Goal: Task Accomplishment & Management: Manage account settings

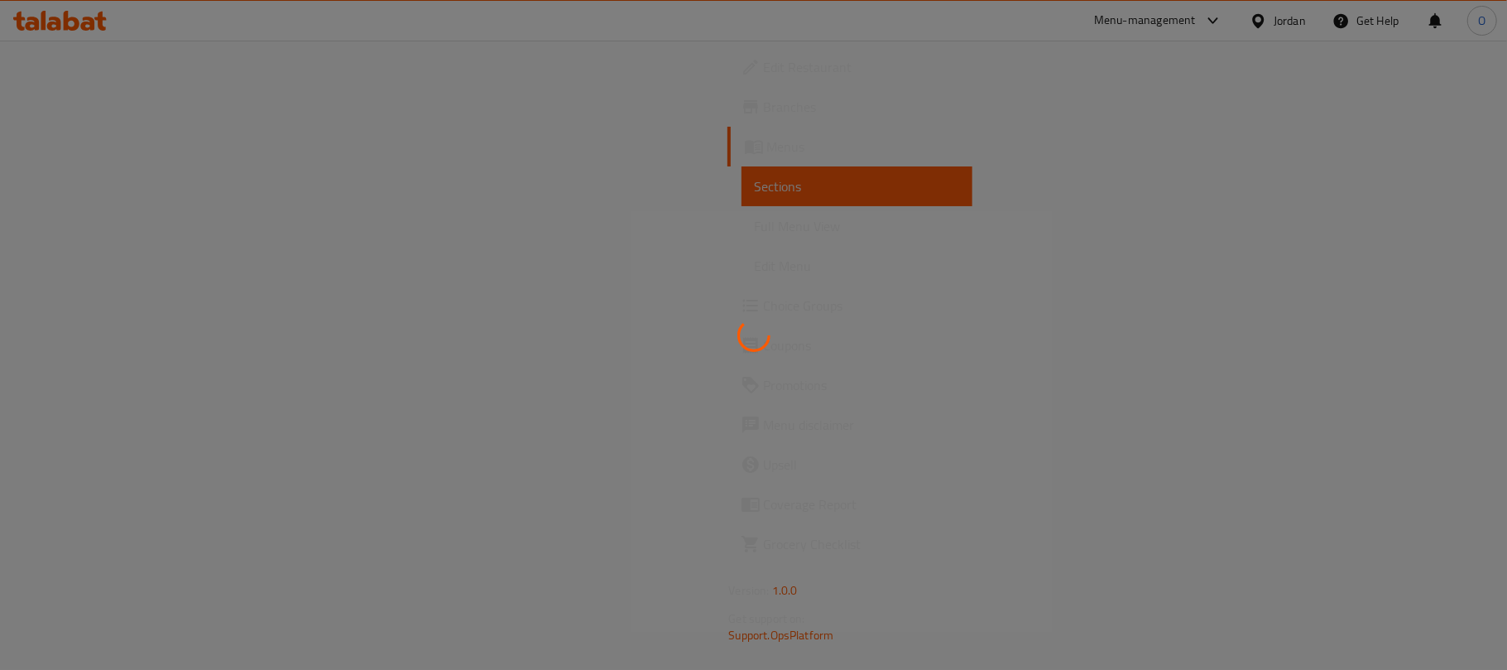
click at [881, 160] on div at bounding box center [753, 335] width 1507 height 670
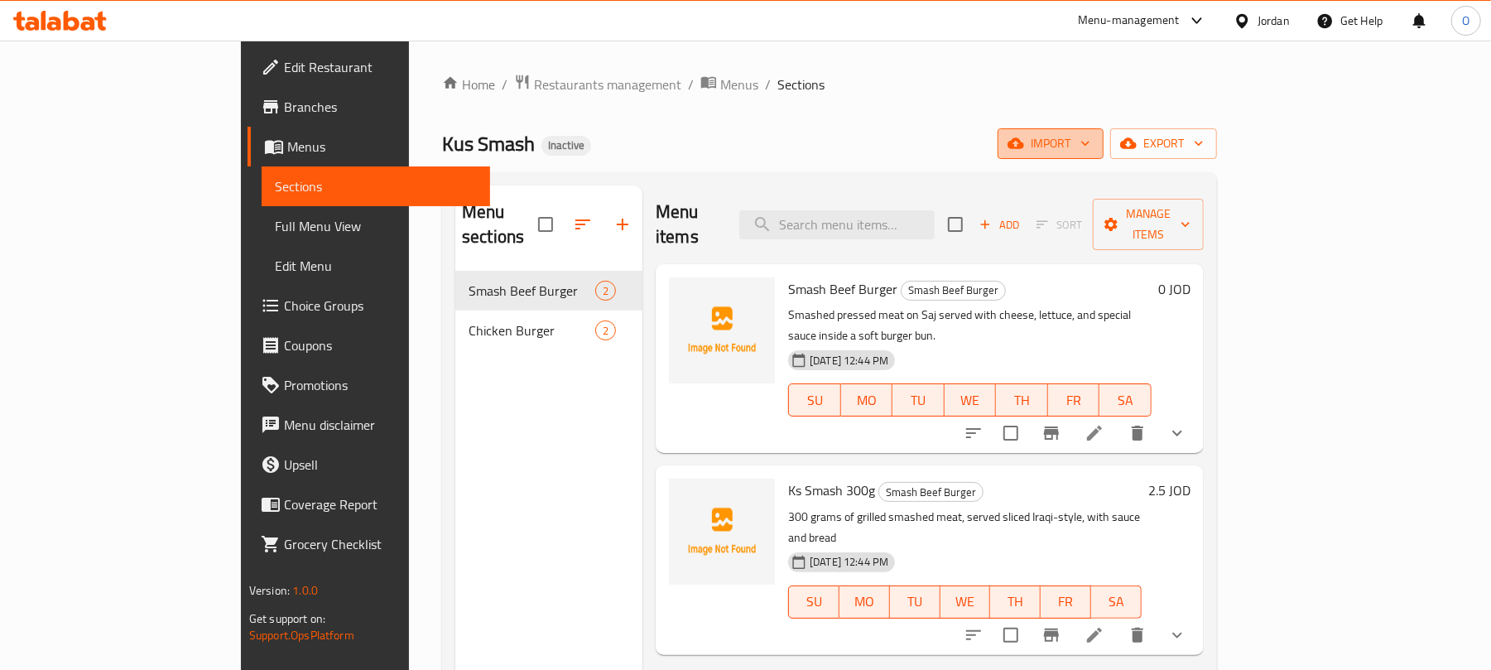
drag, startPoint x: 1296, startPoint y: 139, endPoint x: 1319, endPoint y: 139, distance: 22.3
click at [1090, 139] on span "import" at bounding box center [1050, 143] width 79 height 21
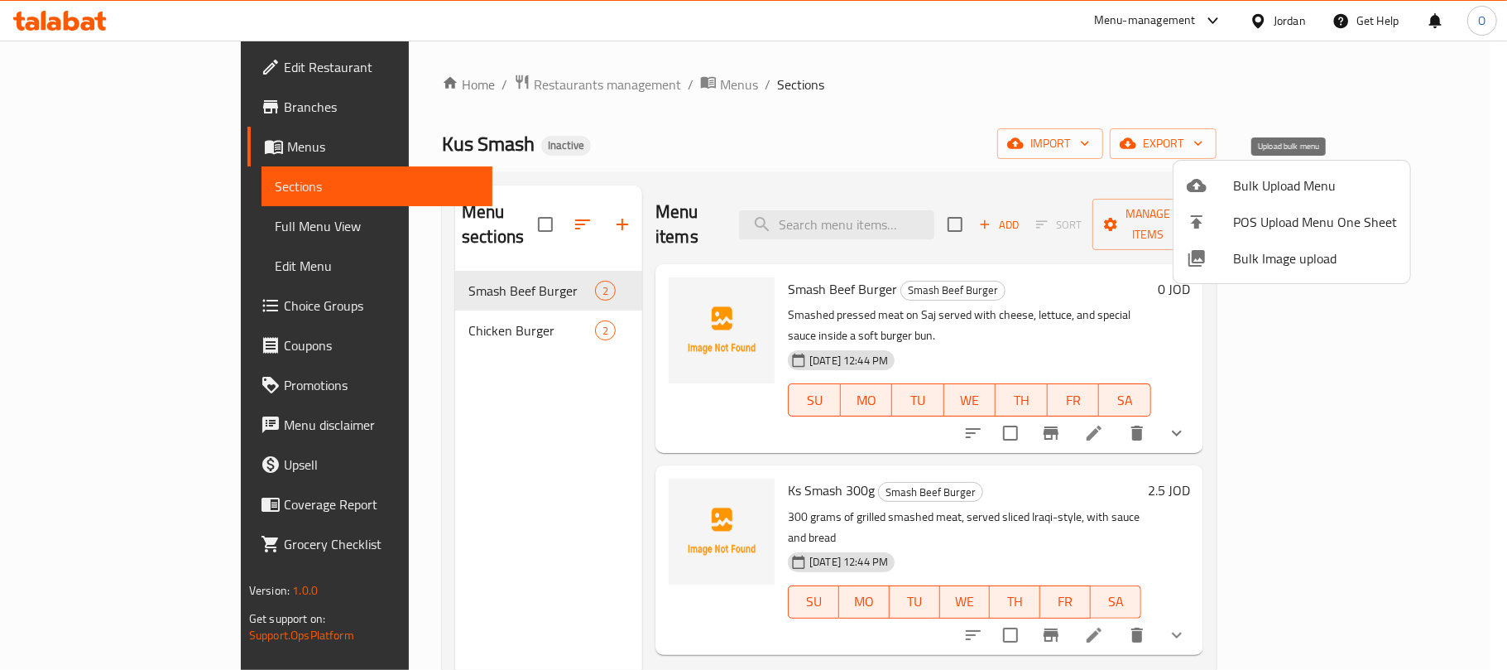
click at [1258, 186] on span "Bulk Upload Menu" at bounding box center [1315, 185] width 164 height 20
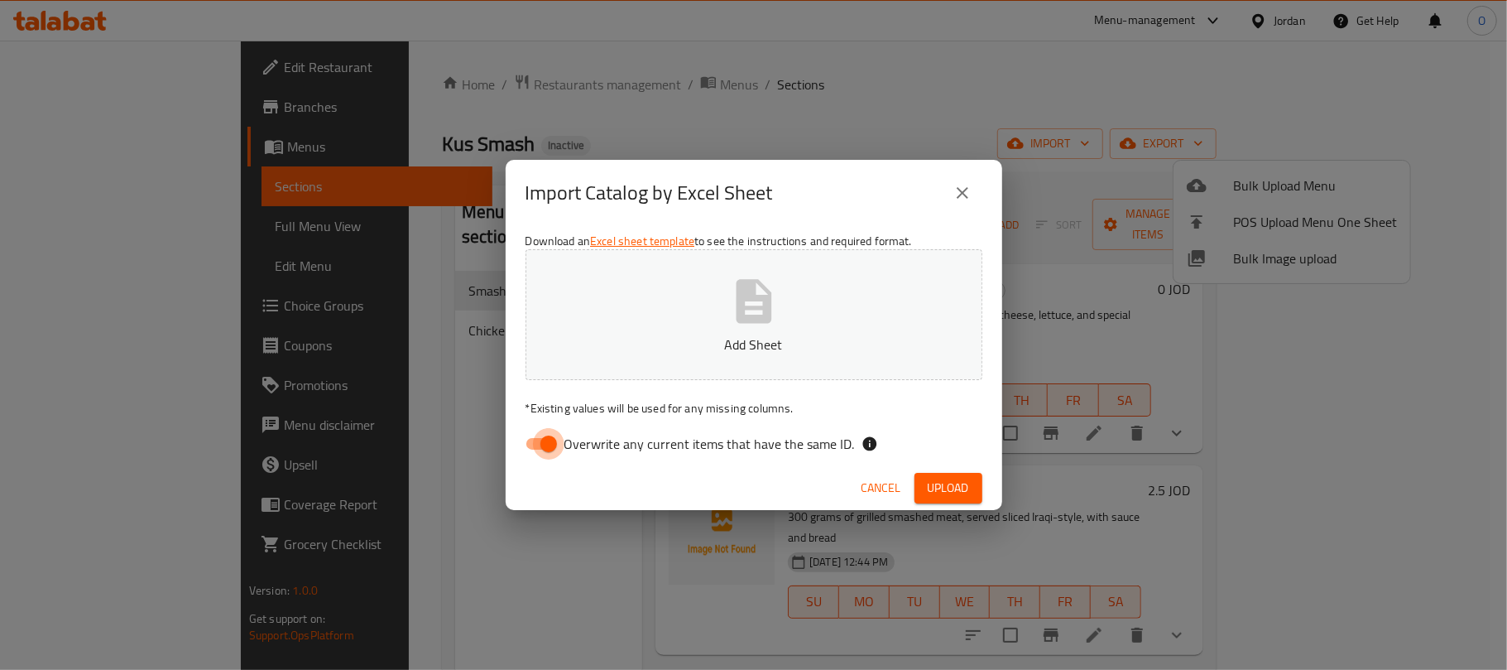
click at [538, 449] on input "Overwrite any current items that have the same ID." at bounding box center [549, 443] width 94 height 31
checkbox input "false"
drag, startPoint x: 950, startPoint y: 497, endPoint x: 899, endPoint y: 507, distance: 52.3
click at [950, 497] on span "Upload" at bounding box center [948, 488] width 41 height 21
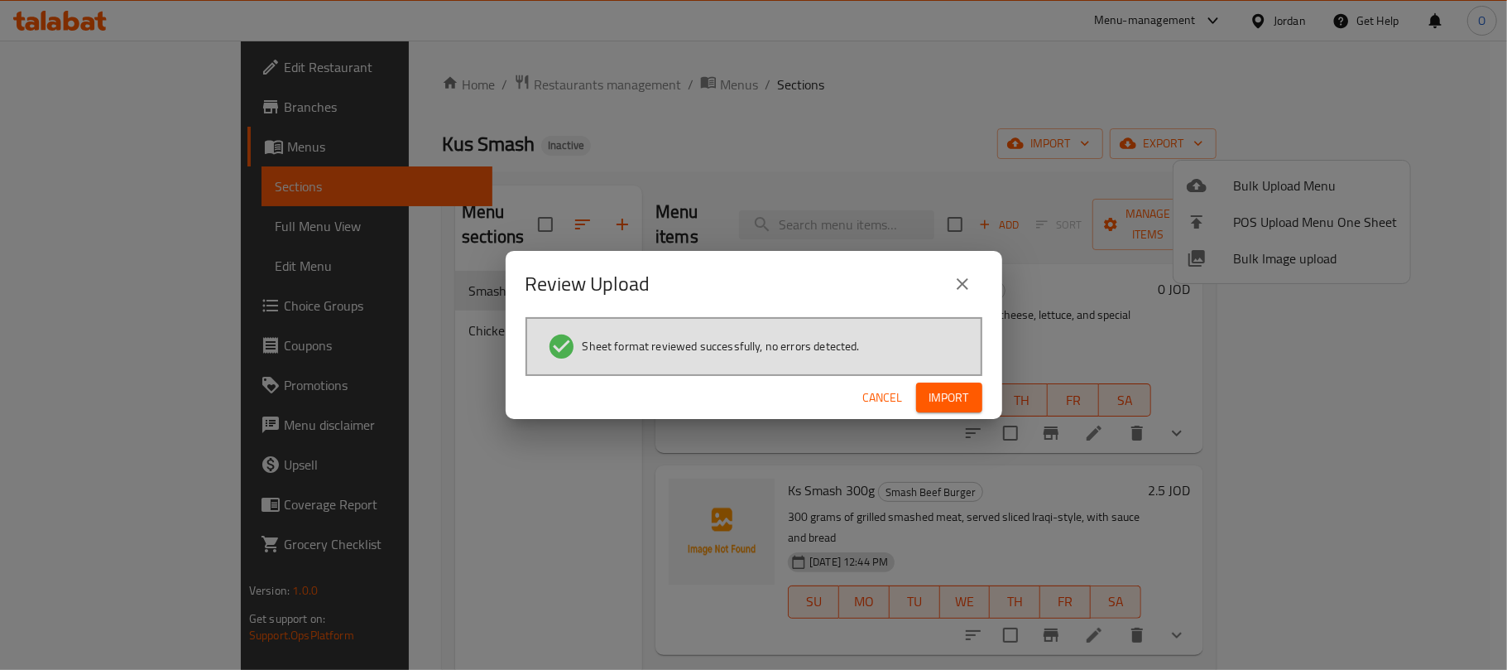
click at [930, 401] on span "Import" at bounding box center [950, 397] width 40 height 21
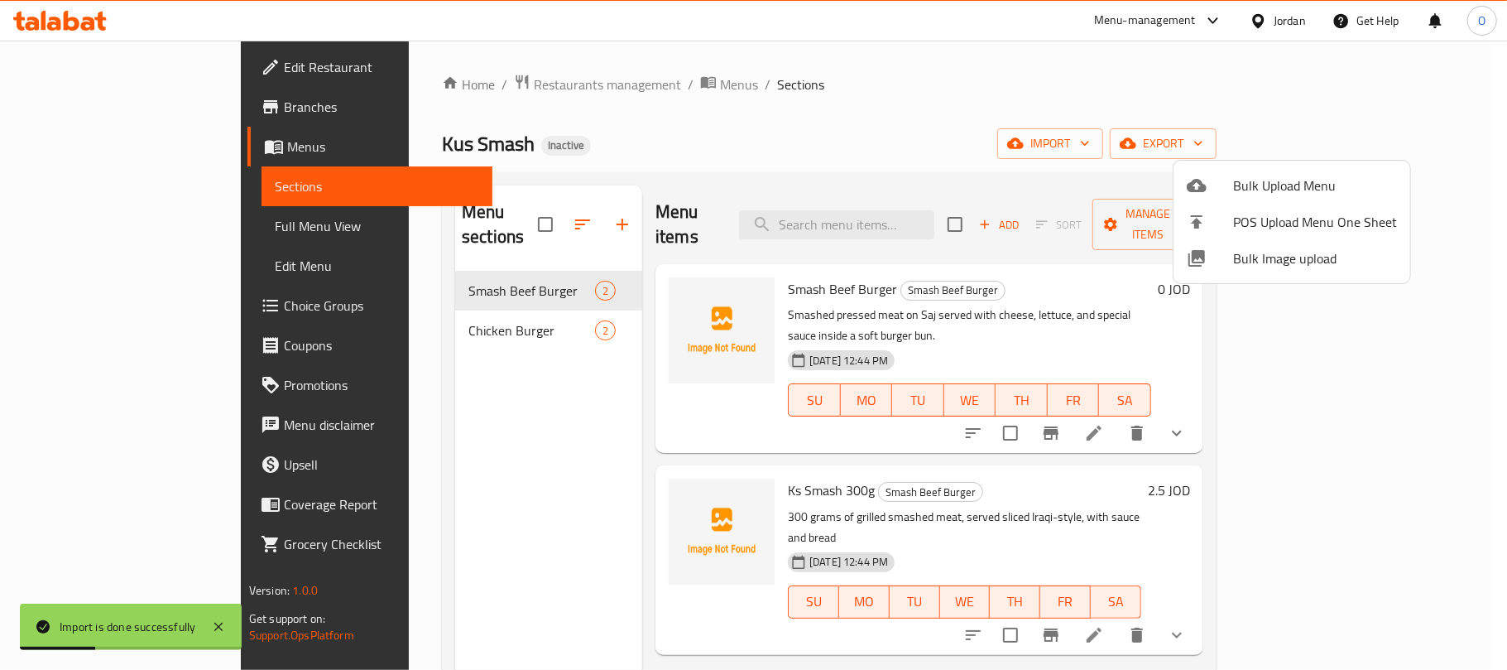
click at [762, 147] on div at bounding box center [753, 335] width 1507 height 670
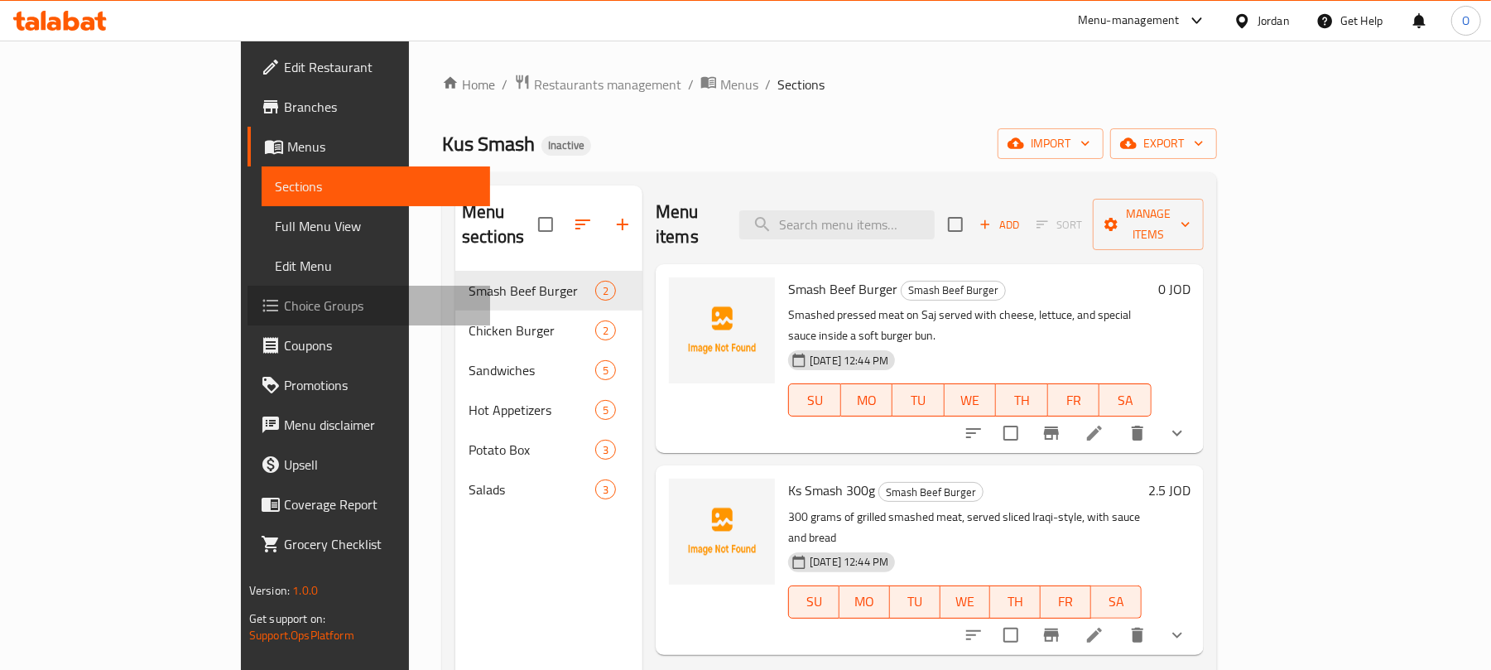
click at [284, 300] on span "Choice Groups" at bounding box center [380, 306] width 193 height 20
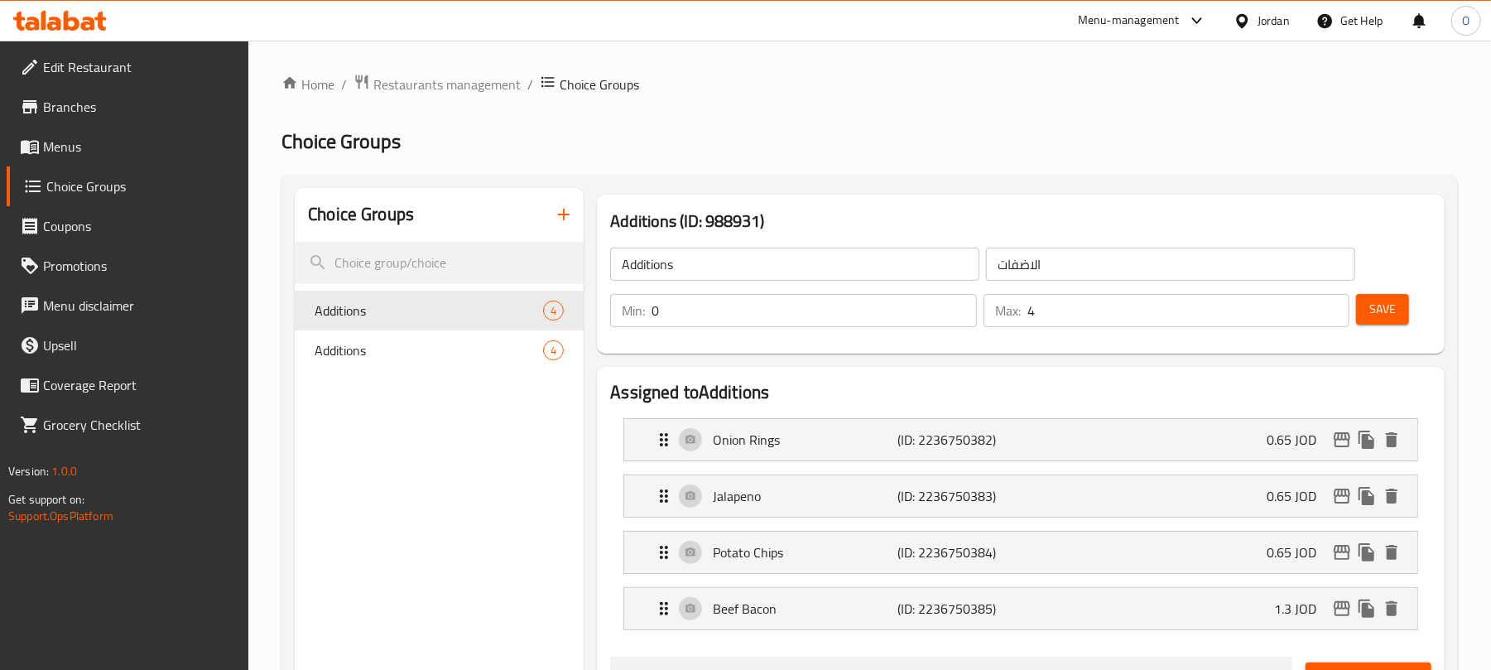
click at [566, 212] on icon "button" at bounding box center [564, 214] width 20 height 20
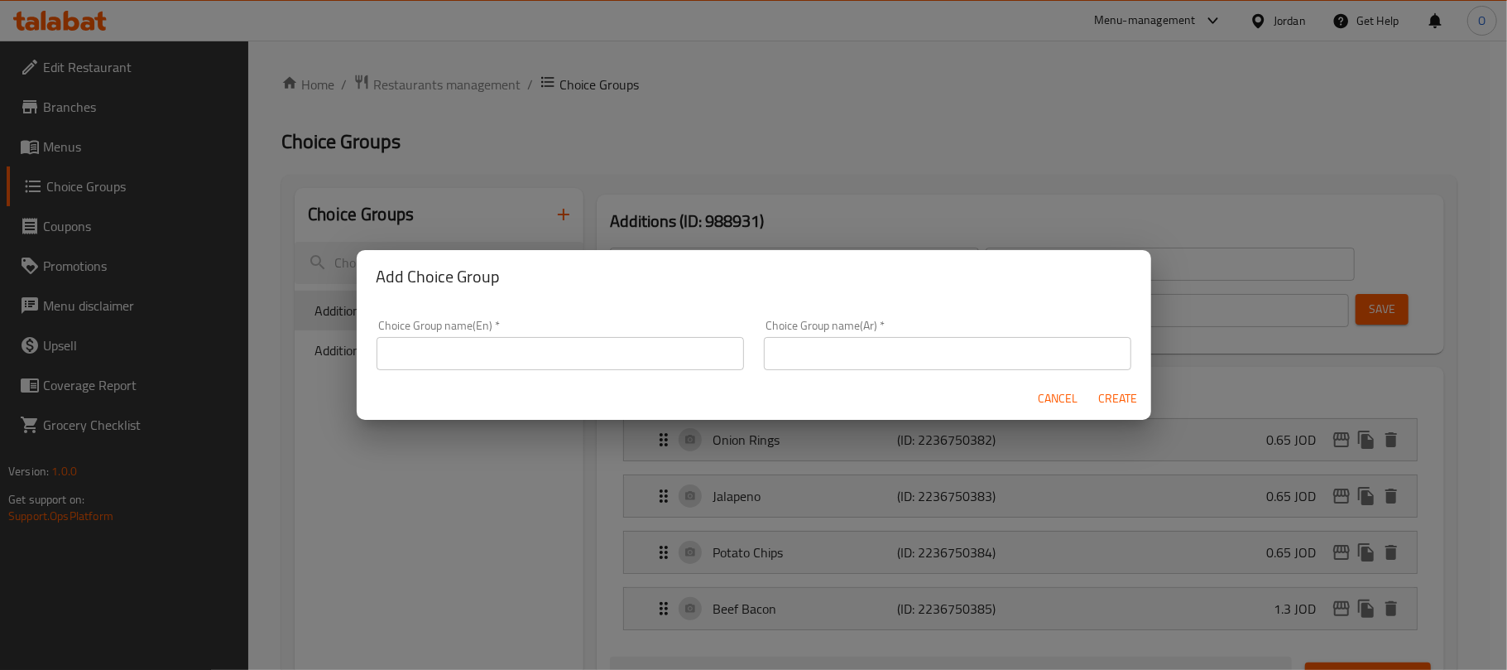
click at [526, 363] on input "text" at bounding box center [561, 353] width 368 height 33
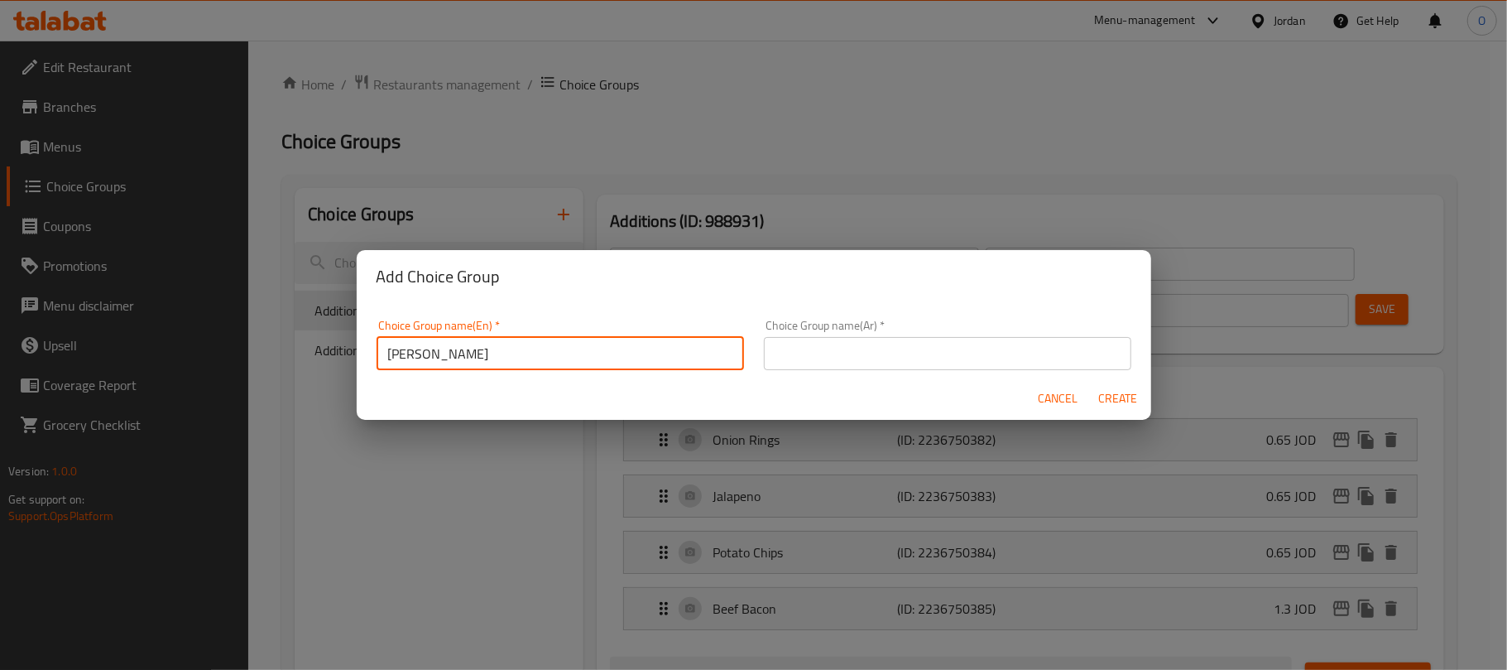
type input "[PERSON_NAME]"
drag, startPoint x: 835, startPoint y: 348, endPoint x: 841, endPoint y: 342, distance: 8.8
click at [835, 348] on input "text" at bounding box center [948, 353] width 368 height 33
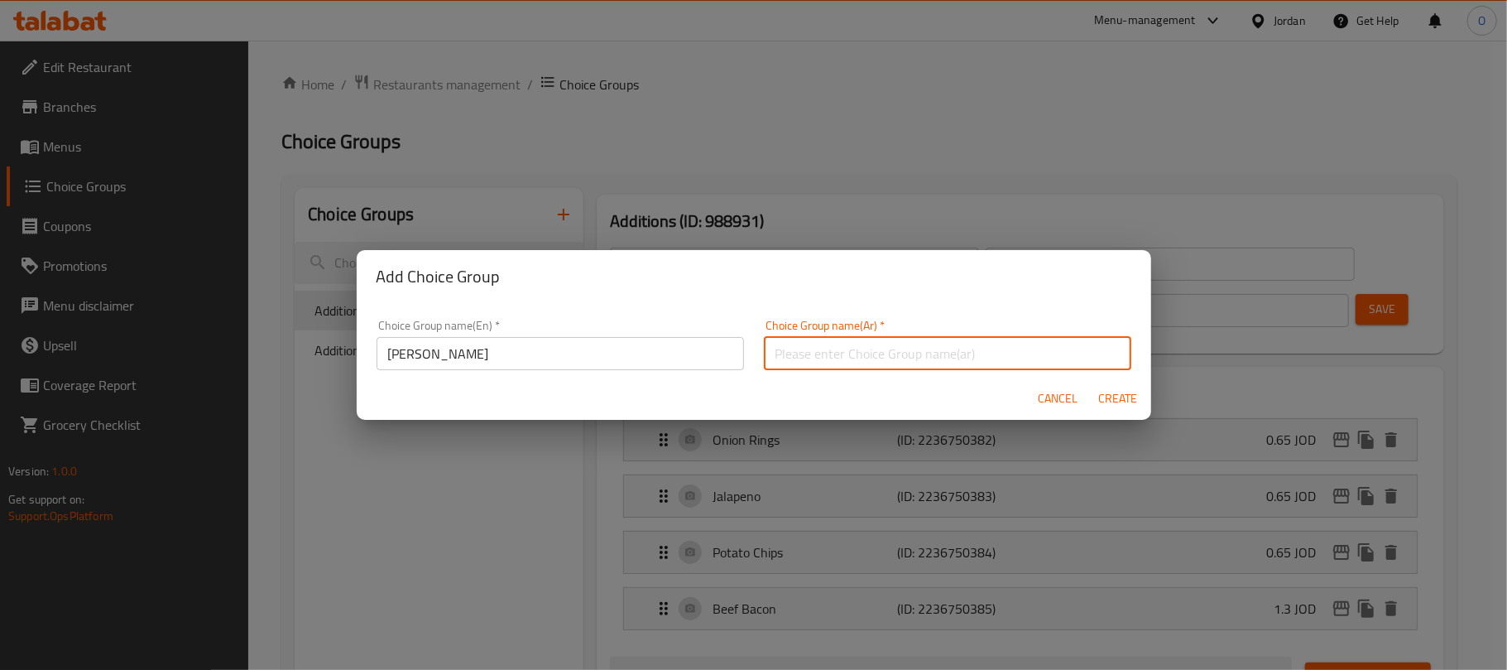
paste input "أضف الشاورما"
type input "أضف الشاورما"
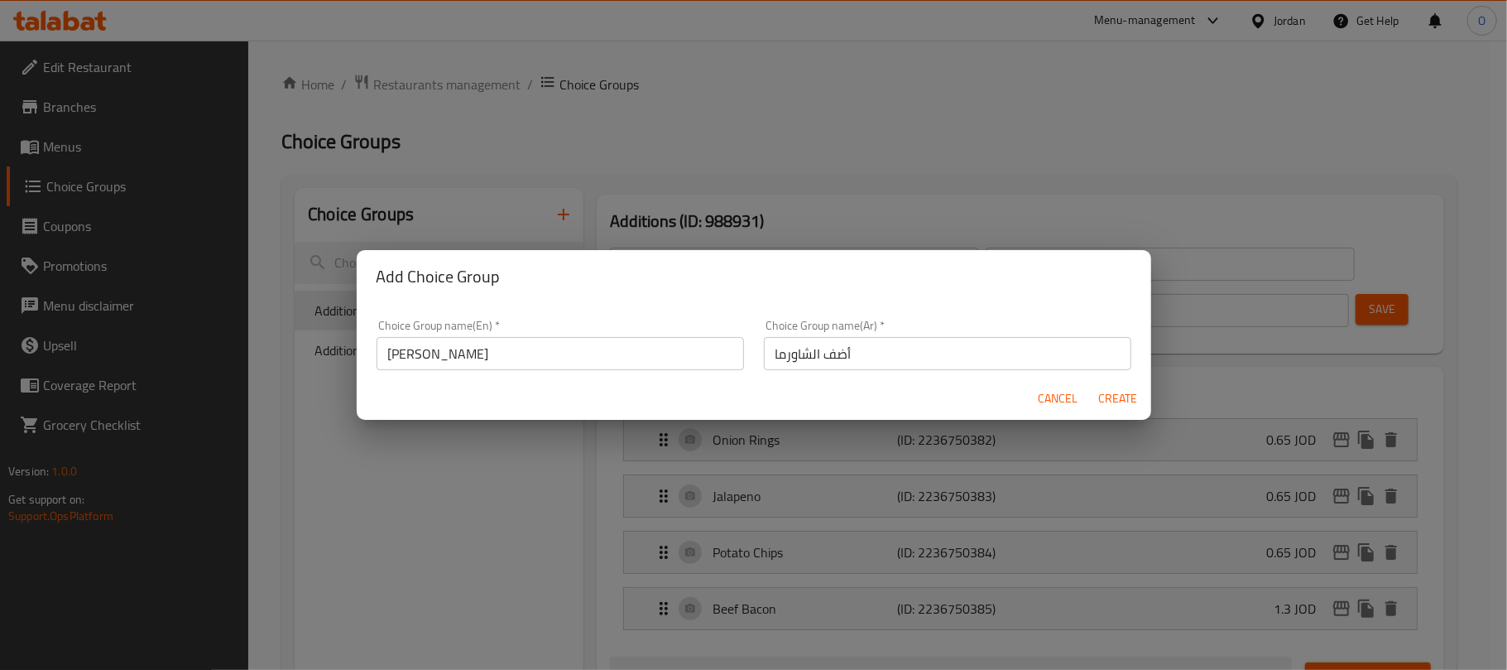
click at [869, 303] on div "Choice Group name(En)   * Add Shawerma Choice Group name(En) * Choice Group nam…" at bounding box center [754, 340] width 795 height 74
click at [464, 363] on input "[PERSON_NAME]" at bounding box center [561, 353] width 368 height 33
type input "Add To Salad:"
click at [838, 348] on input "أضف الشاورما" at bounding box center [948, 353] width 368 height 33
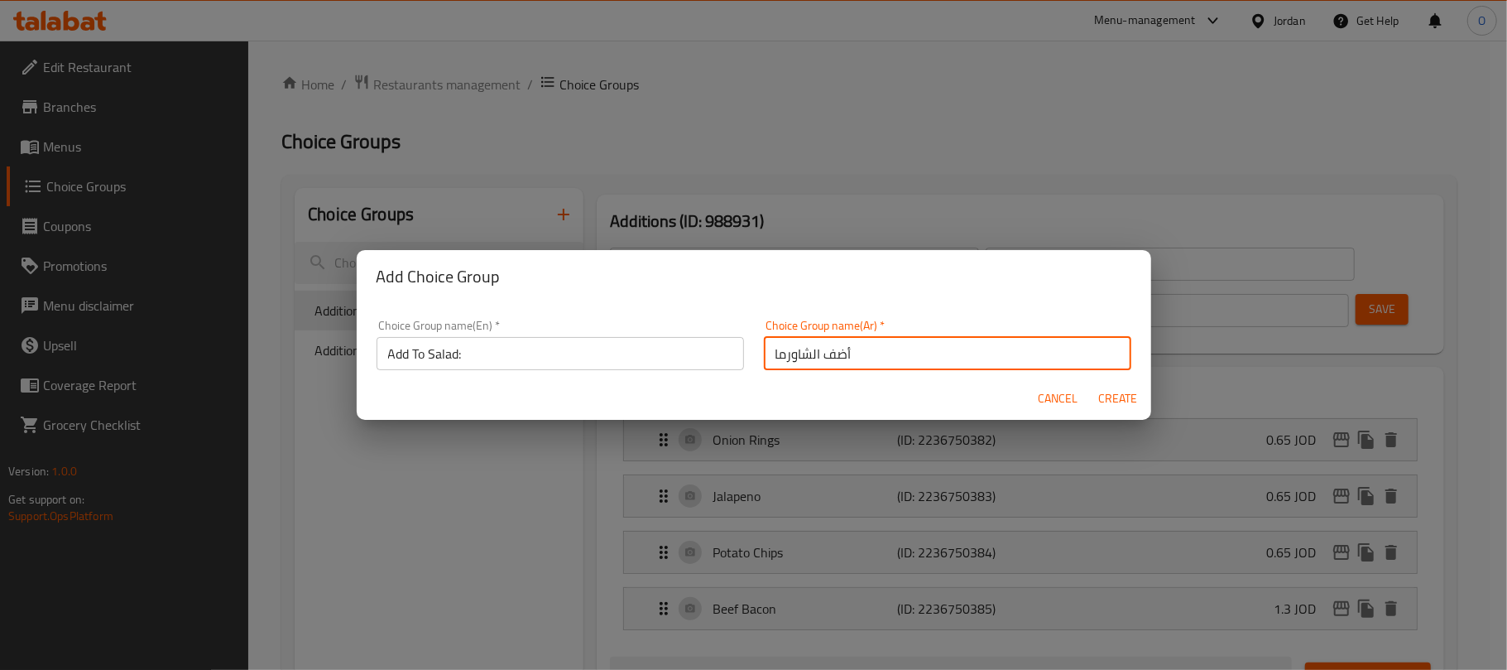
paste input "لى السلطة:"
type input "أضف إلى السلطة:"
click at [871, 298] on div "Add Choice Group" at bounding box center [754, 276] width 795 height 53
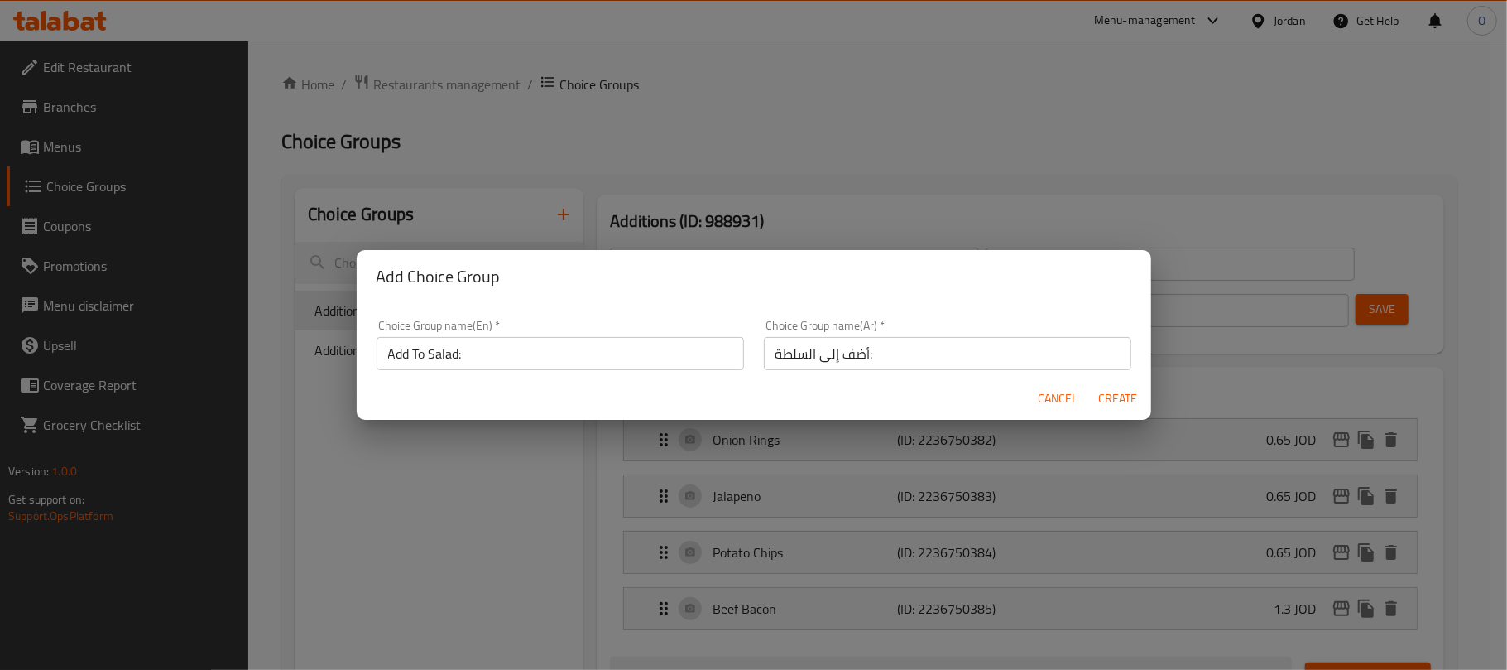
click at [1113, 395] on span "Create" at bounding box center [1118, 398] width 40 height 21
type input "Add To Salad:"
type input "أضف إلى السلطة:"
type input "0"
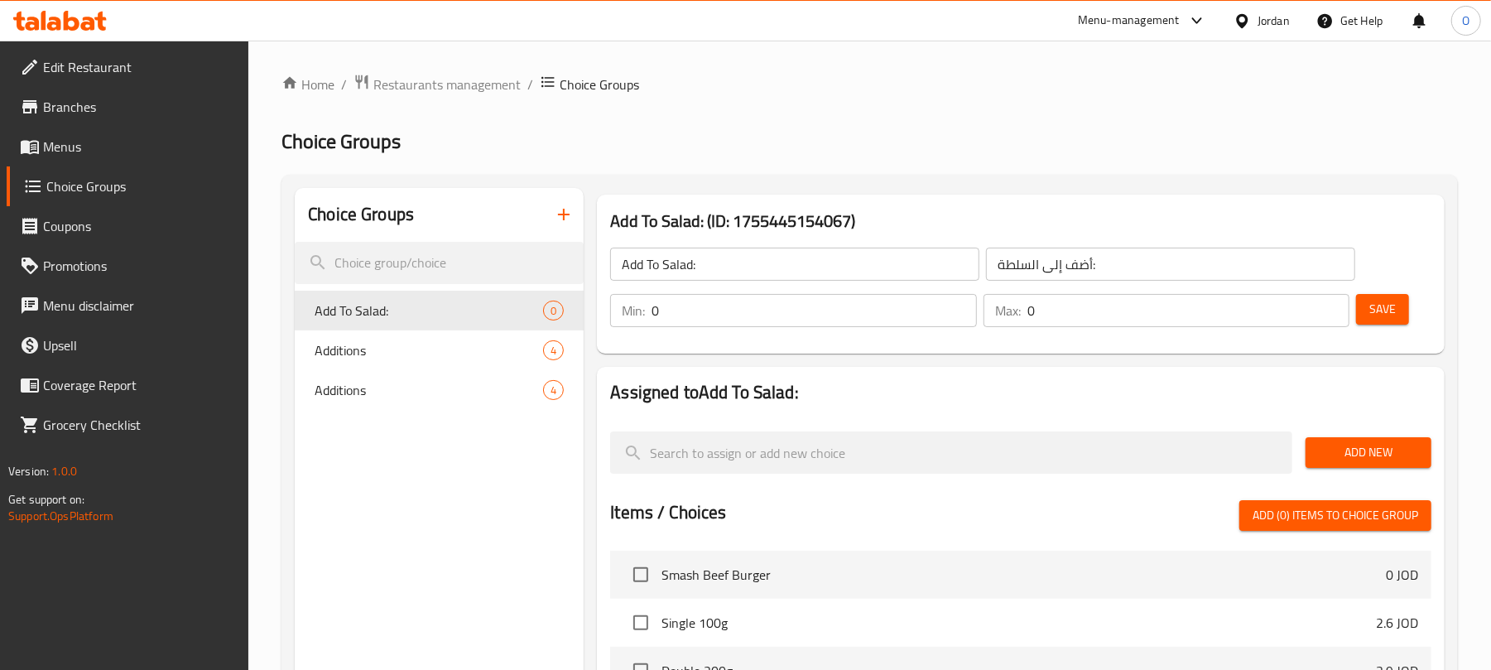
click at [1336, 458] on span "Add New" at bounding box center [1368, 452] width 99 height 21
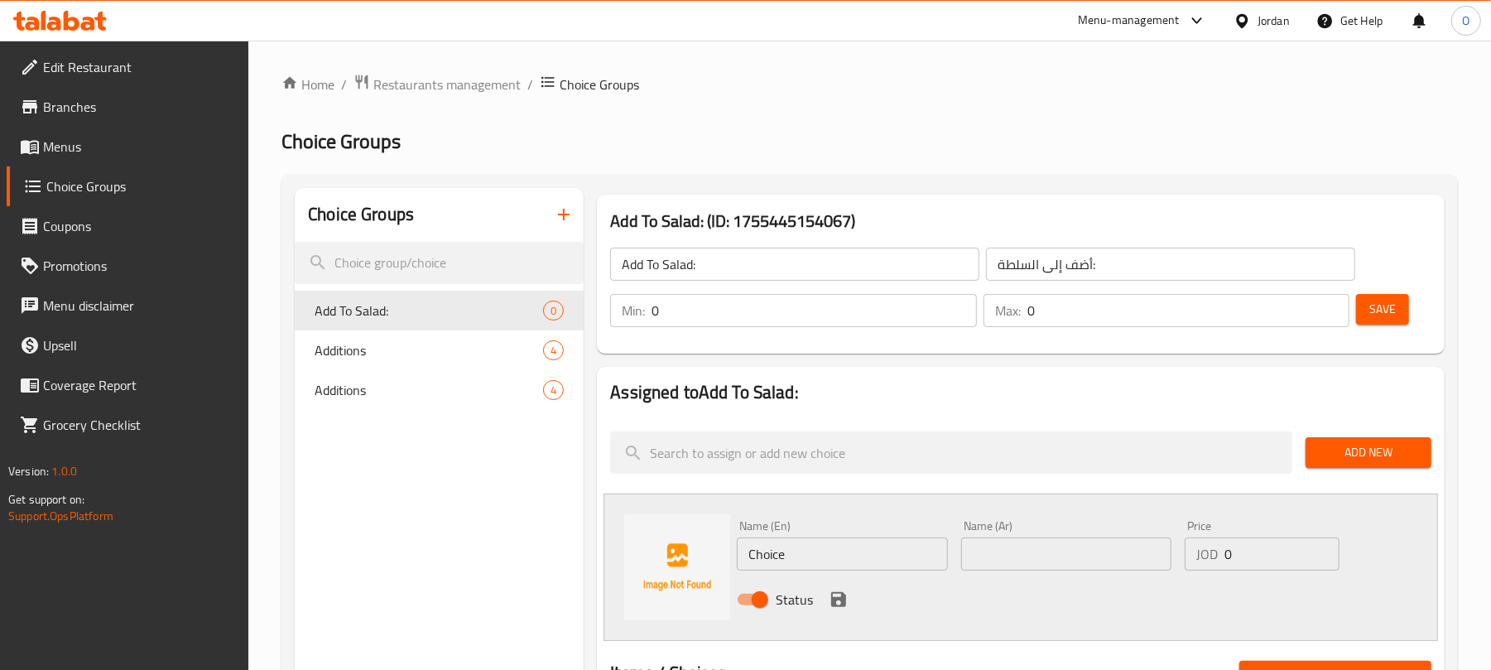
click at [801, 547] on input "Choice" at bounding box center [842, 553] width 210 height 33
type input "[PERSON_NAME]"
paste input "أضف الشاورما"
click at [978, 152] on h2 "Choice Groups" at bounding box center [869, 141] width 1176 height 26
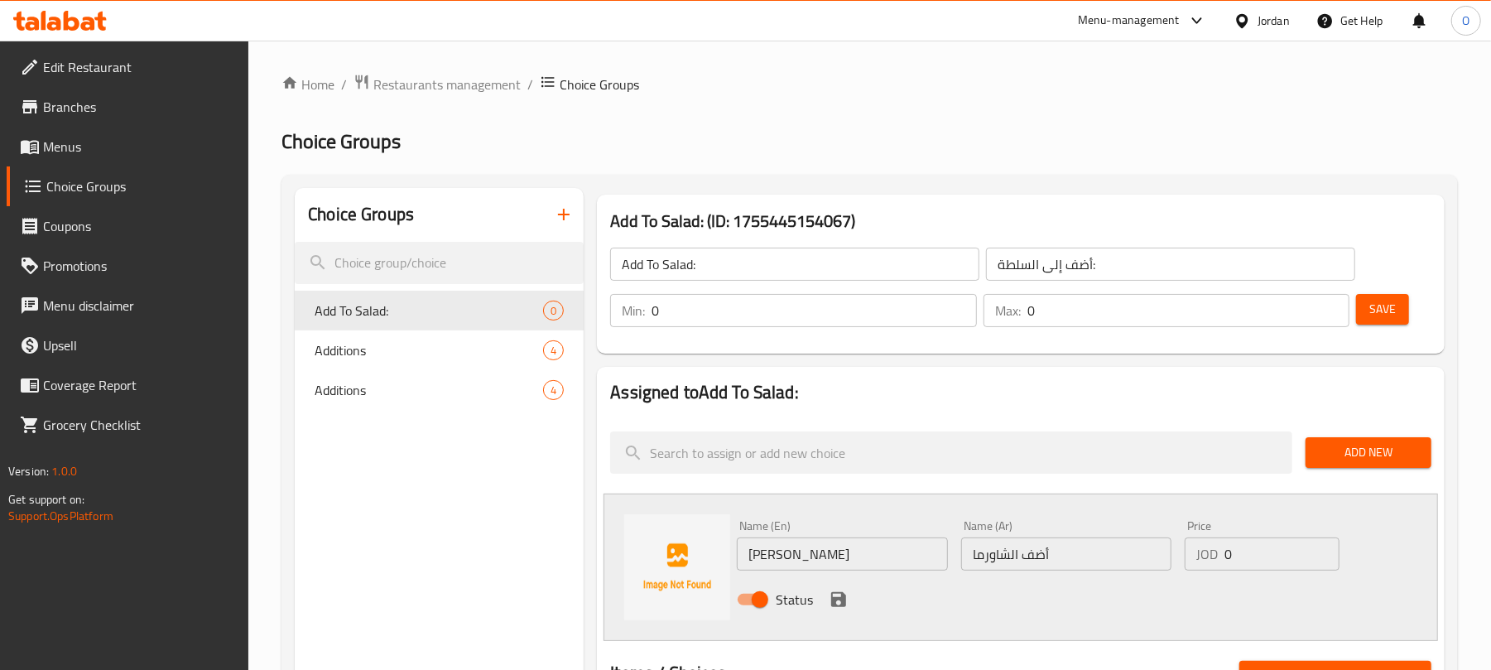
click at [1074, 561] on input "أضف الشاورما" at bounding box center [1066, 553] width 210 height 33
paste input "ضافة شاورما"
type input "اضافة شاورما"
click at [1247, 560] on input "0" at bounding box center [1281, 553] width 115 height 33
type input "1.3"
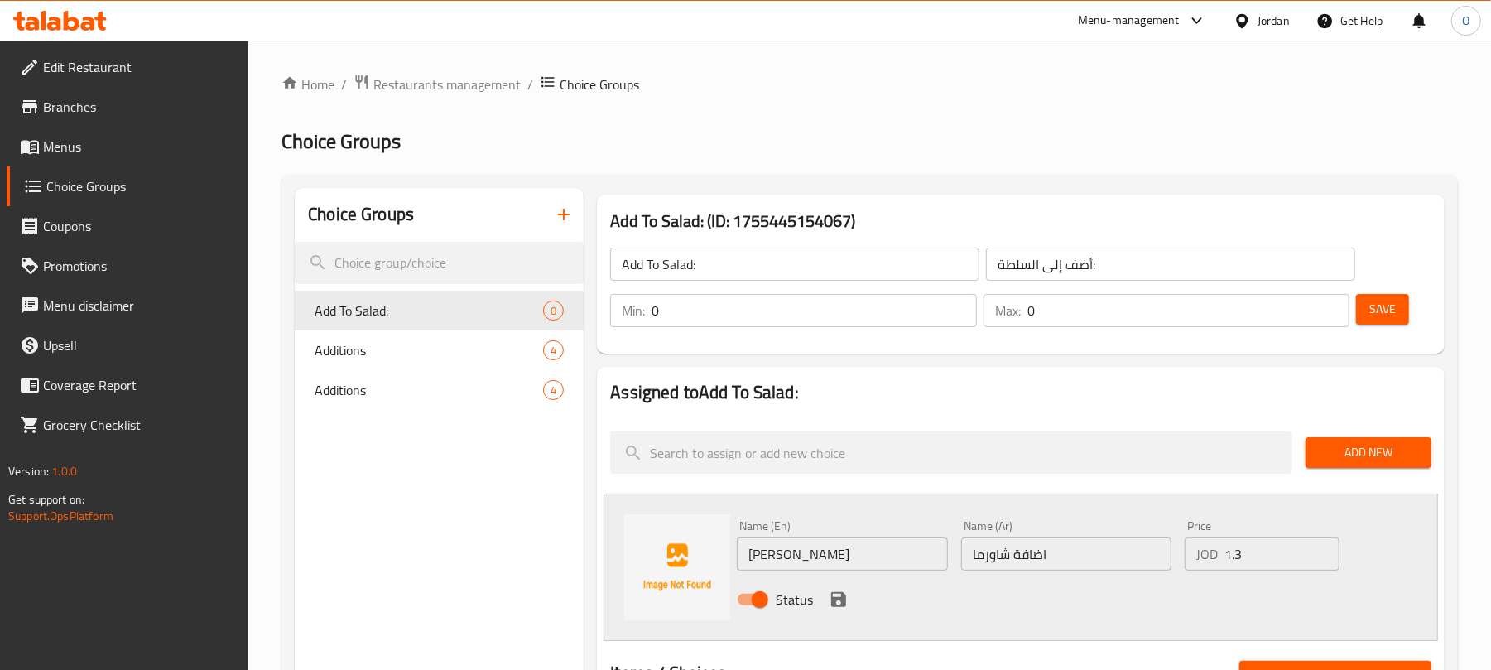
click at [998, 397] on h2 "Assigned to Add To Salad:" at bounding box center [1020, 392] width 821 height 25
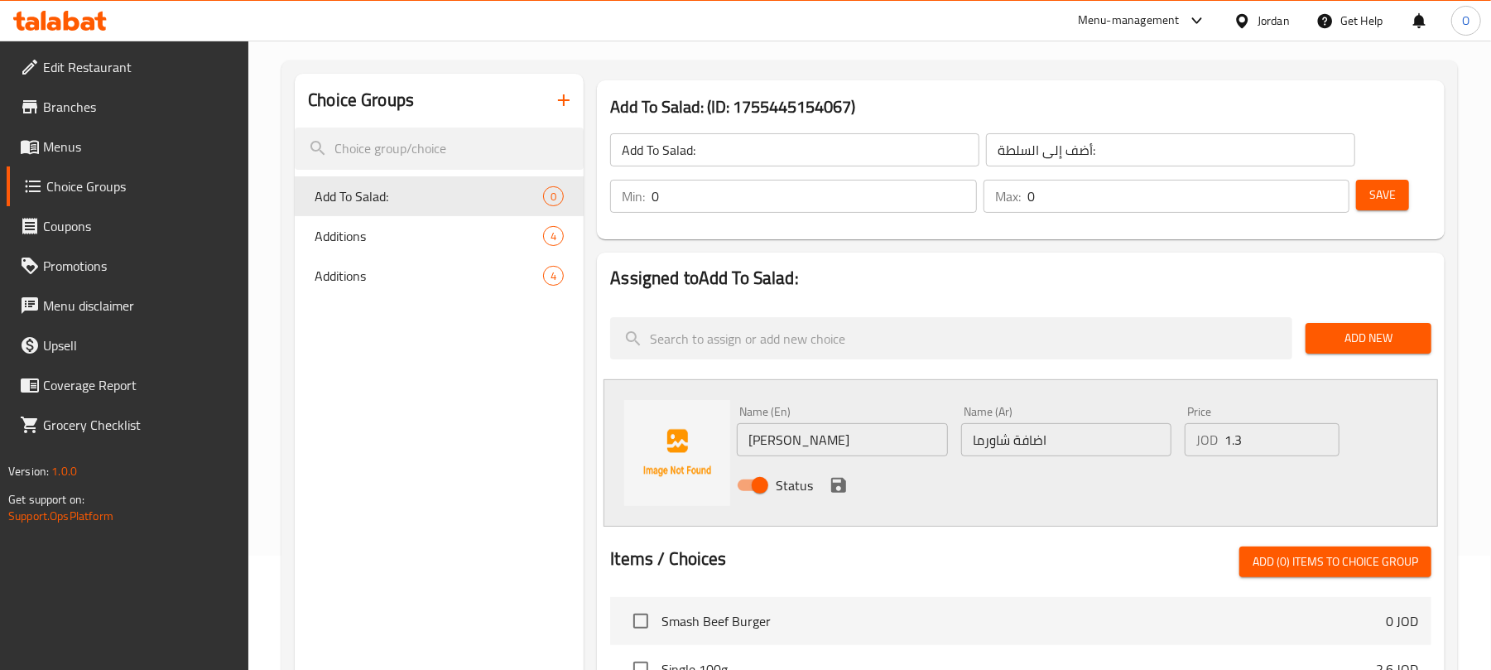
scroll to position [220, 0]
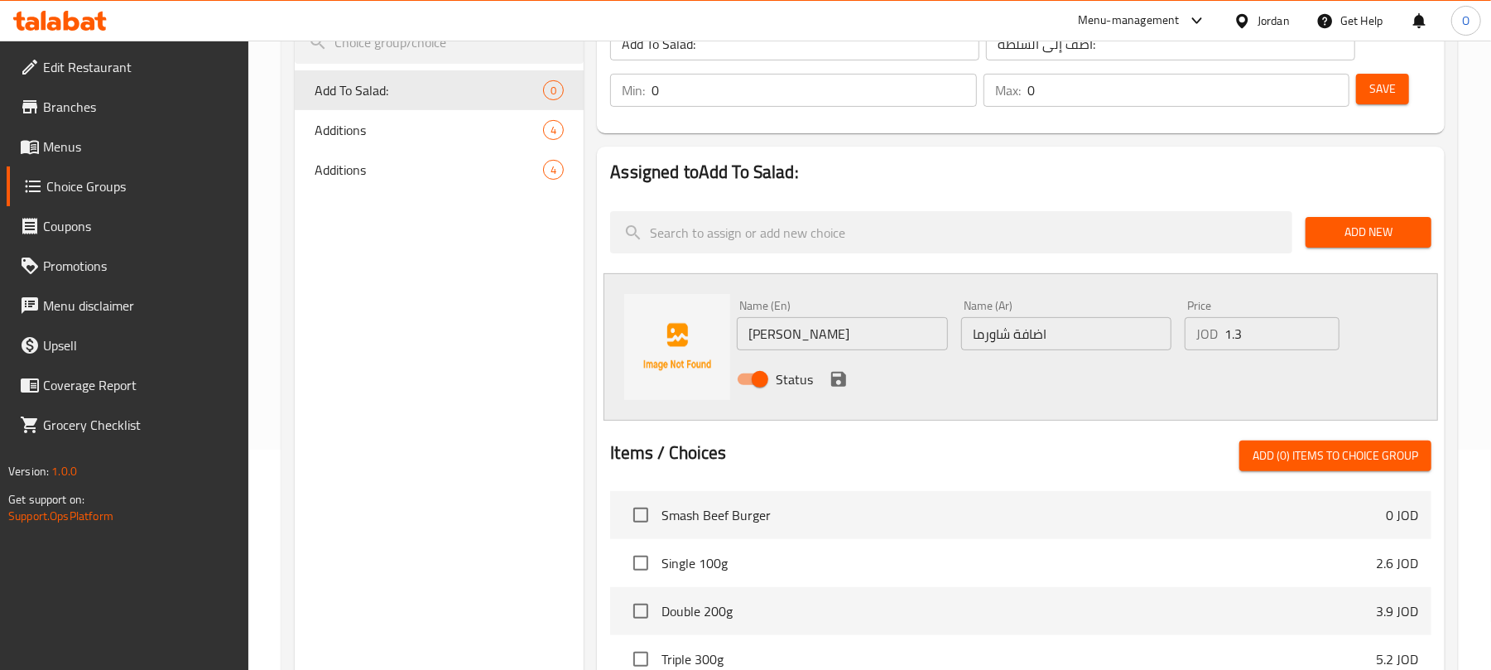
click at [842, 372] on icon "save" at bounding box center [838, 379] width 15 height 15
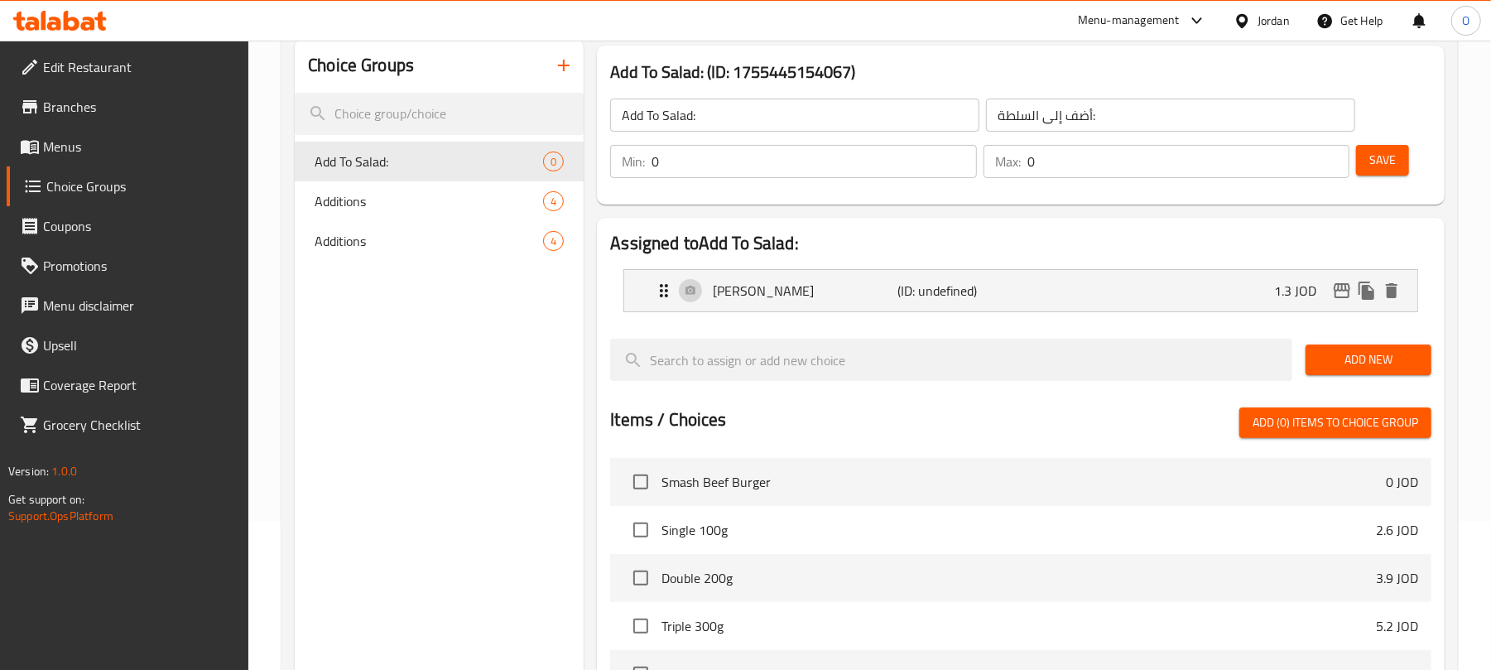
scroll to position [110, 0]
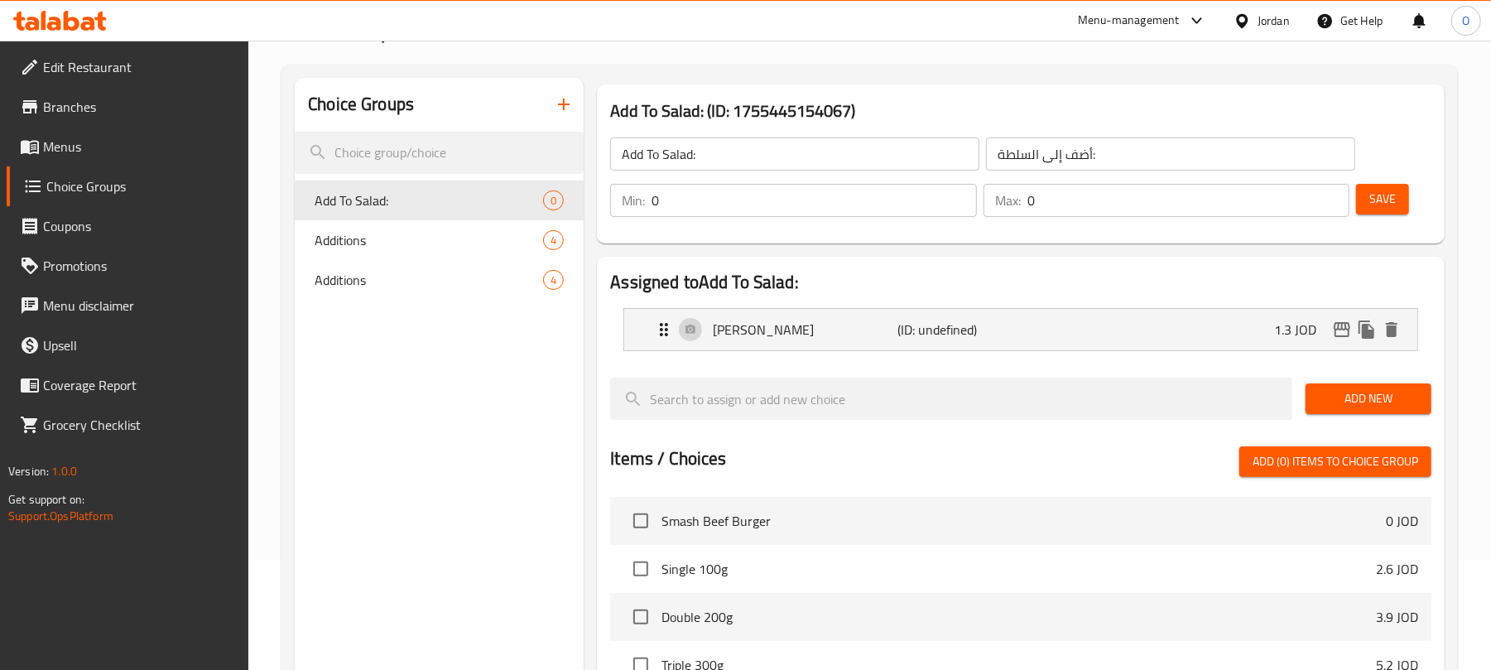
drag, startPoint x: 1389, startPoint y: 202, endPoint x: 1346, endPoint y: 209, distance: 43.5
click at [1391, 202] on span "Save" at bounding box center [1382, 199] width 26 height 21
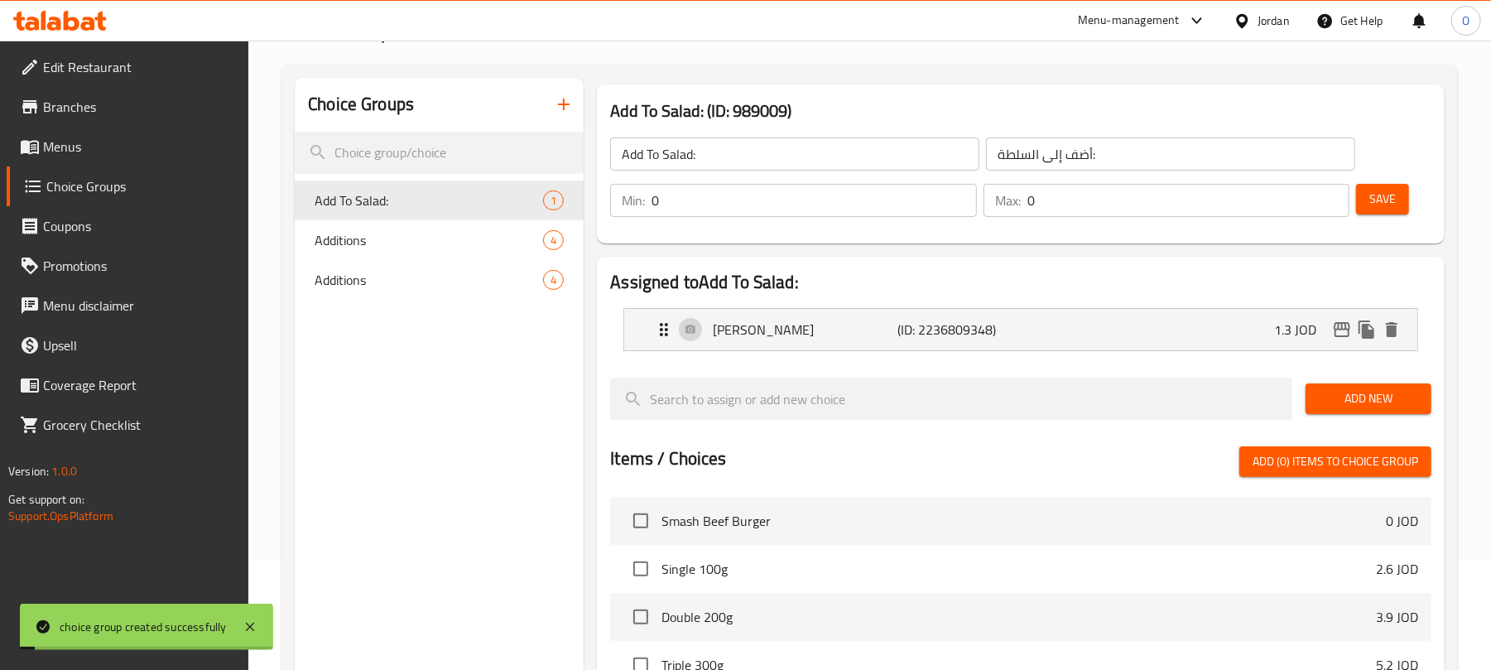
drag, startPoint x: 924, startPoint y: 106, endPoint x: 733, endPoint y: 196, distance: 210.7
click at [922, 104] on h3 "Add To Salad: (ID: 989009)" at bounding box center [1020, 111] width 821 height 26
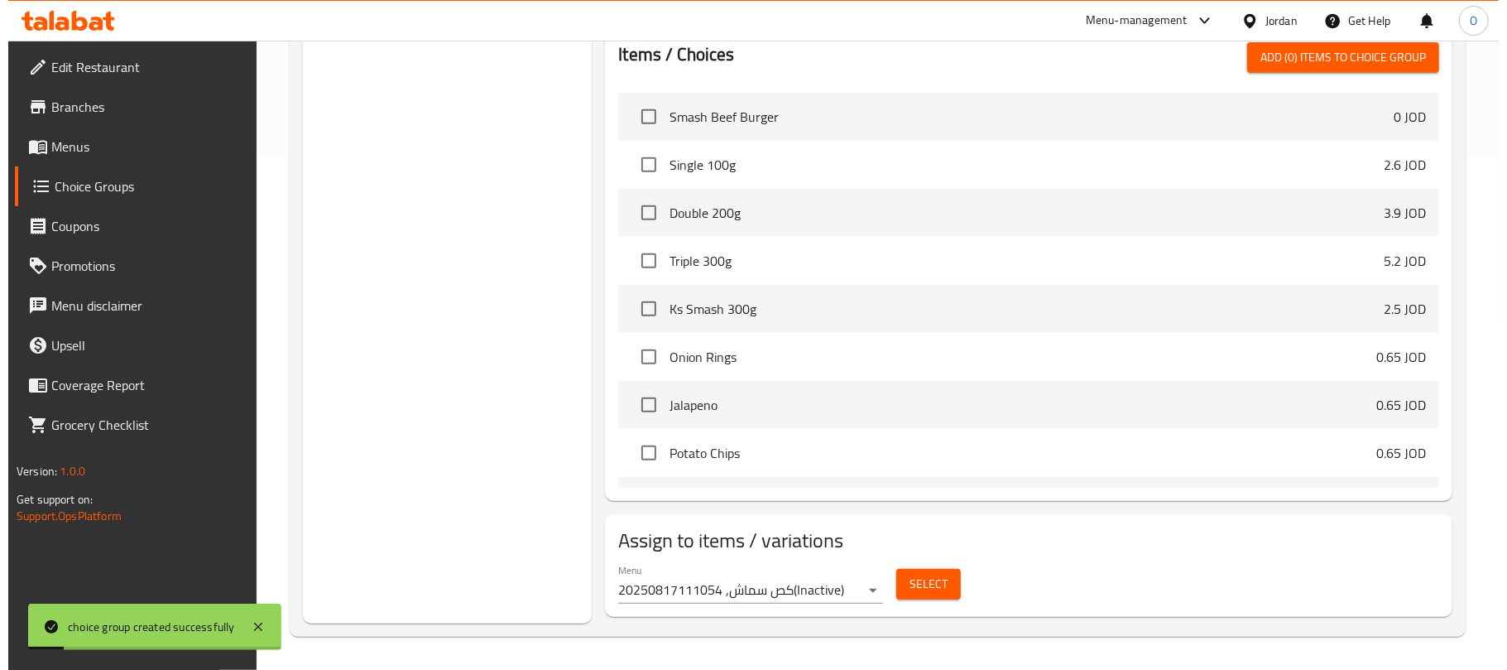
scroll to position [515, 0]
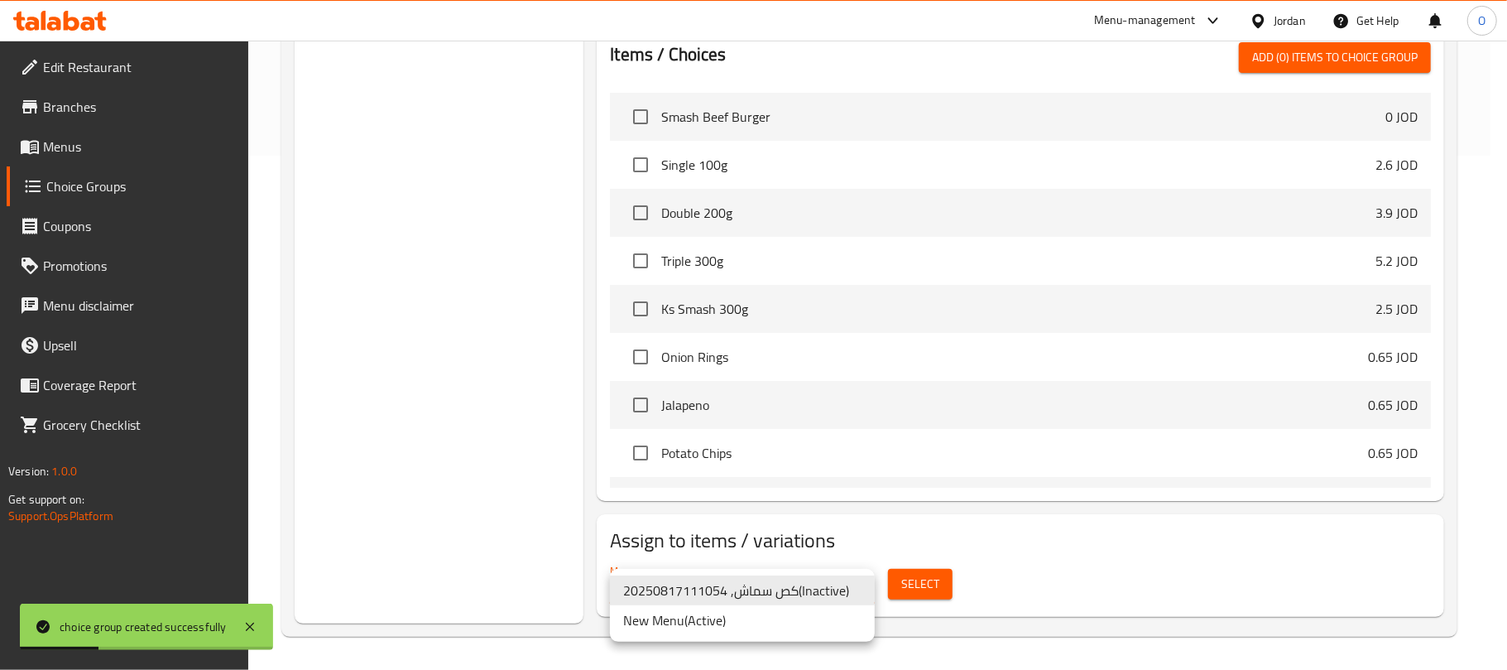
click at [739, 619] on li "New Menu ( Active )" at bounding box center [742, 620] width 265 height 30
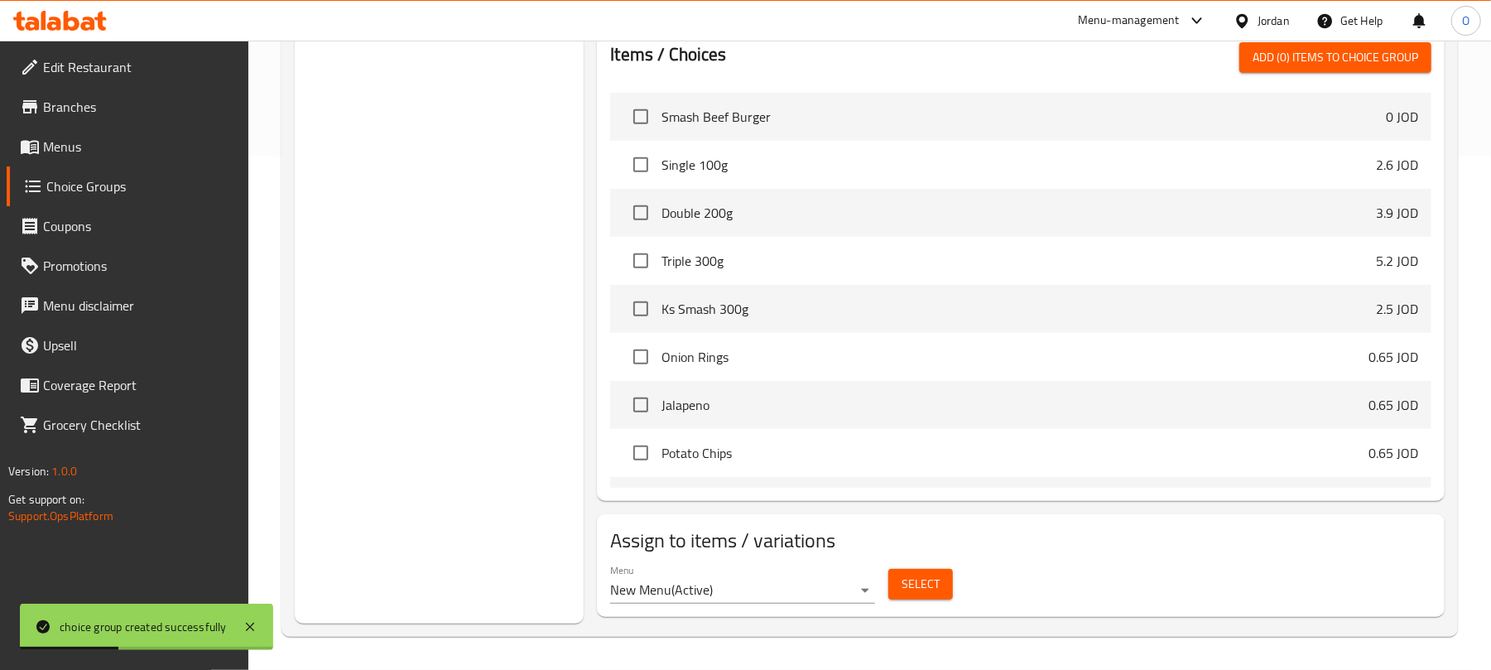
drag, startPoint x: 1028, startPoint y: 588, endPoint x: 972, endPoint y: 586, distance: 56.3
click at [1026, 587] on div "Menu New Menu ( Active ) Select" at bounding box center [1020, 583] width 834 height 53
click at [931, 584] on span "Select" at bounding box center [920, 584] width 38 height 21
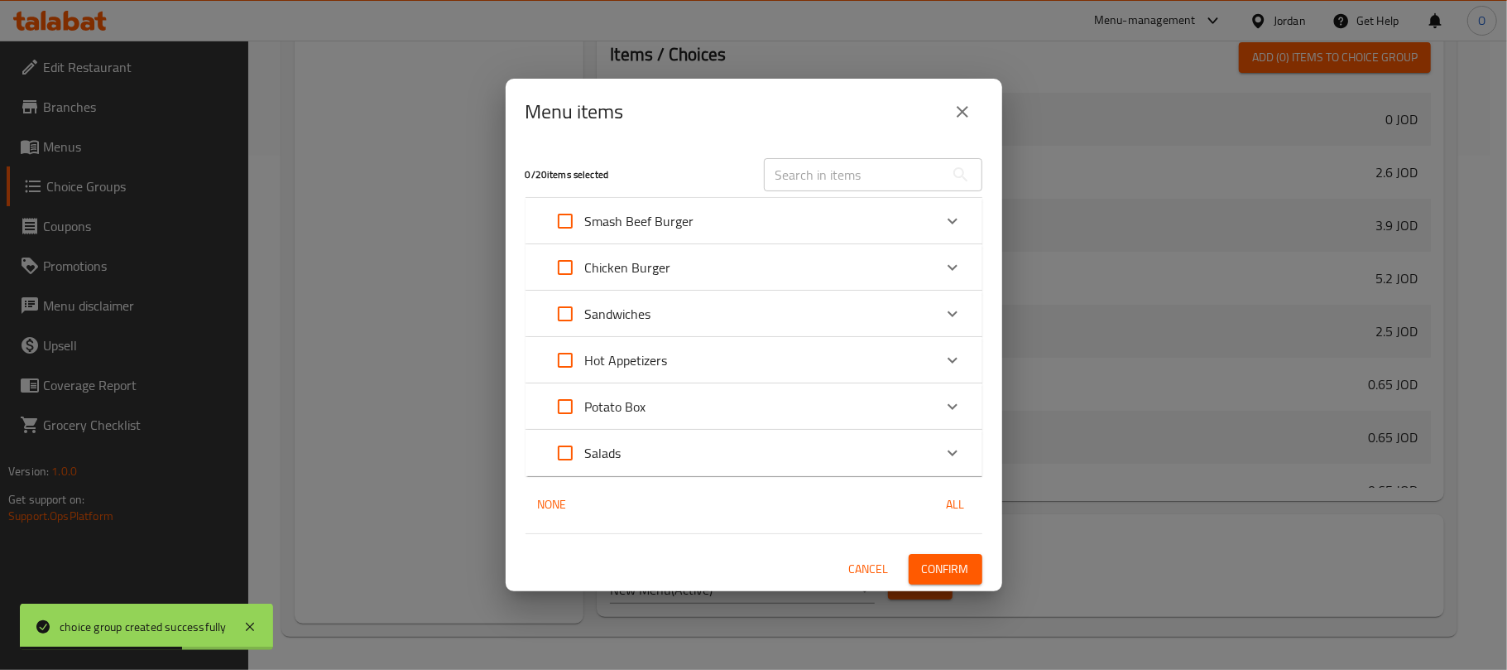
click at [697, 454] on div "Salads" at bounding box center [738, 453] width 387 height 40
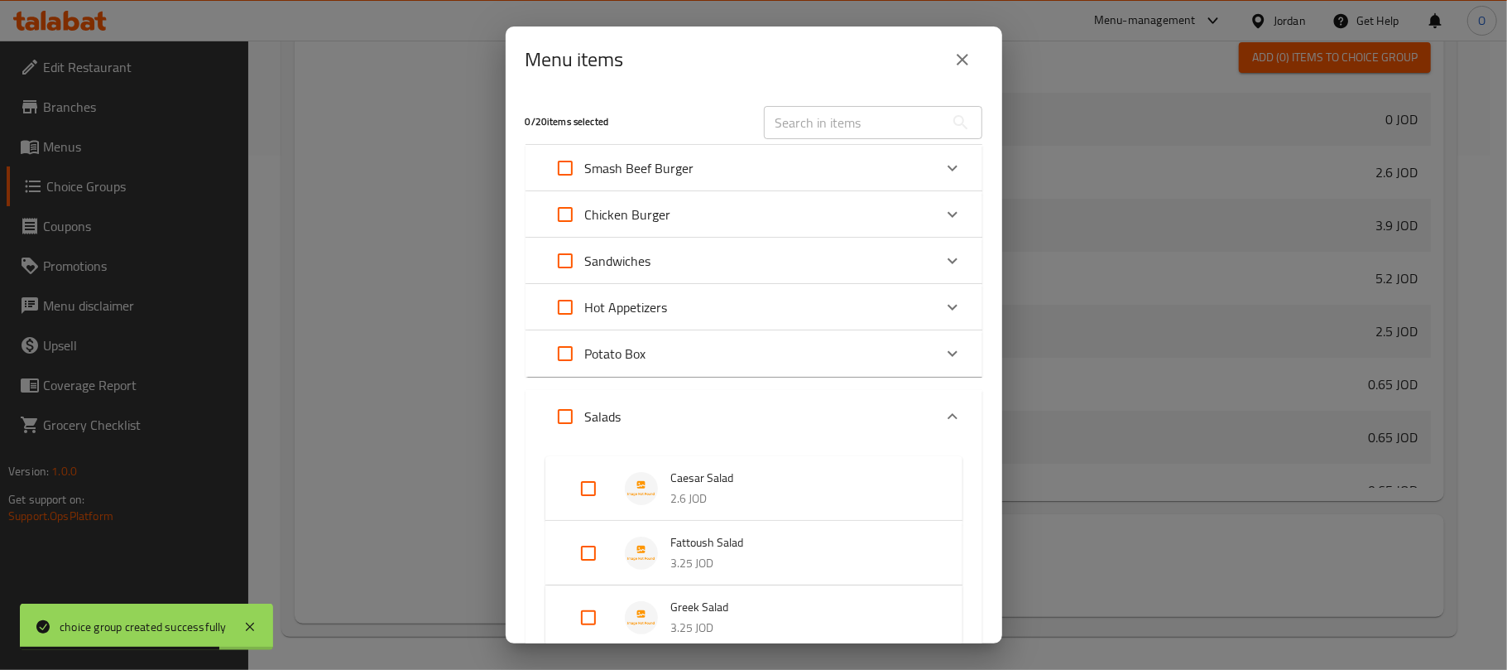
click at [569, 415] on input "Expand" at bounding box center [565, 416] width 40 height 40
checkbox input "true"
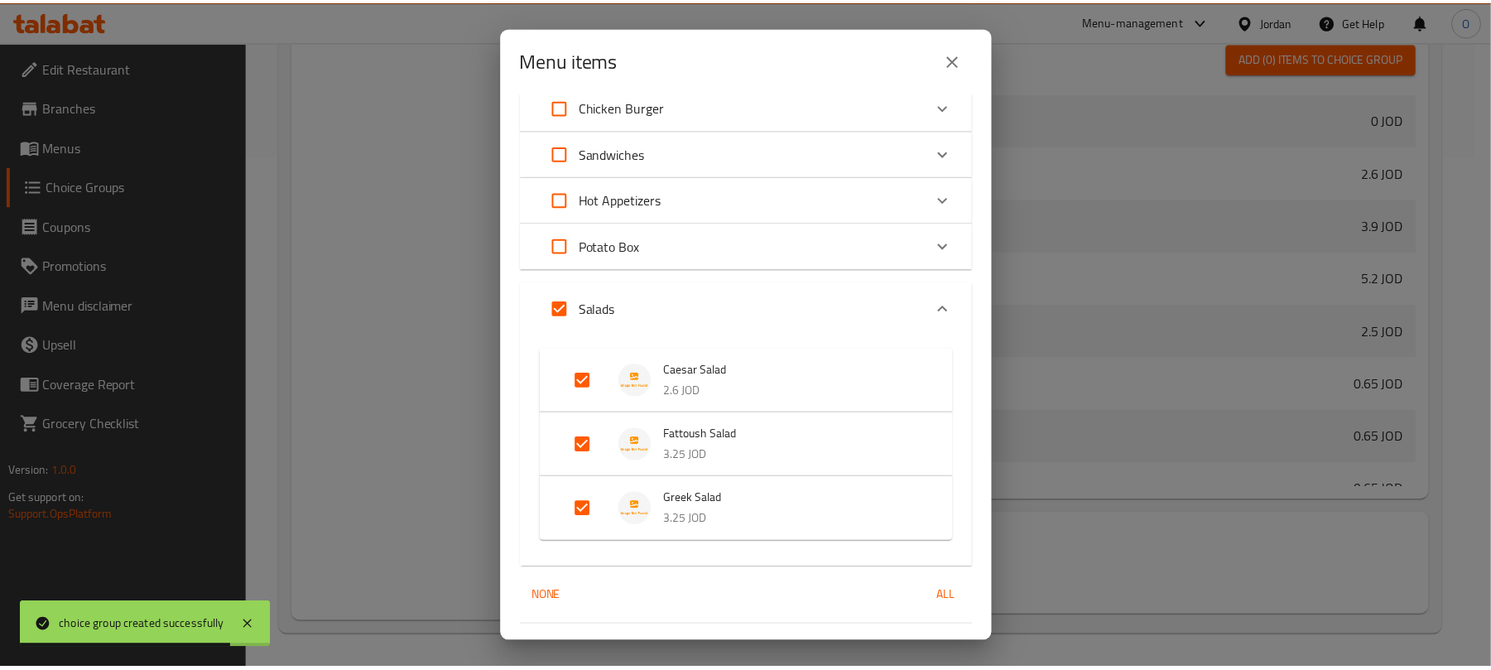
scroll to position [147, 0]
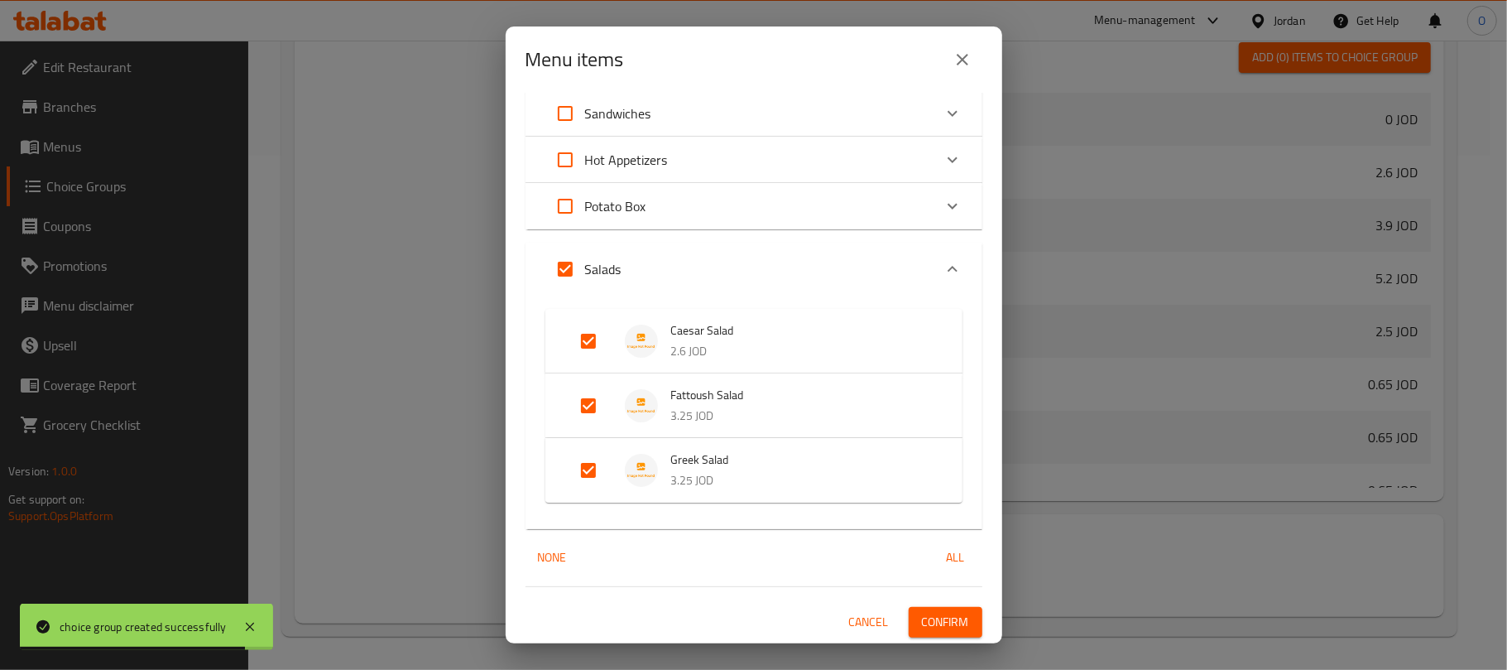
drag, startPoint x: 937, startPoint y: 614, endPoint x: 786, endPoint y: 599, distance: 152.2
click at [937, 616] on span "Confirm" at bounding box center [945, 622] width 47 height 21
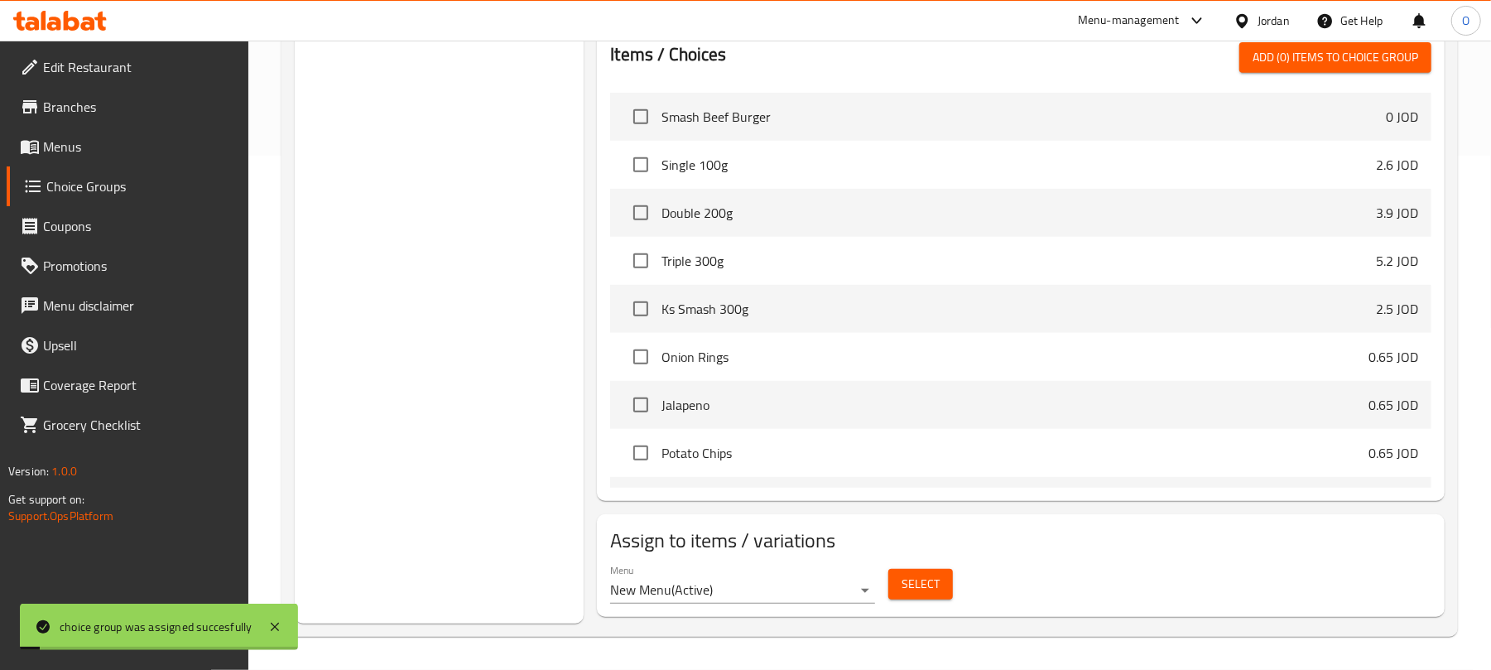
click at [444, 478] on div "Choice Groups Add To Salad: 1 Additions 4 Additions 4" at bounding box center [439, 148] width 289 height 949
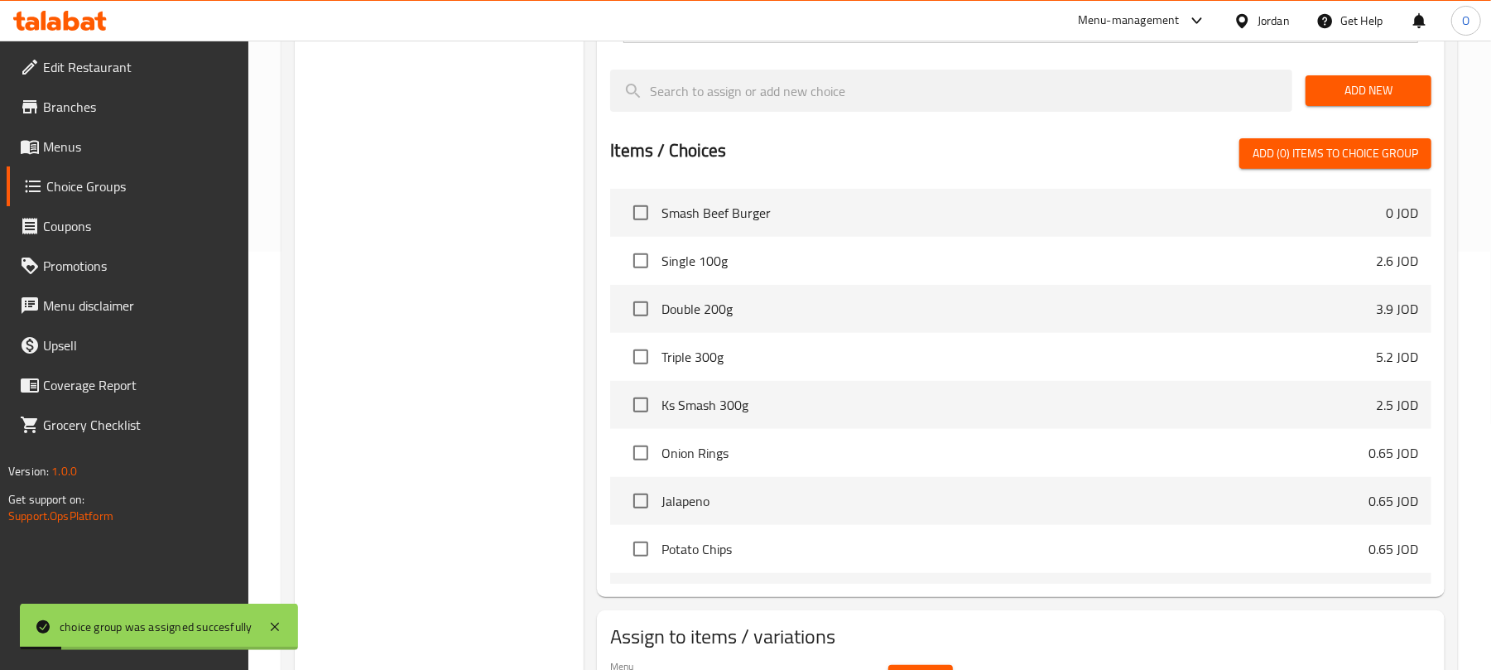
scroll to position [295, 0]
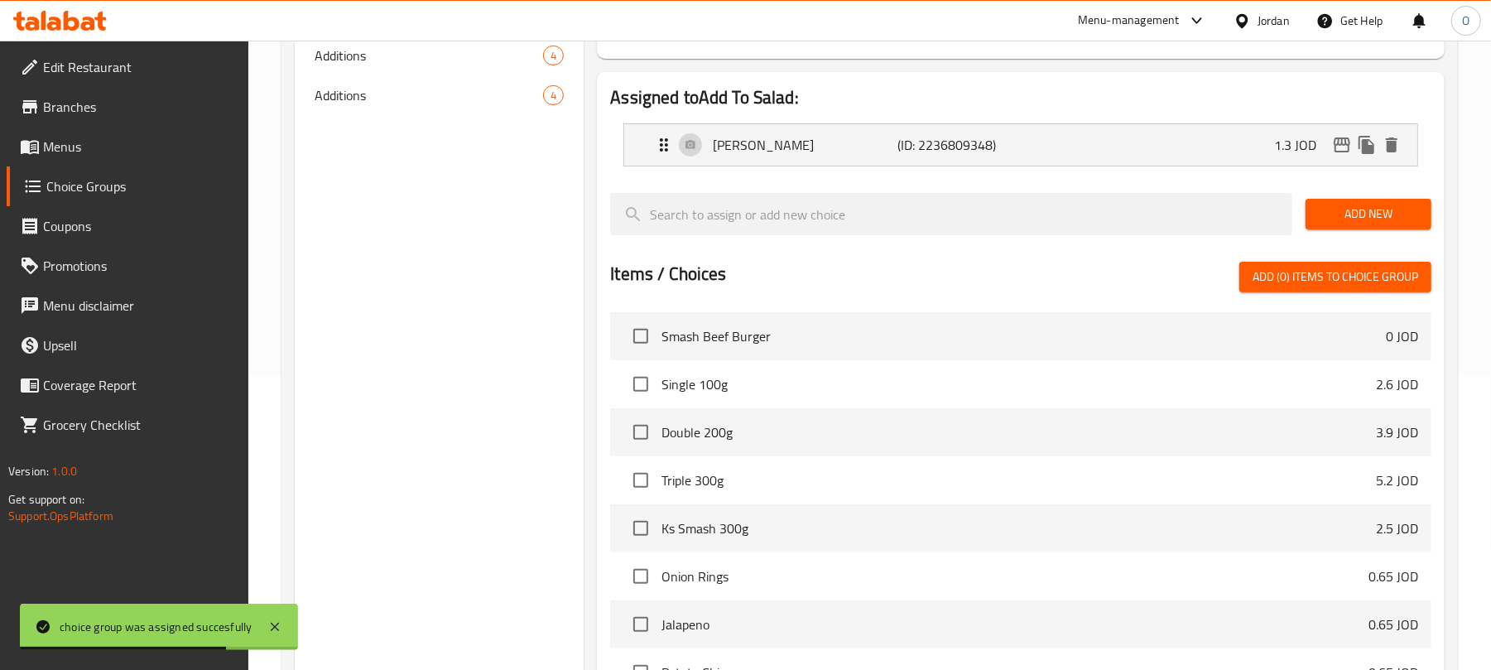
click at [94, 159] on link "Menus" at bounding box center [128, 147] width 243 height 40
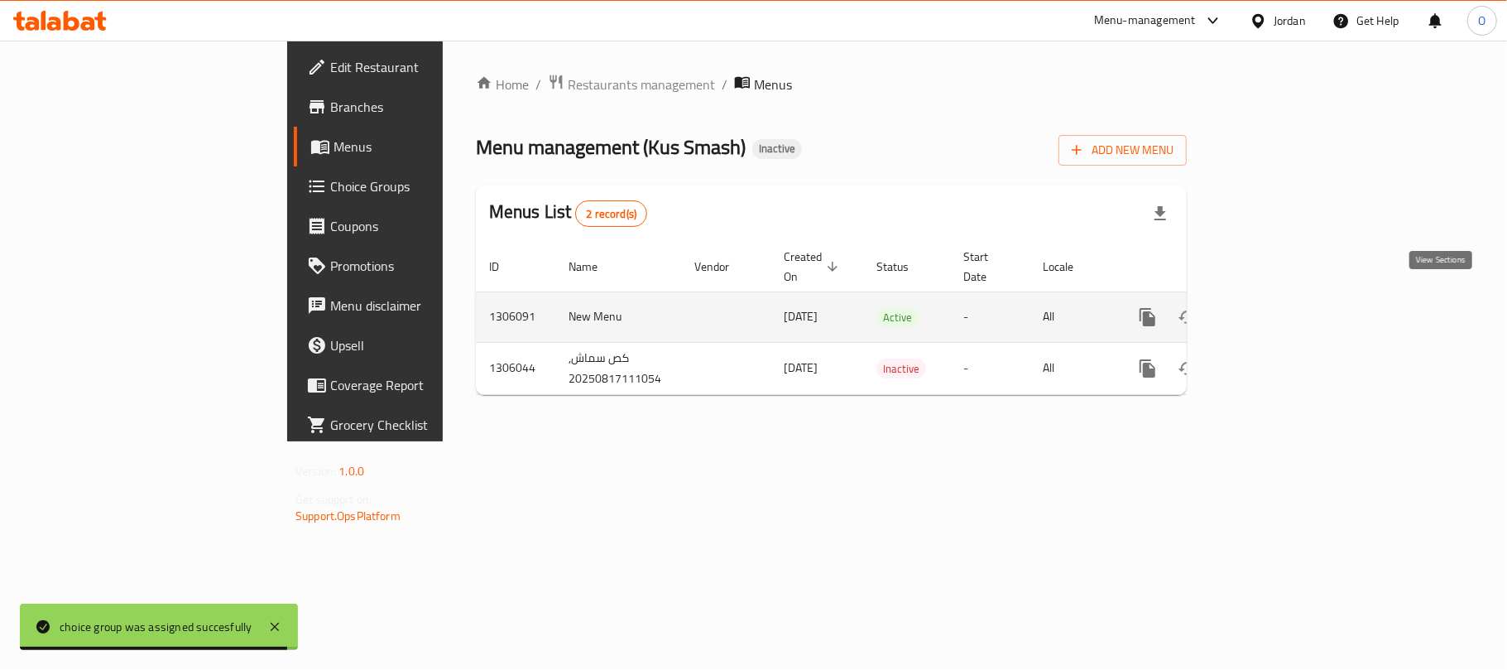
click at [1277, 307] on icon "enhanced table" at bounding box center [1267, 317] width 20 height 20
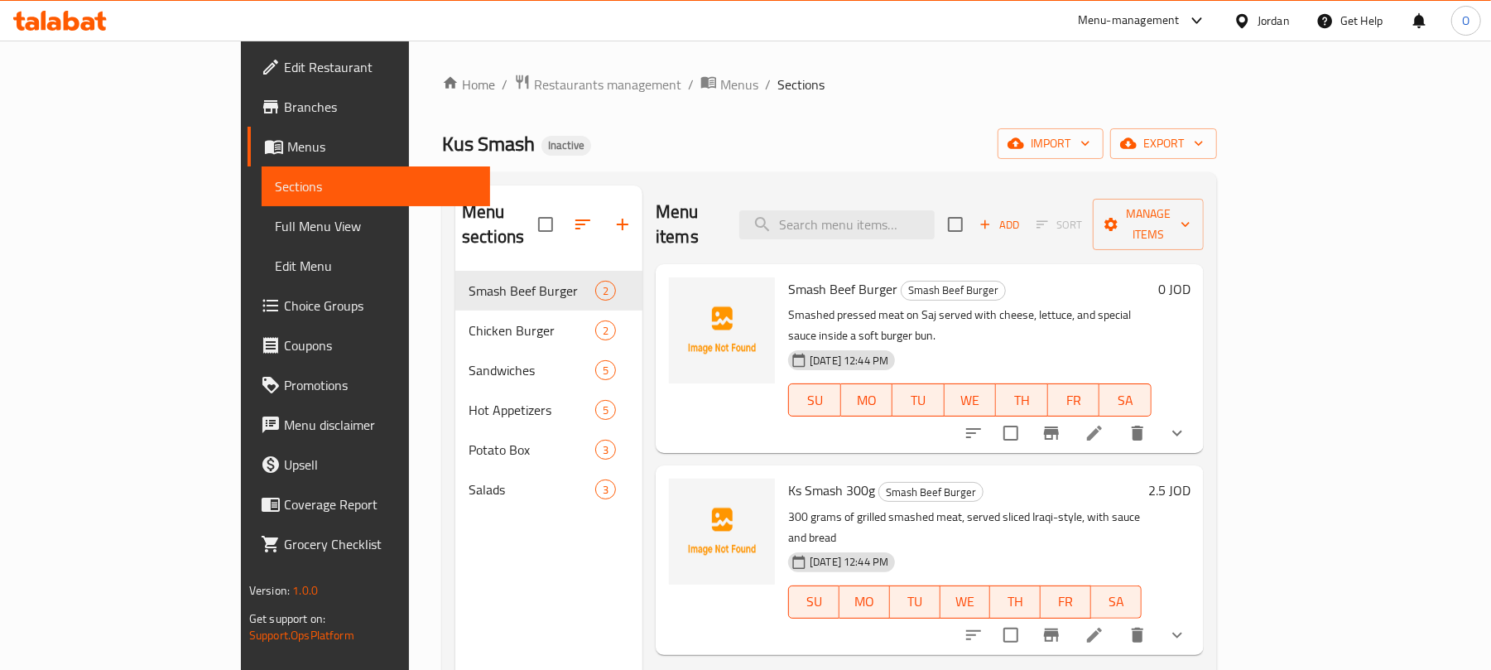
click at [877, 139] on div "Kus Smash Inactive import export" at bounding box center [829, 143] width 775 height 31
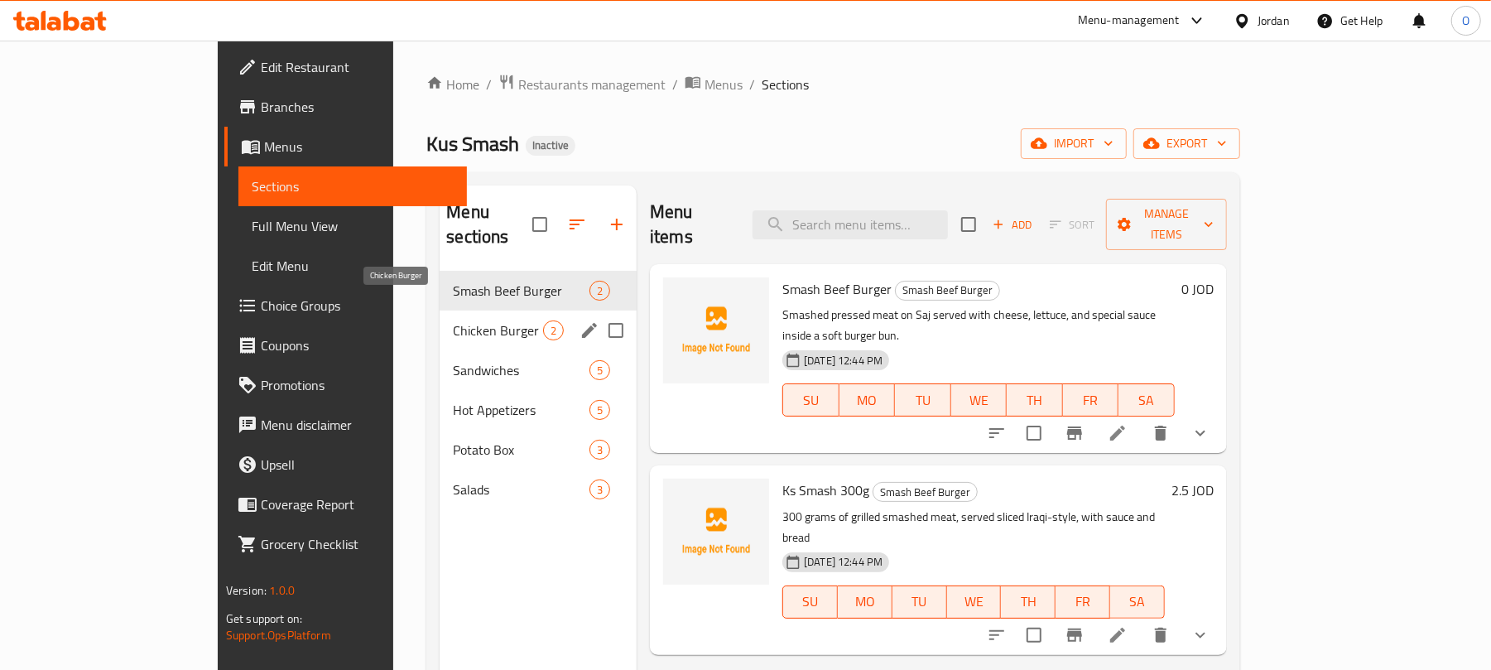
click at [441, 318] on div "Chicken Burger 2" at bounding box center [538, 330] width 197 height 40
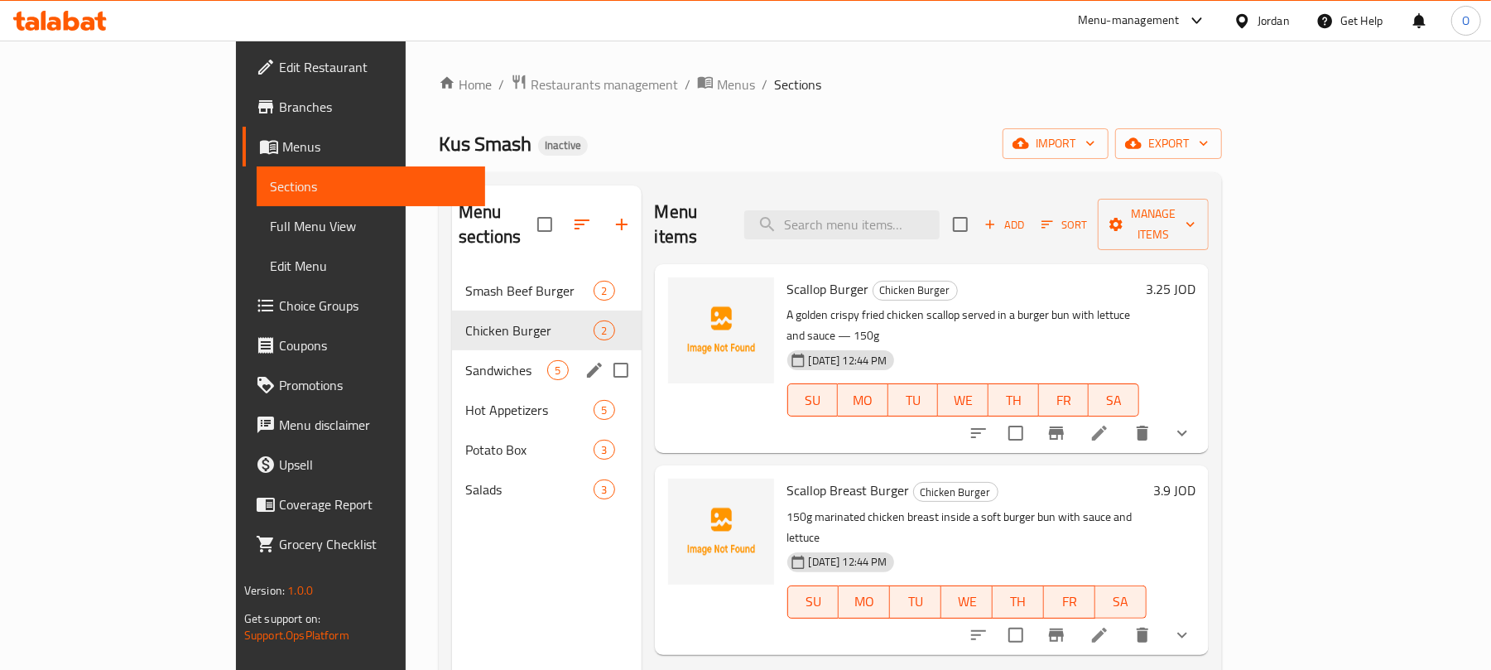
click at [452, 362] on div "Sandwiches 5" at bounding box center [546, 370] width 189 height 40
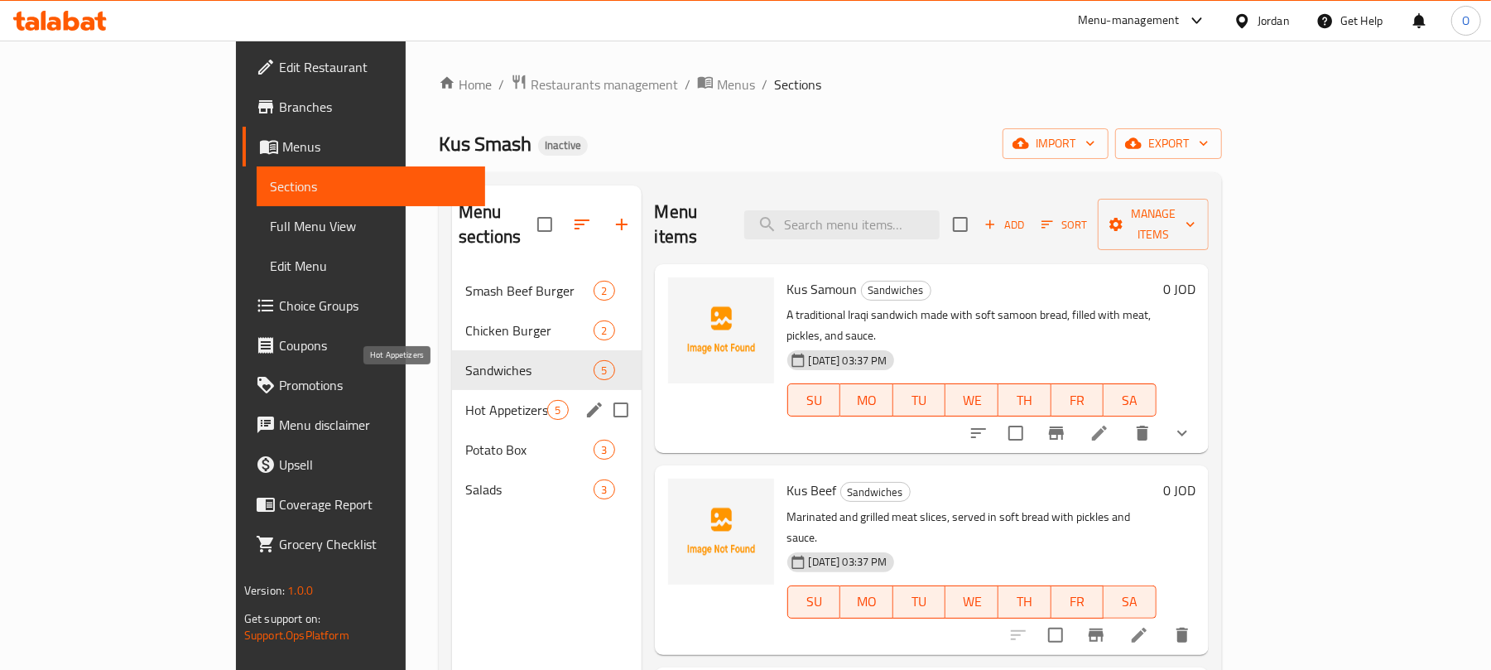
click at [465, 400] on span "Hot Appetizers" at bounding box center [506, 410] width 82 height 20
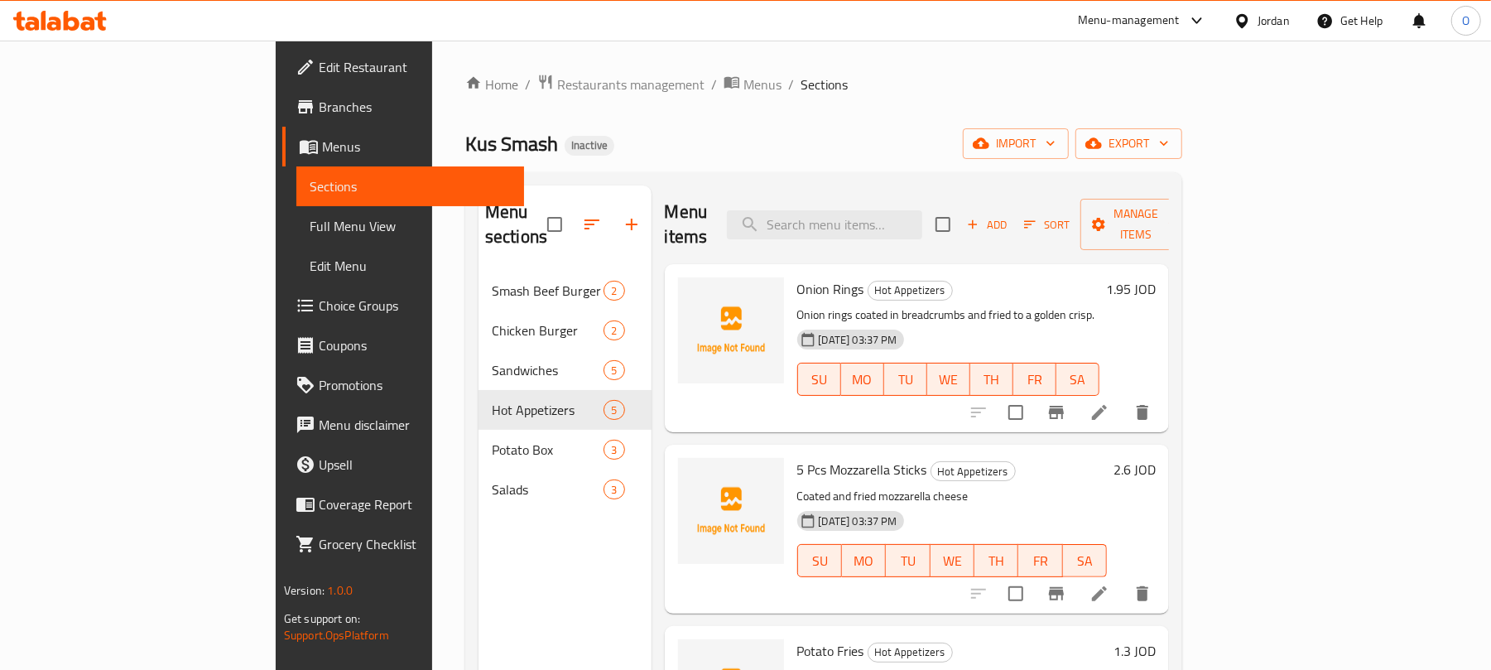
click at [747, 86] on ol "Home / Restaurants management / Menus / Sections" at bounding box center [823, 85] width 717 height 22
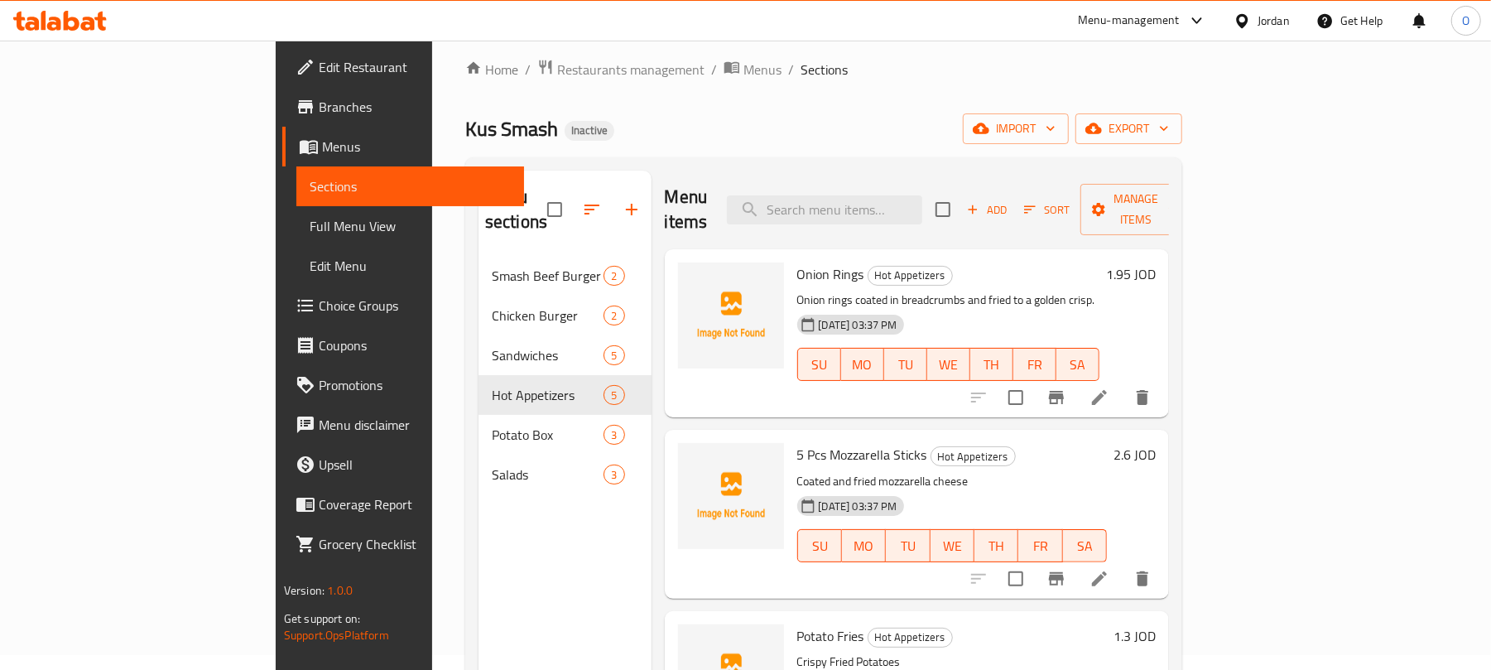
scroll to position [110, 0]
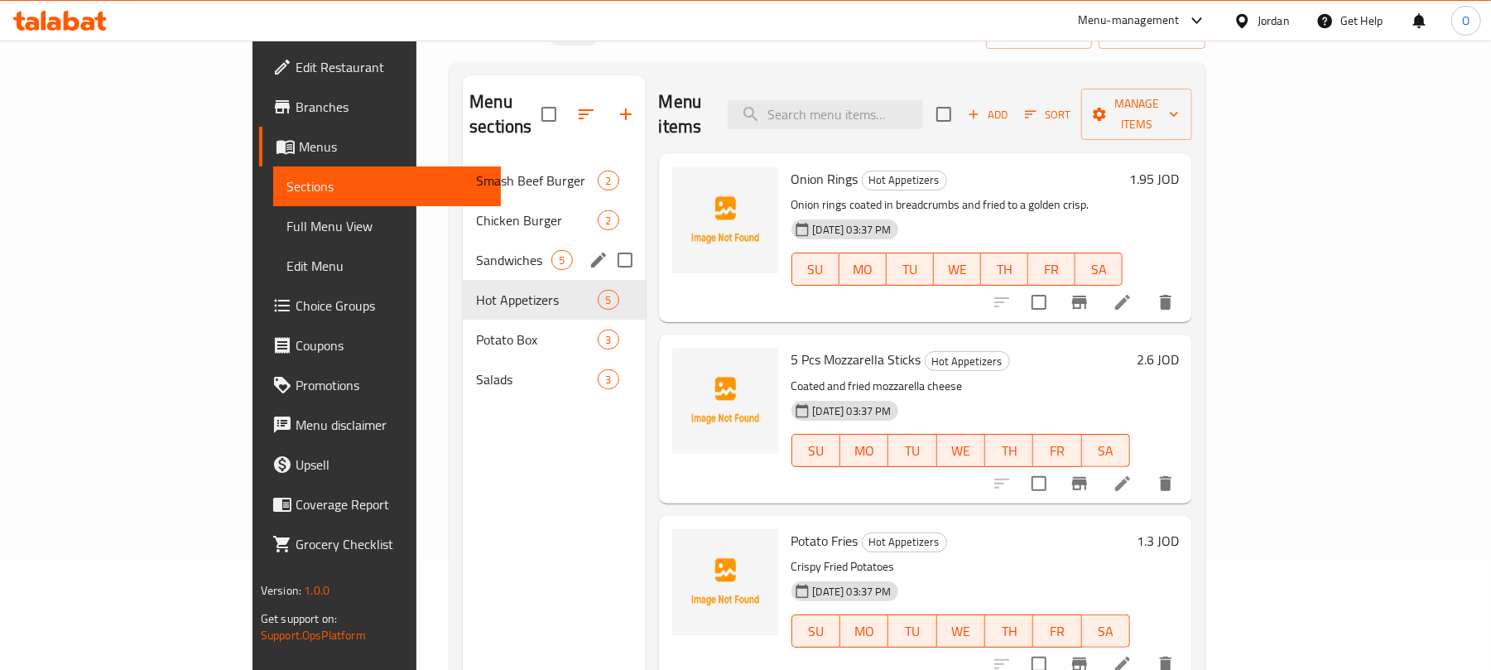
click at [476, 250] on span "Sandwiches" at bounding box center [513, 260] width 75 height 20
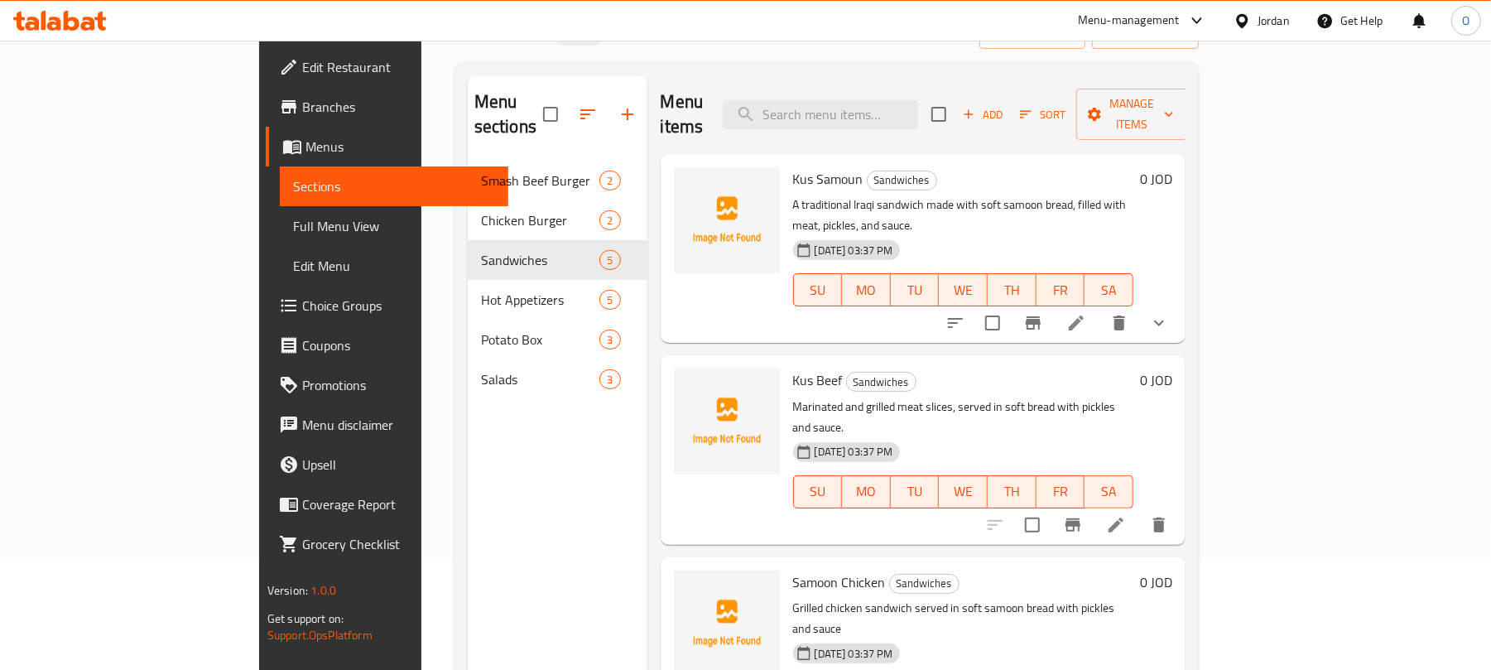
click at [723, 83] on div "Menu items Add Sort Manage items" at bounding box center [923, 114] width 525 height 79
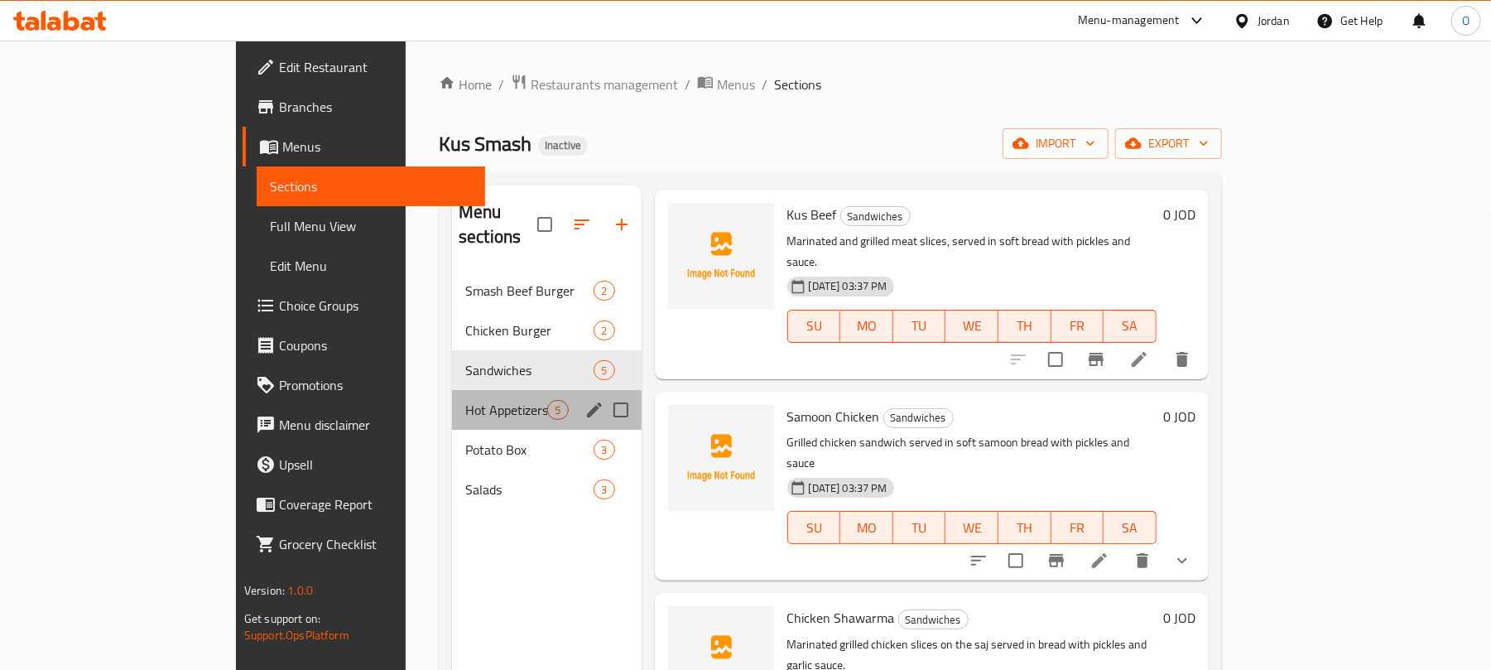
click at [452, 397] on div "Hot Appetizers 5" at bounding box center [546, 410] width 189 height 40
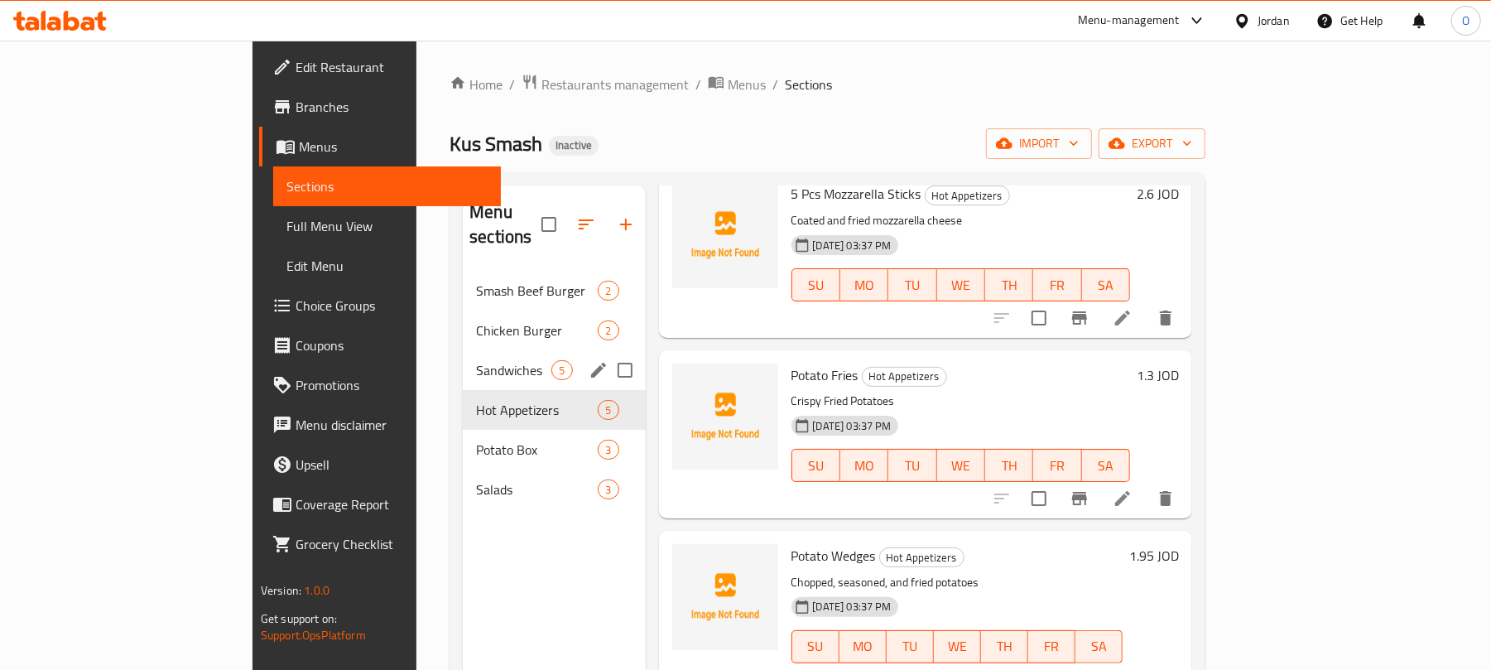
click at [463, 350] on div "Sandwiches 5" at bounding box center [554, 370] width 182 height 40
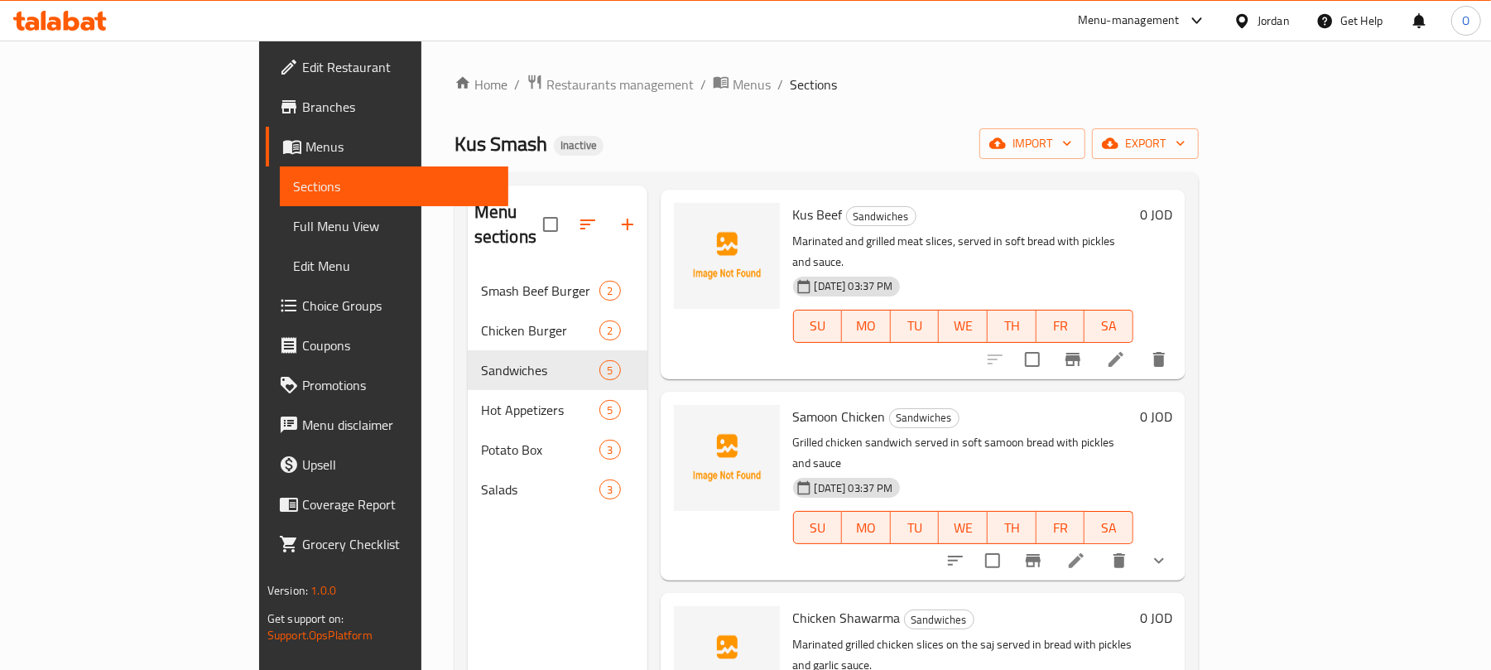
click at [713, 130] on div "Kus Smash Inactive import export" at bounding box center [826, 143] width 744 height 31
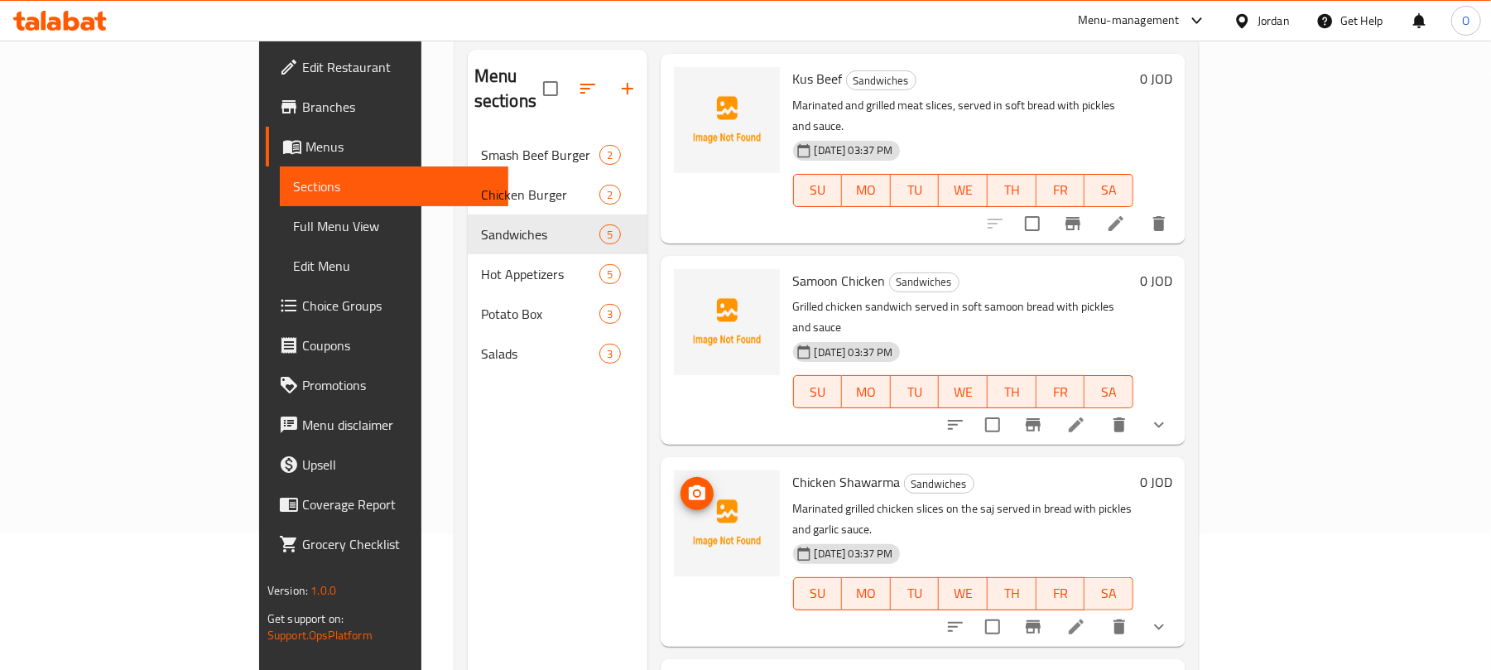
scroll to position [233, 0]
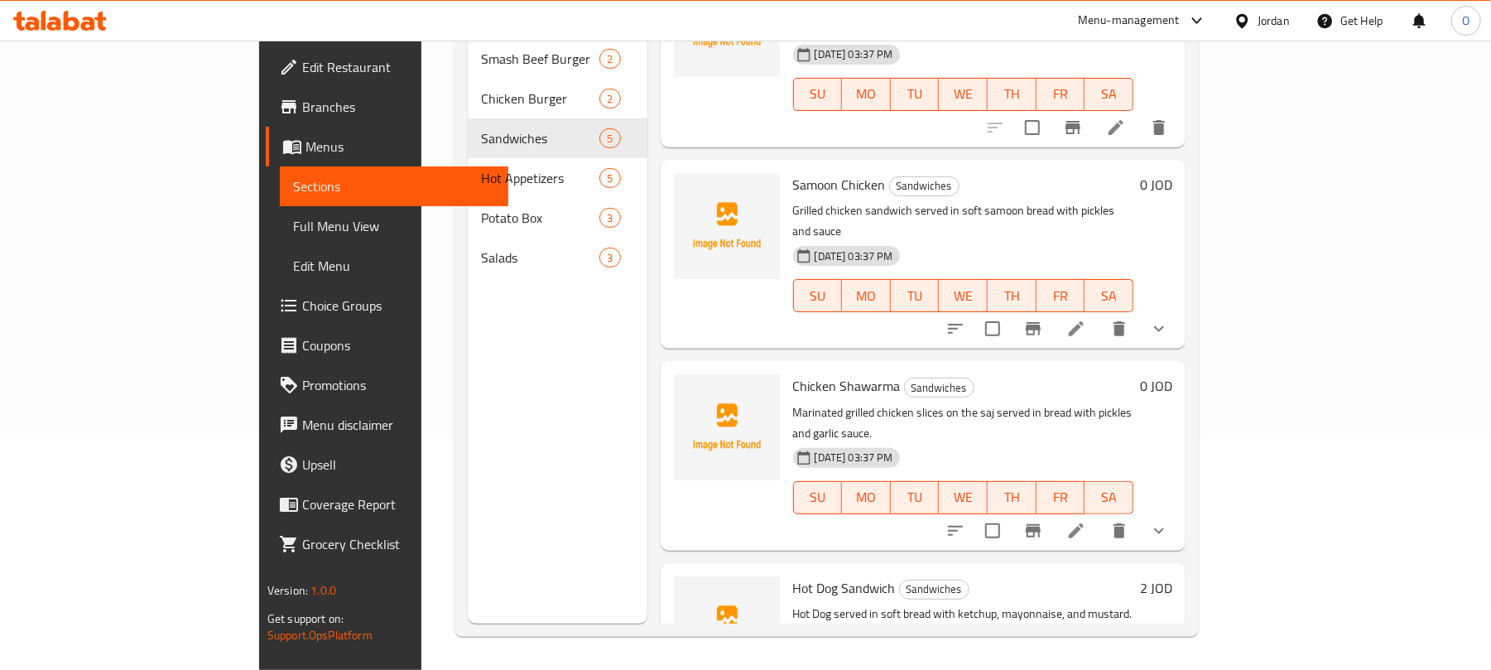
click at [647, 450] on div "Menu items Add Sort Manage items Kus Samoun Sandwiches A traditional Iraqi sand…" at bounding box center [916, 289] width 538 height 670
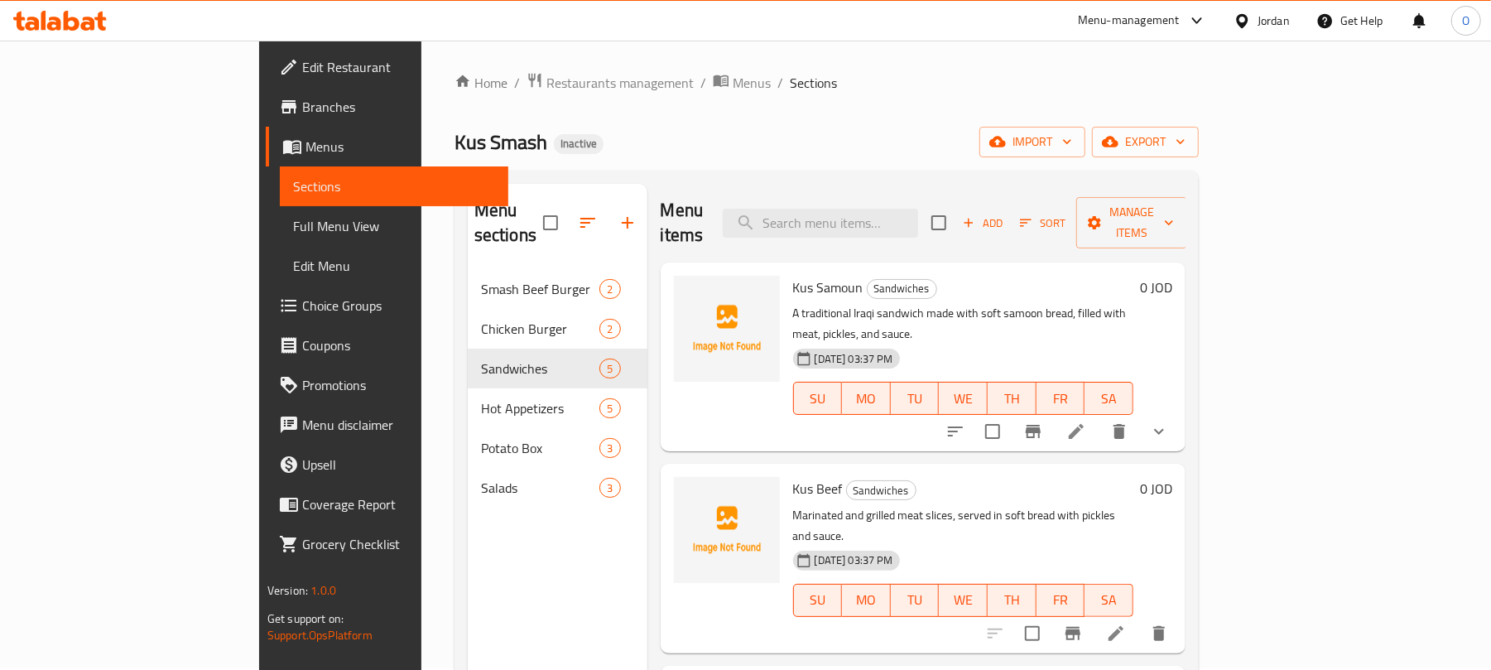
scroll to position [0, 0]
click at [819, 113] on div "Home / Restaurants management / Menus / Sections Kus Smash Inactive import expo…" at bounding box center [826, 471] width 744 height 795
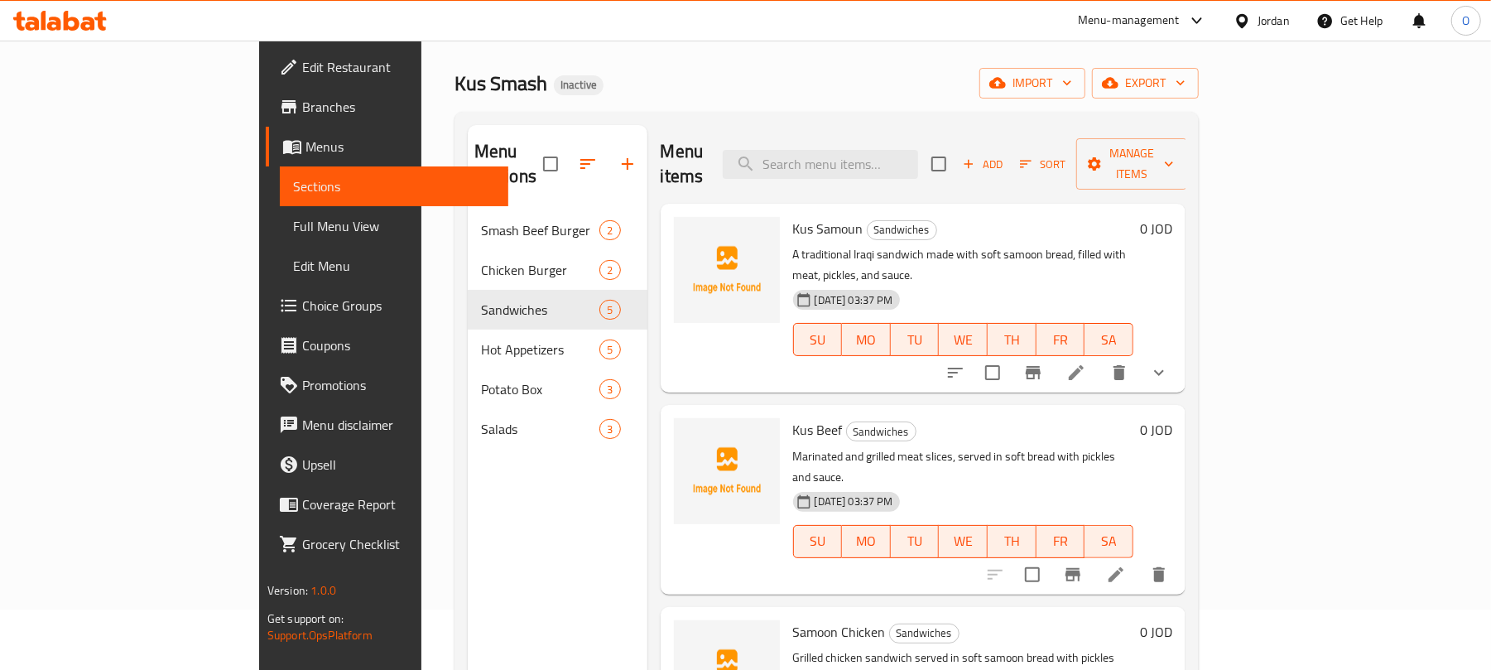
scroll to position [110, 0]
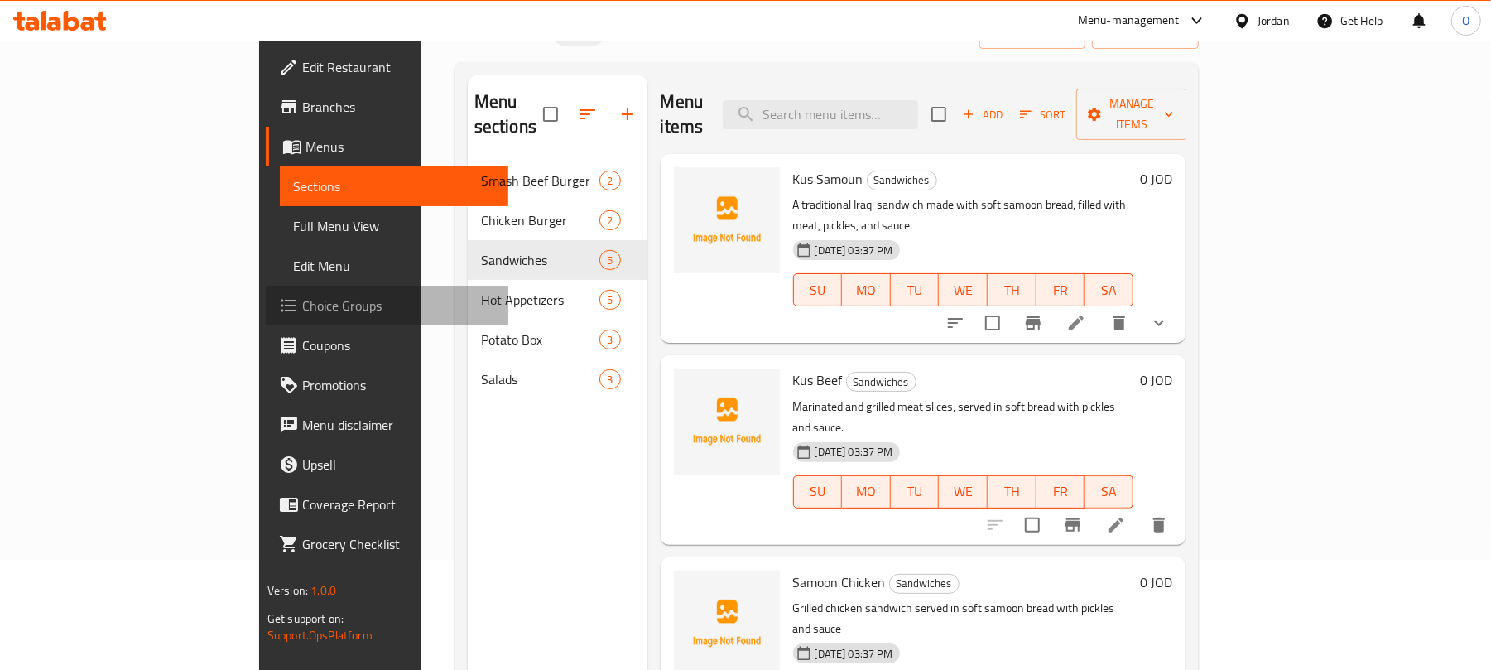
click at [302, 305] on span "Choice Groups" at bounding box center [398, 306] width 193 height 20
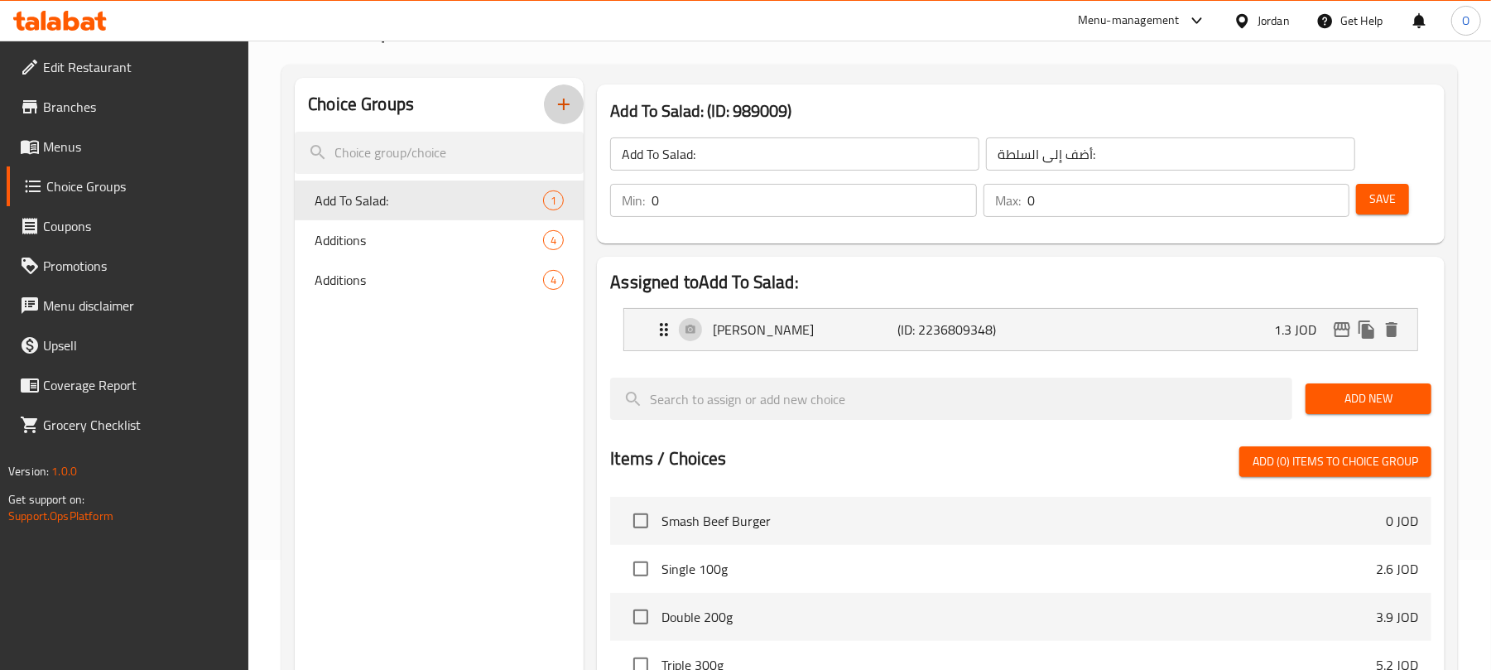
click at [570, 91] on button "button" at bounding box center [564, 104] width 40 height 40
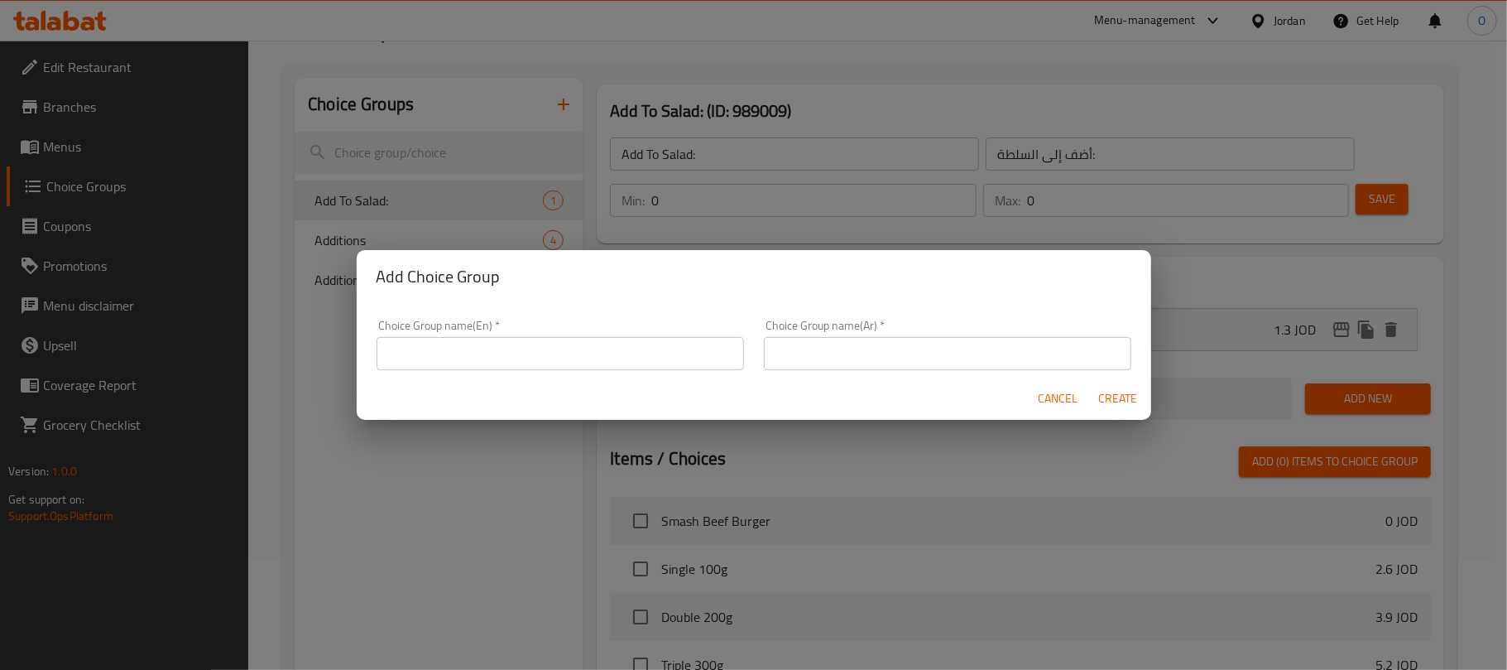
click at [531, 338] on div "Choice Group name(En)   * Choice Group name(En) *" at bounding box center [561, 345] width 368 height 50
click at [531, 342] on input "text" at bounding box center [561, 353] width 368 height 33
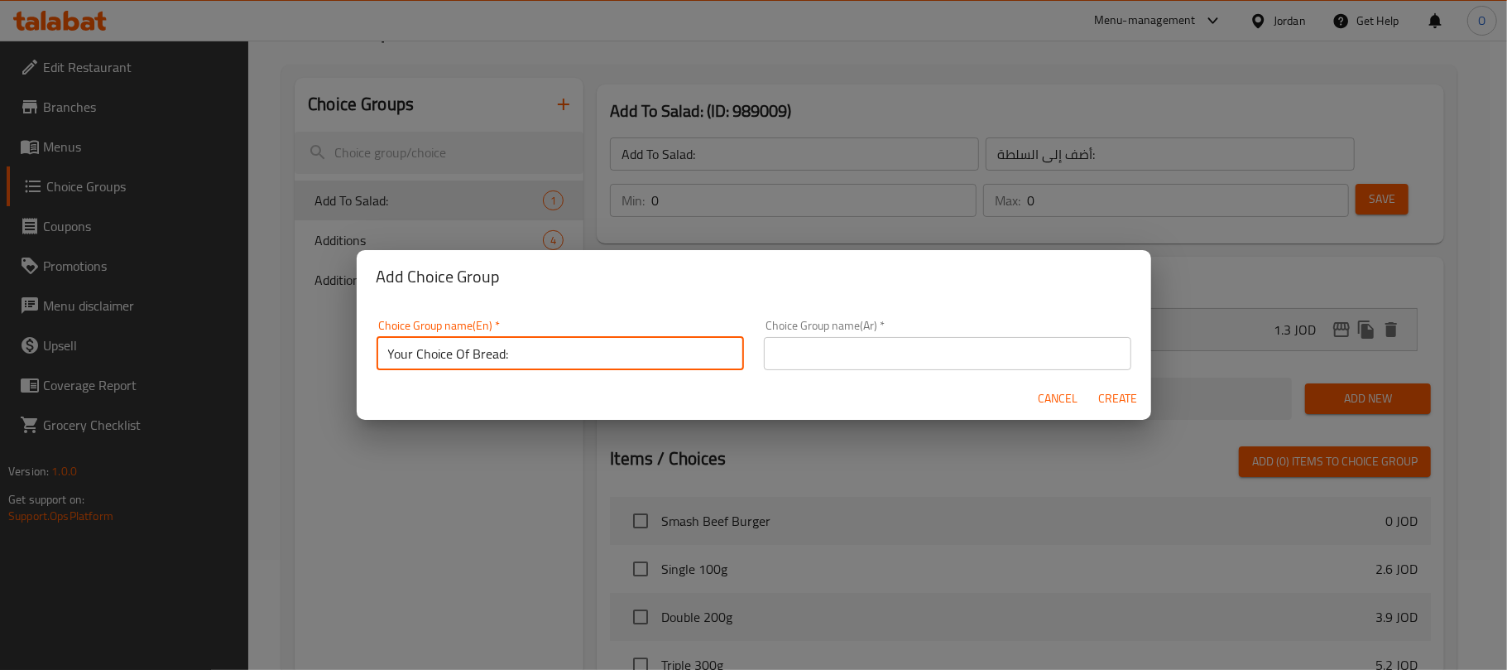
type input "Your Choice Of Bread:"
drag, startPoint x: 896, startPoint y: 359, endPoint x: 940, endPoint y: 296, distance: 77.8
click at [896, 359] on input "text" at bounding box center [948, 353] width 368 height 33
paste input "اختيارك من الخبز:"
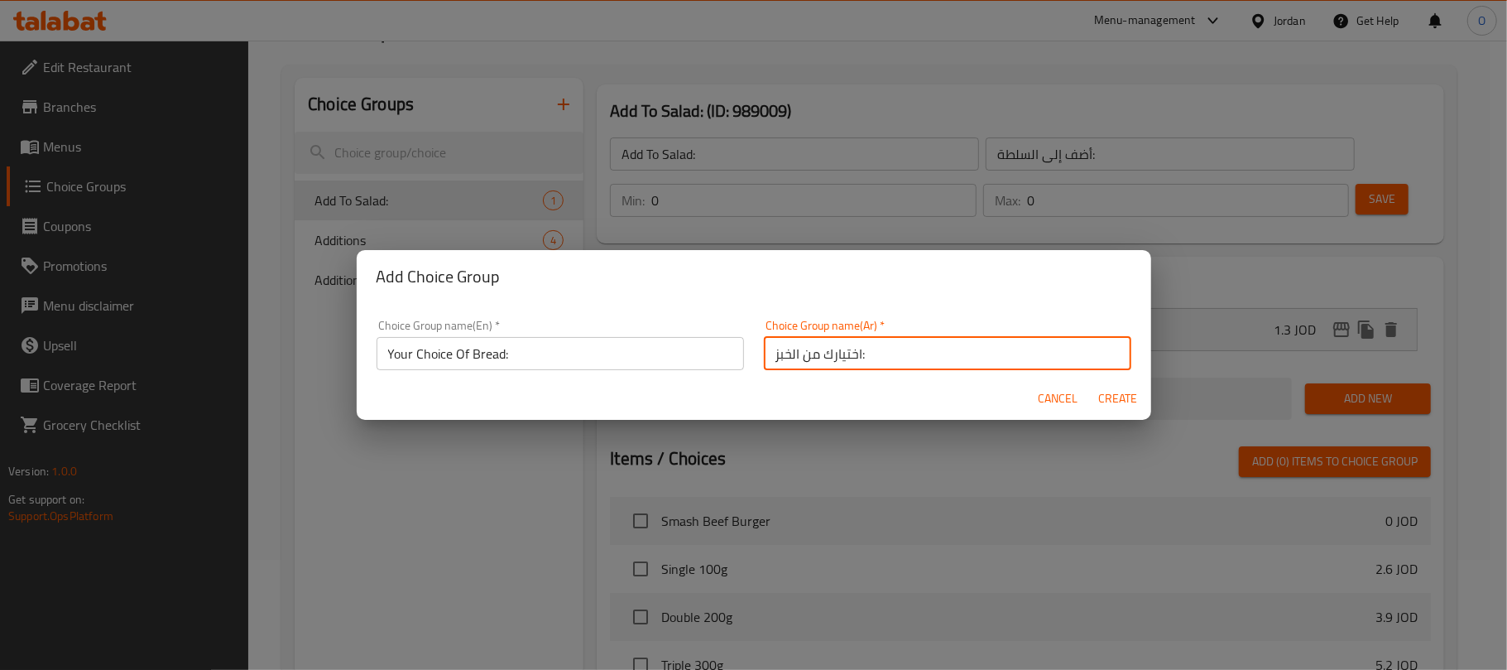
type input "اختيارك من الخبز:"
drag, startPoint x: 940, startPoint y: 295, endPoint x: 1056, endPoint y: 368, distance: 137.3
click at [940, 295] on div "Add Choice Group" at bounding box center [754, 276] width 795 height 53
click at [1117, 411] on button "Create" at bounding box center [1118, 398] width 53 height 31
type input "Your Choice Of Bread:"
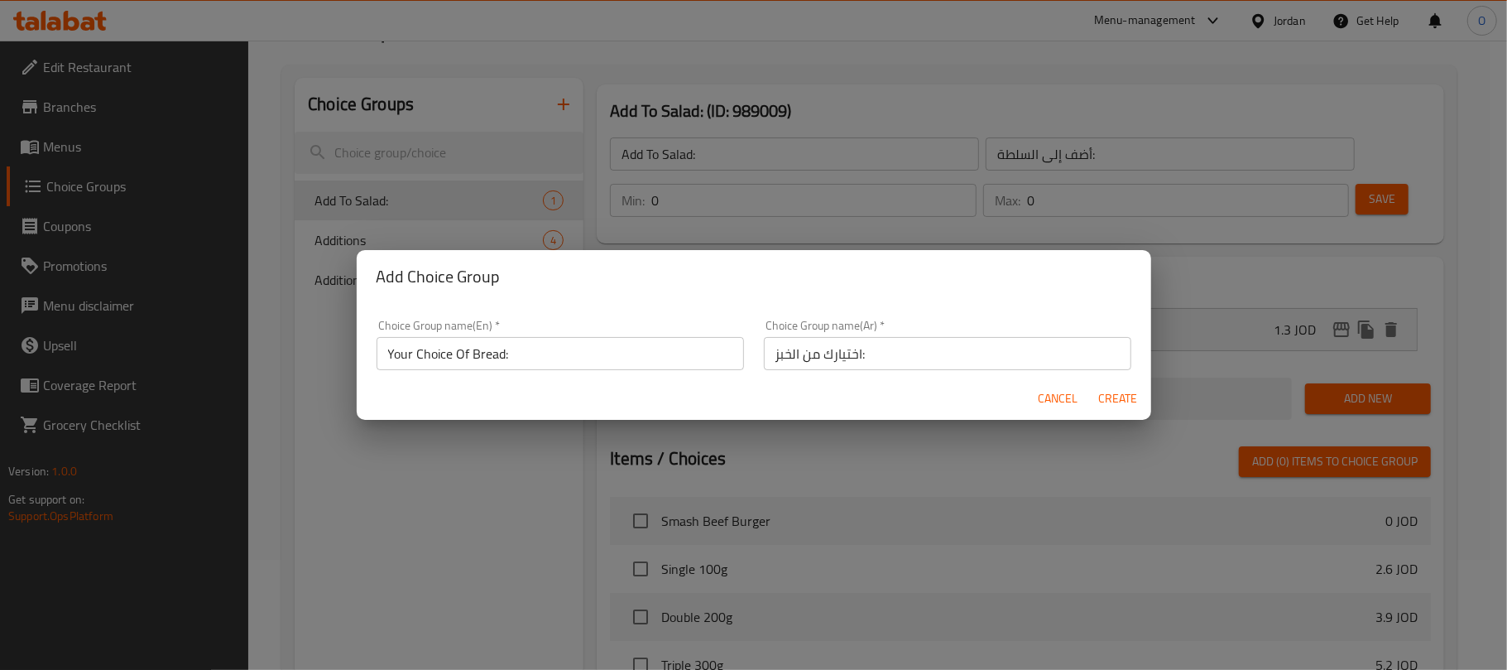
type input "اختيارك من الخبز:"
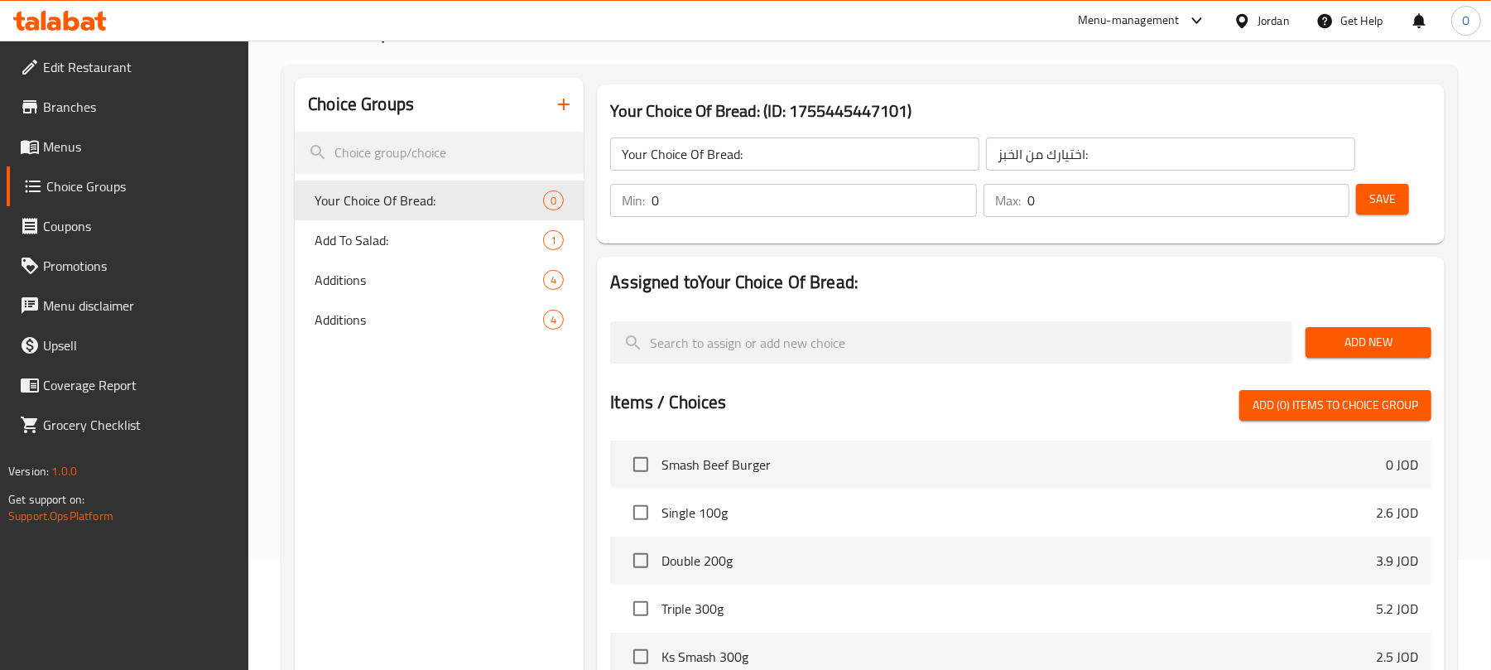
click at [1329, 338] on span "Add New" at bounding box center [1368, 342] width 99 height 21
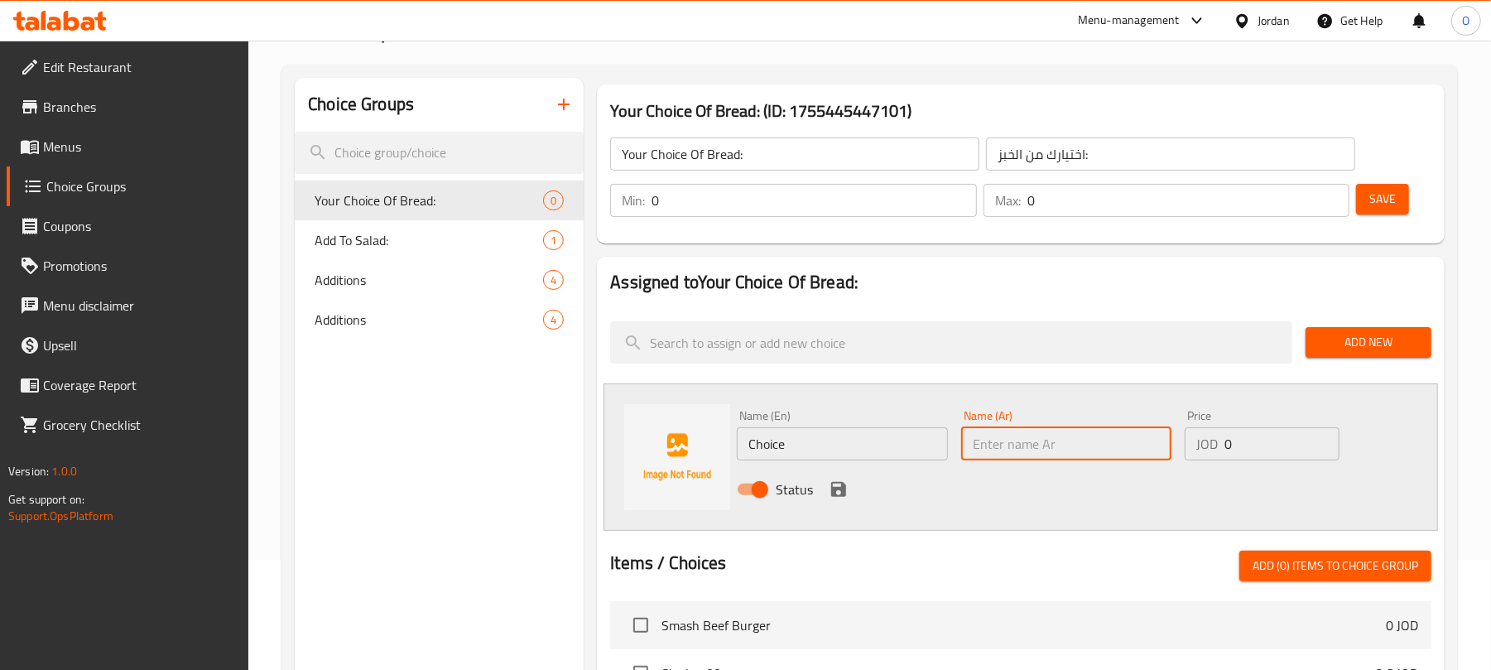
click at [1013, 449] on input "text" at bounding box center [1066, 443] width 210 height 33
paste input "تورتيلا"
type input "تورتيلا"
click at [791, 444] on input "Choice" at bounding box center [842, 443] width 210 height 33
paste input "tortilla"
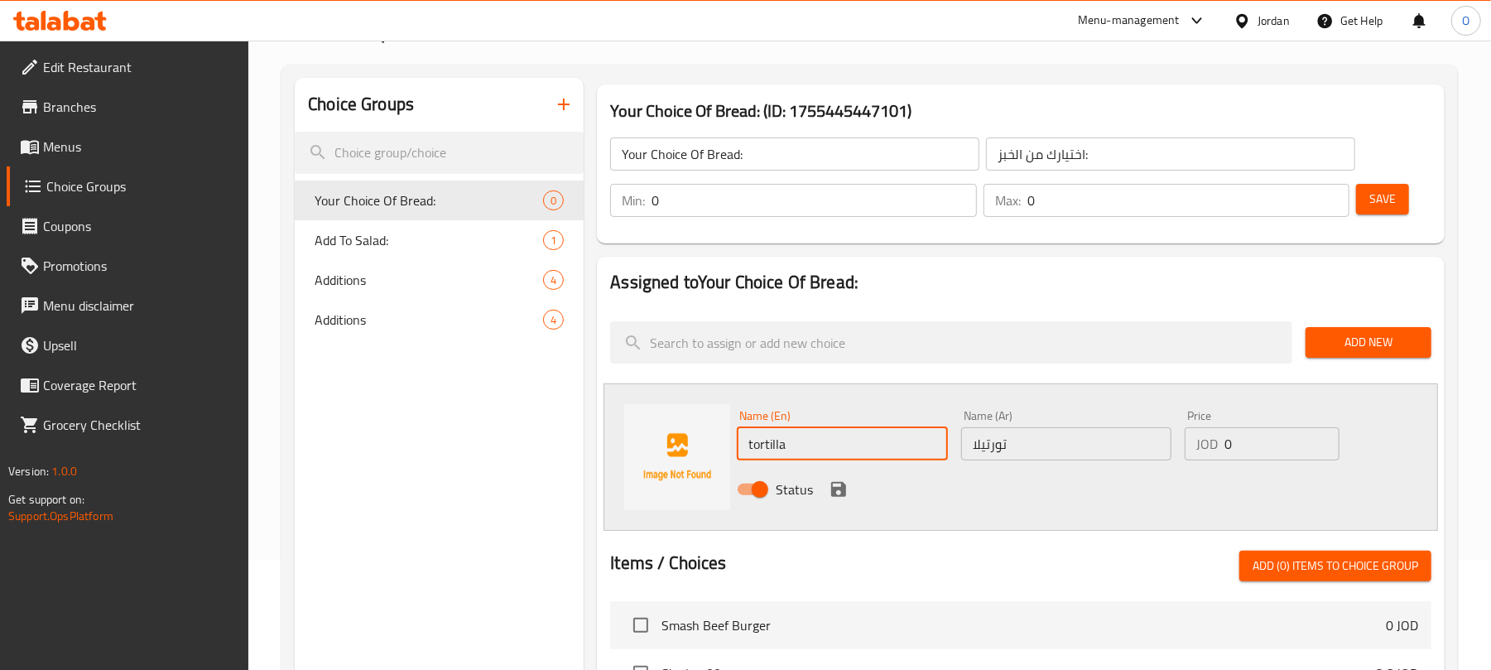
type input "tortilla"
click at [854, 371] on div "Assigned to Your Choice Of Bread: Add New Name (En) tortilla Name (En) Name (Ar…" at bounding box center [1021, 633] width 848 height 752
click at [1248, 432] on input "0" at bounding box center [1281, 443] width 115 height 33
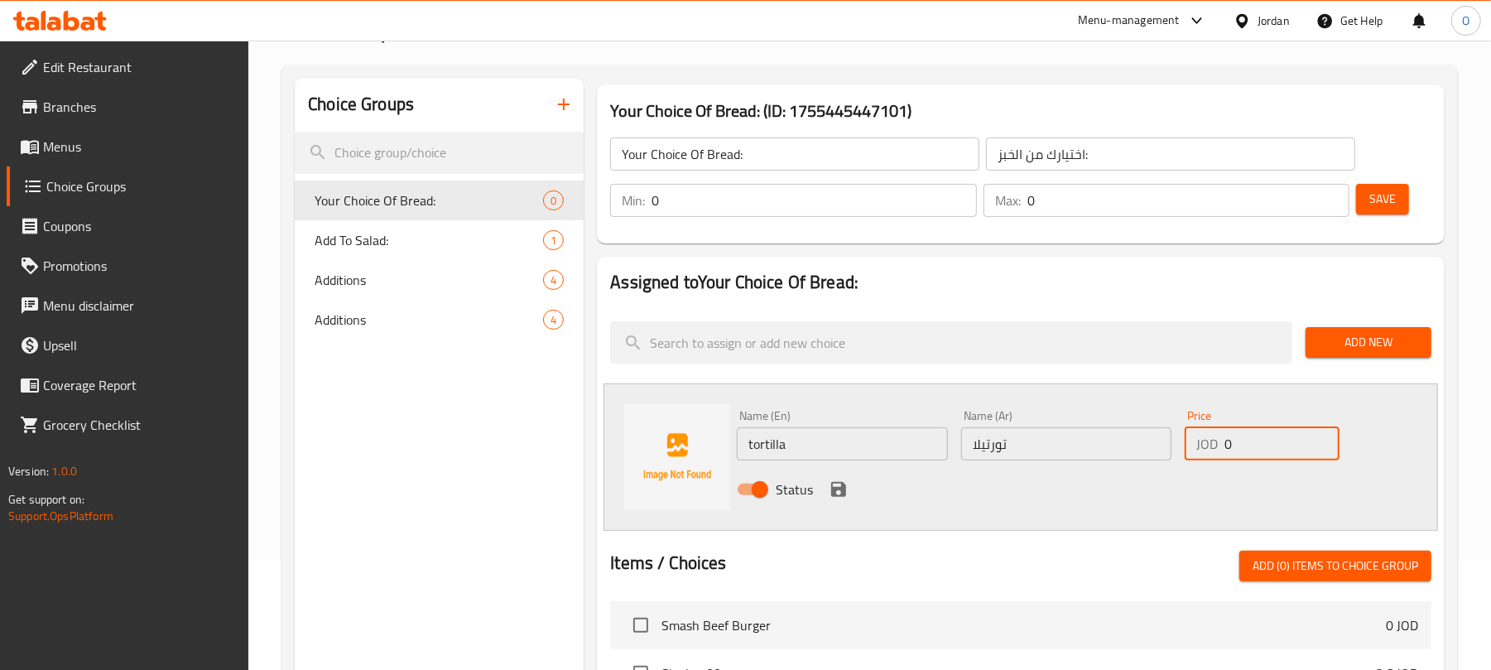
click at [1248, 431] on input "0" at bounding box center [1281, 443] width 115 height 33
type input "2.25"
click at [845, 497] on icon "save" at bounding box center [839, 489] width 20 height 20
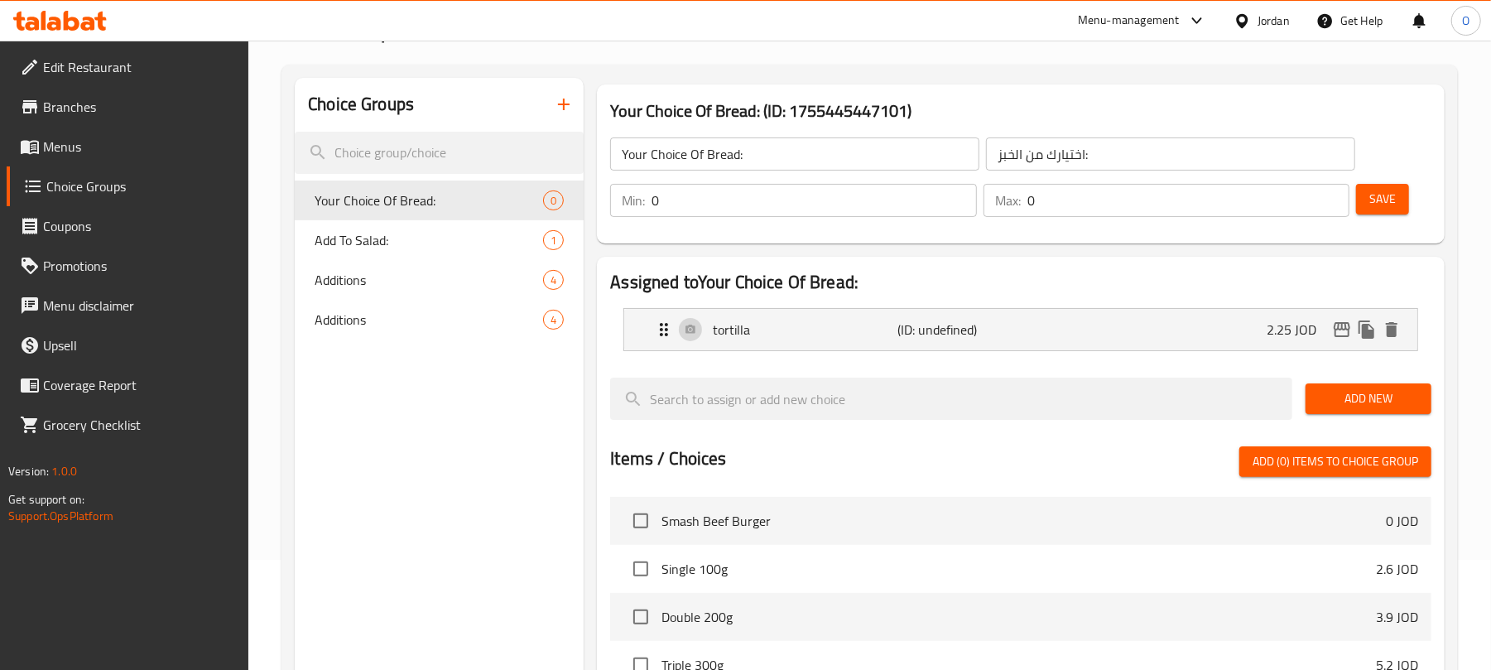
click at [1362, 397] on span "Add New" at bounding box center [1368, 398] width 99 height 21
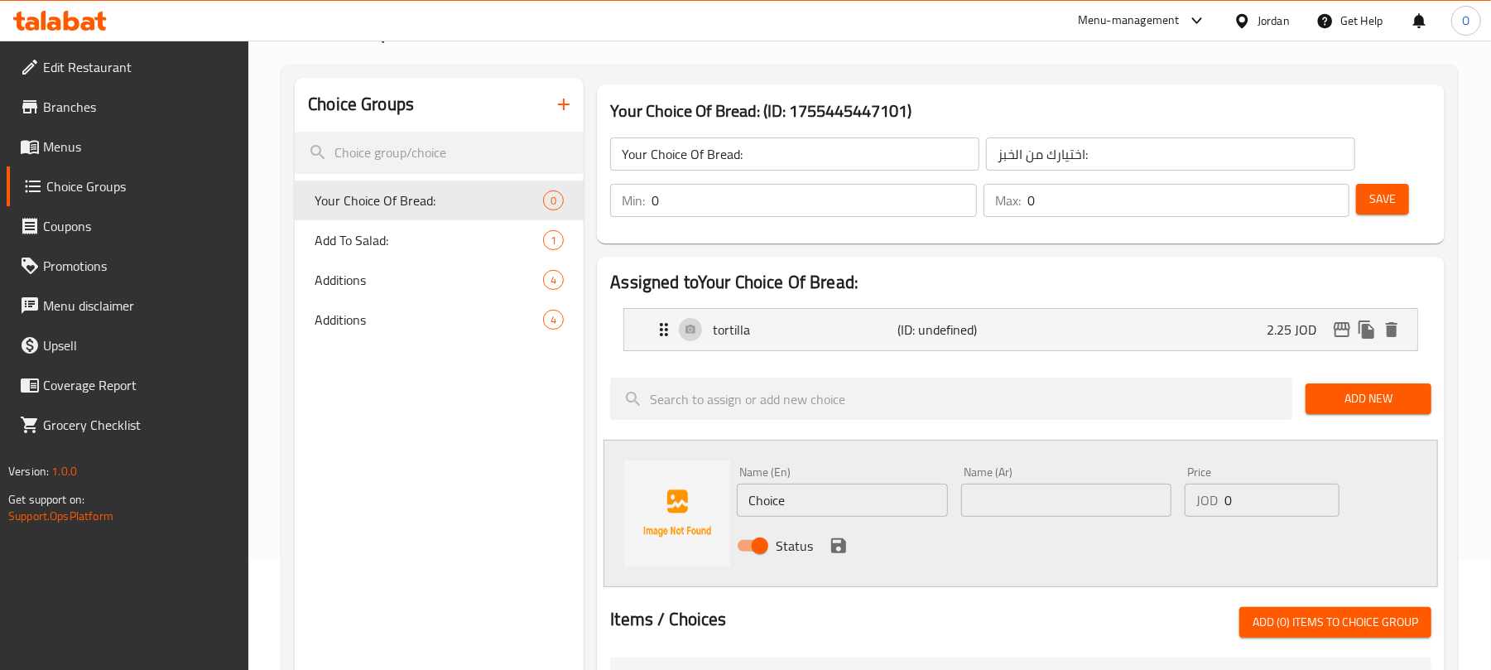
drag, startPoint x: 1036, startPoint y: 494, endPoint x: 1021, endPoint y: 490, distance: 15.5
click at [1036, 494] on input "text" at bounding box center [1066, 499] width 210 height 33
paste input "[DEMOGRAPHIC_DATA]"
type input "[DEMOGRAPHIC_DATA]"
click at [819, 517] on input "Choice" at bounding box center [842, 499] width 210 height 33
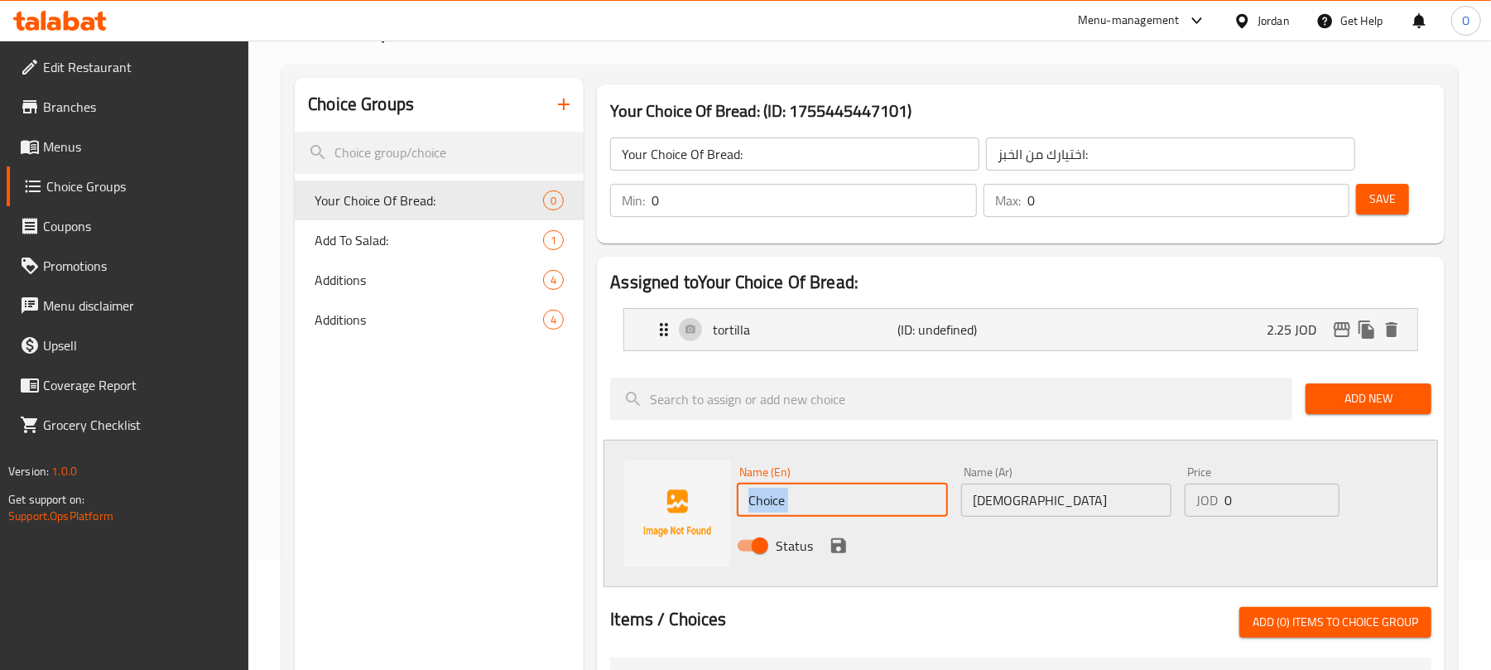
click at [819, 517] on div "Name (En) Choice Name (En)" at bounding box center [841, 491] width 223 height 64
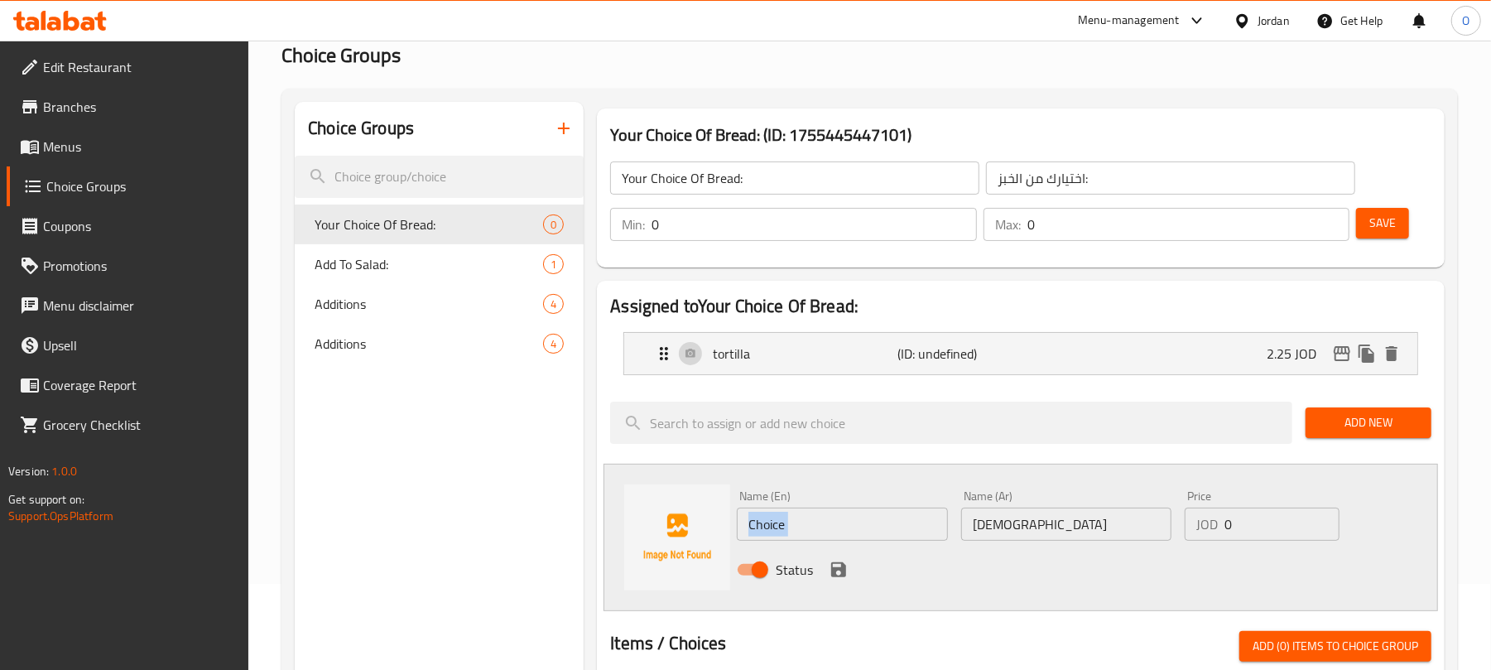
scroll to position [124, 0]
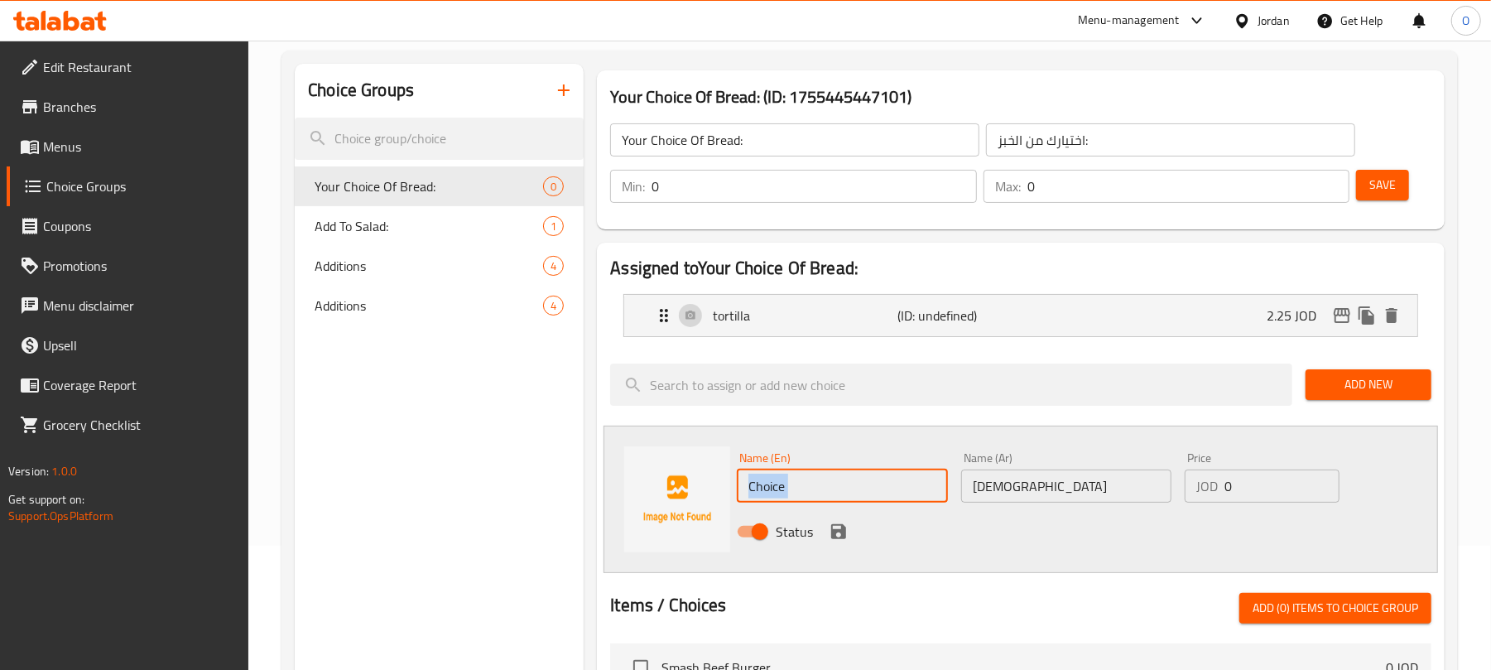
click at [856, 477] on input "Choice" at bounding box center [842, 485] width 210 height 33
type input "[PERSON_NAME]"
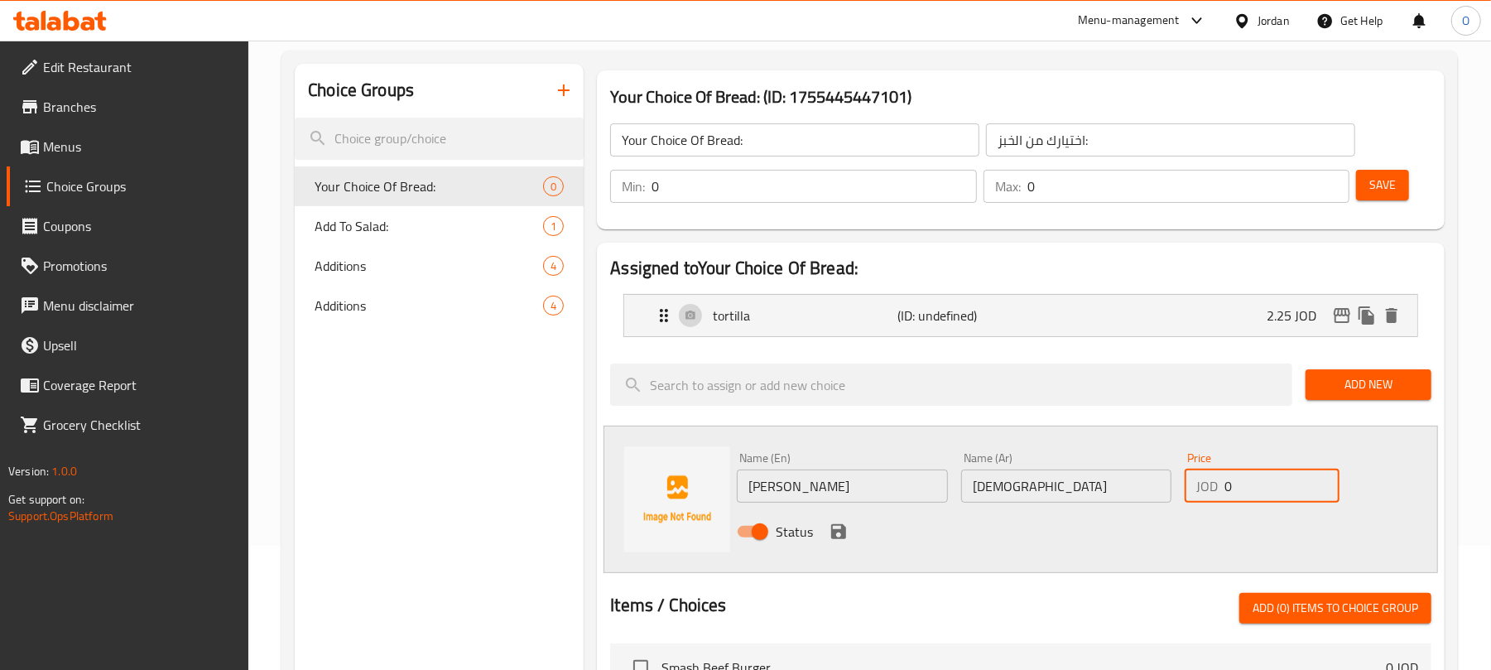
drag, startPoint x: 1259, startPoint y: 488, endPoint x: 1100, endPoint y: 487, distance: 158.9
click at [1106, 488] on div "Name (En) [PERSON_NAME] Name (En) Name (Ar) كعك مقدسية Name (Ar) Price JOD 0 Pr…" at bounding box center [1065, 499] width 671 height 108
type input "3.9"
drag, startPoint x: 1143, startPoint y: 533, endPoint x: 1156, endPoint y: 541, distance: 15.6
click at [1144, 533] on div "Status" at bounding box center [1065, 531] width 671 height 45
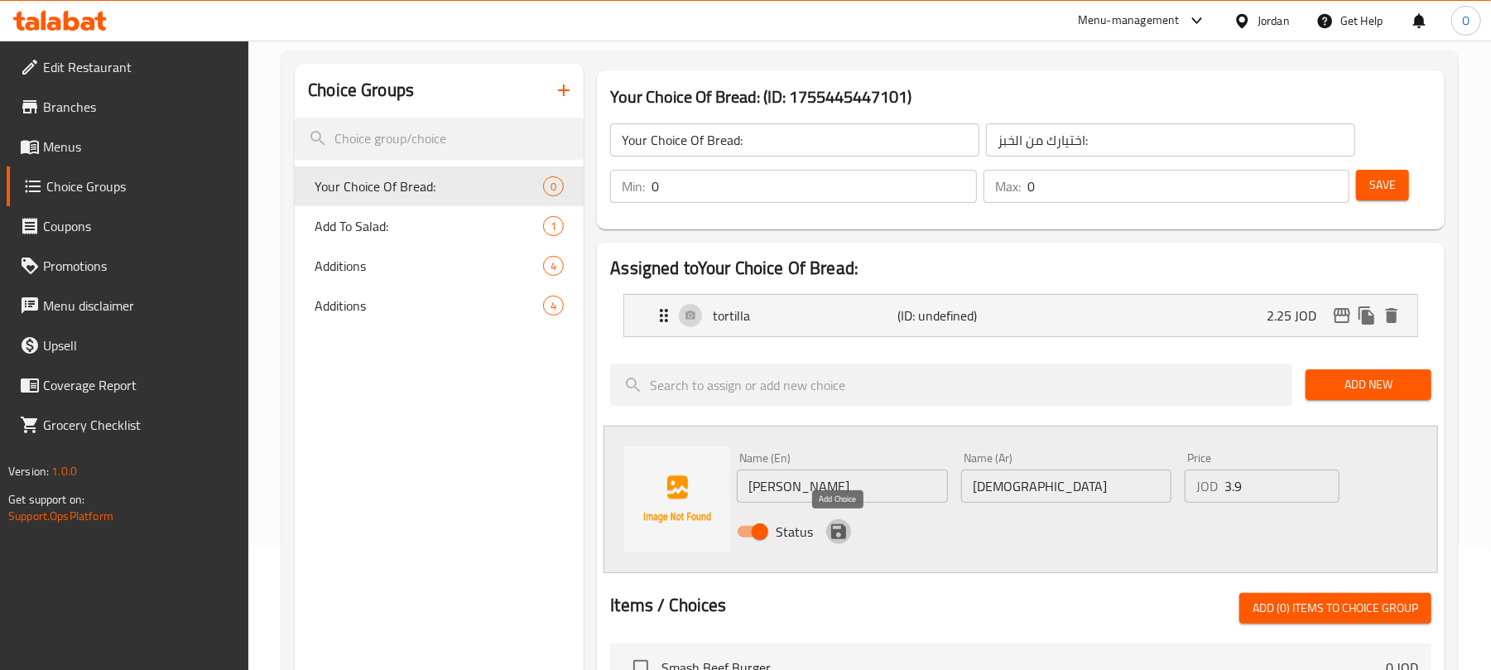
click at [839, 540] on icon "save" at bounding box center [839, 531] width 20 height 20
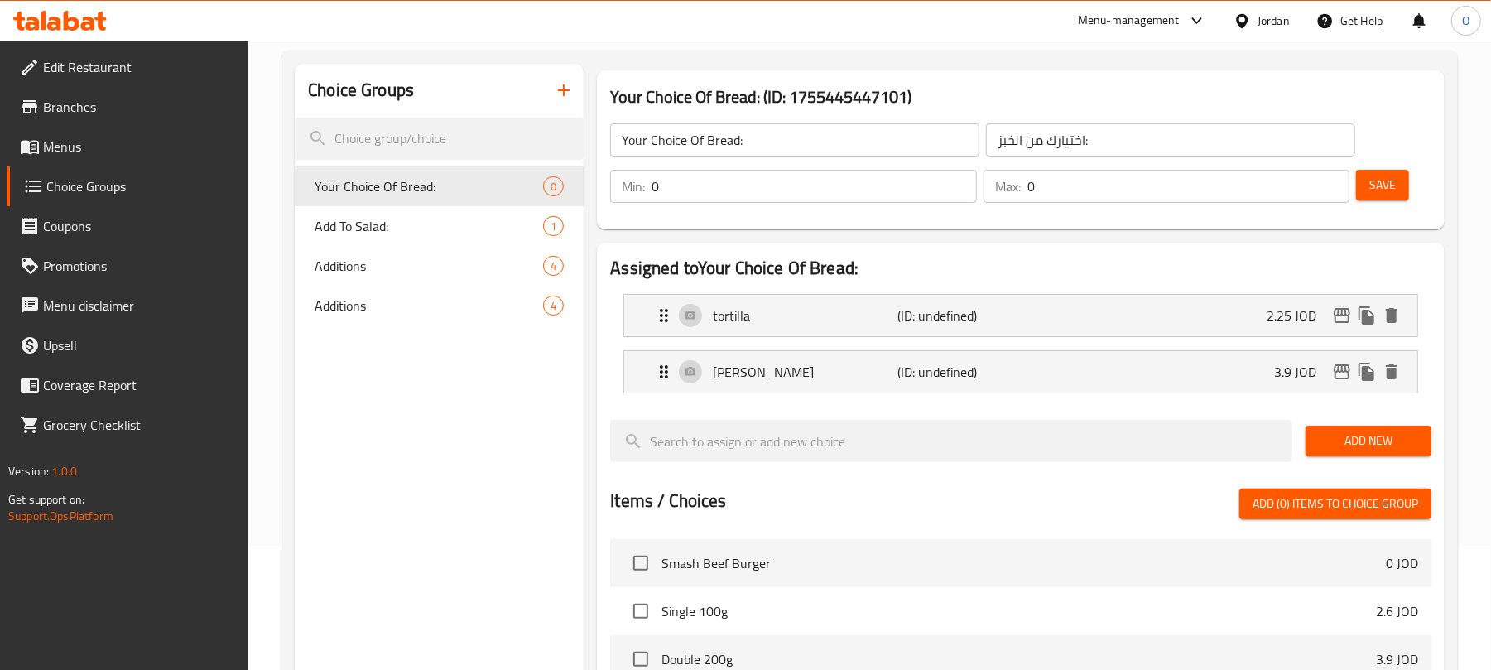
click at [1365, 442] on span "Add New" at bounding box center [1368, 440] width 99 height 21
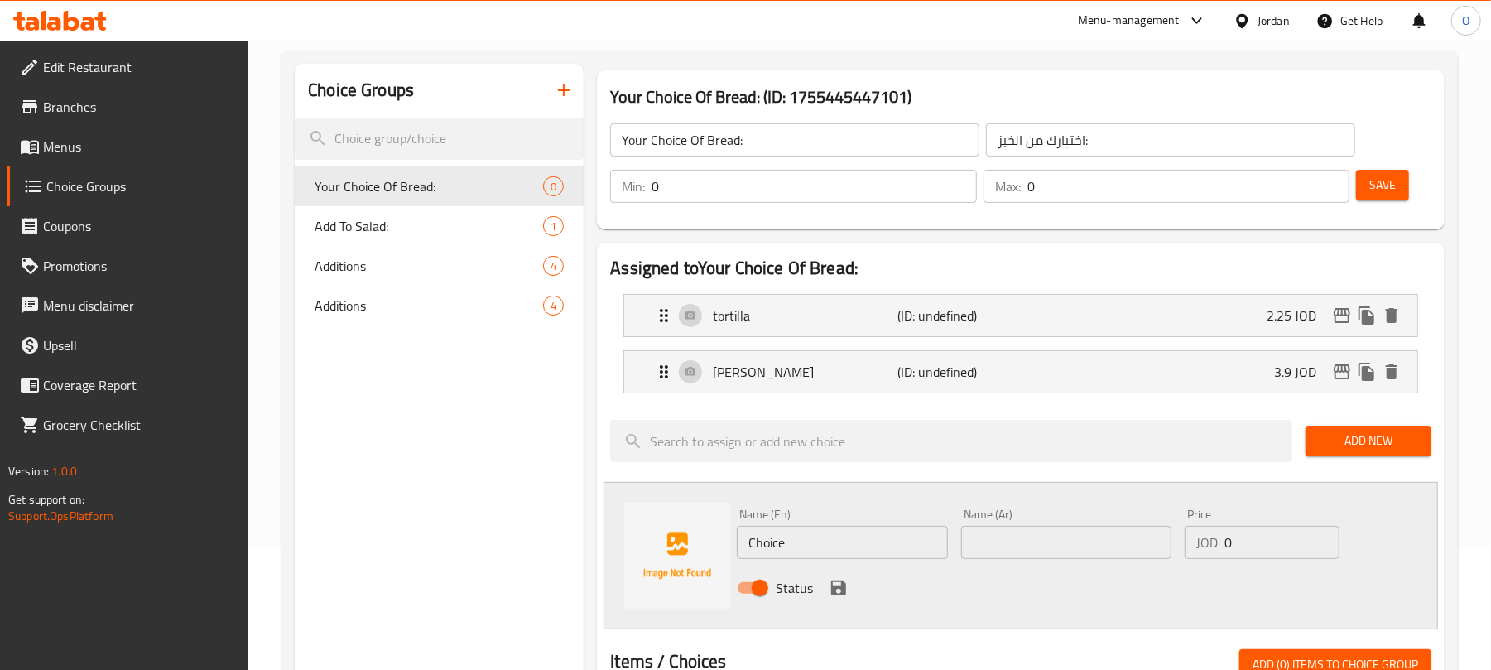
click at [1001, 559] on input "text" at bounding box center [1066, 542] width 210 height 33
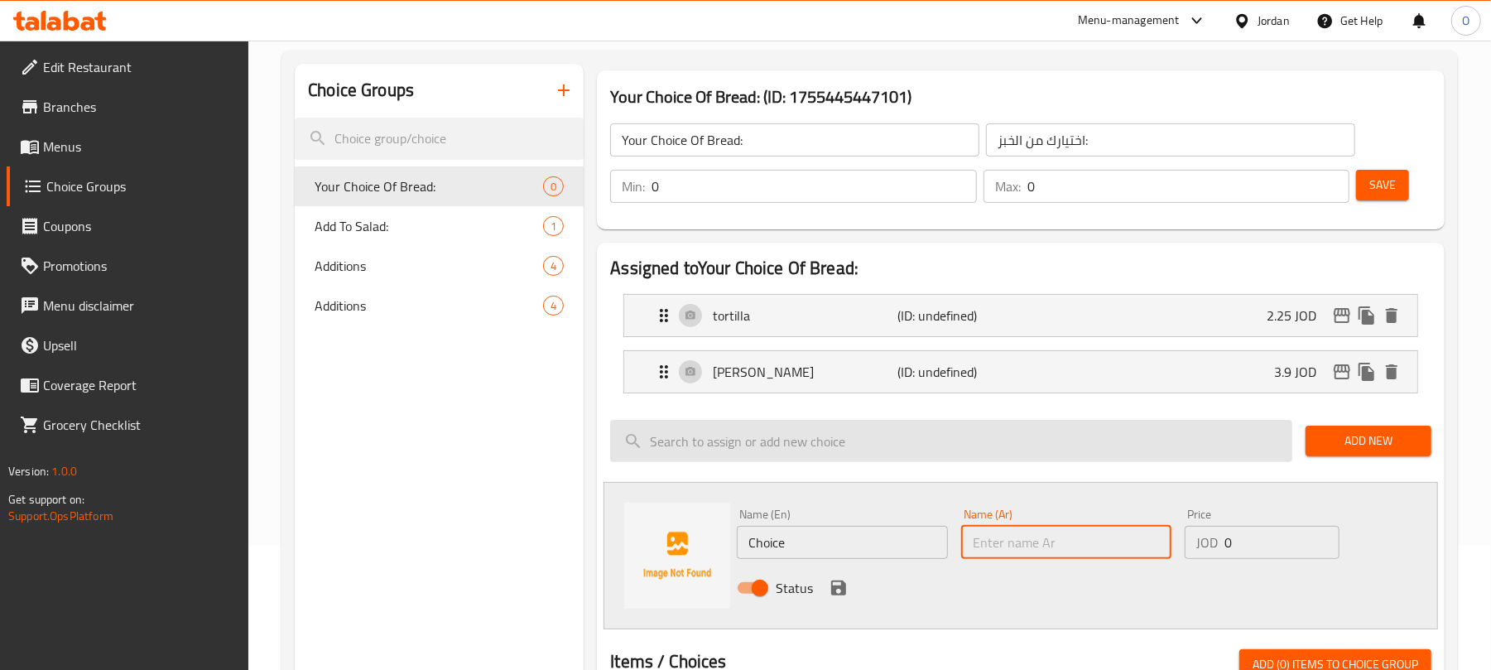
paste input "راب توست"
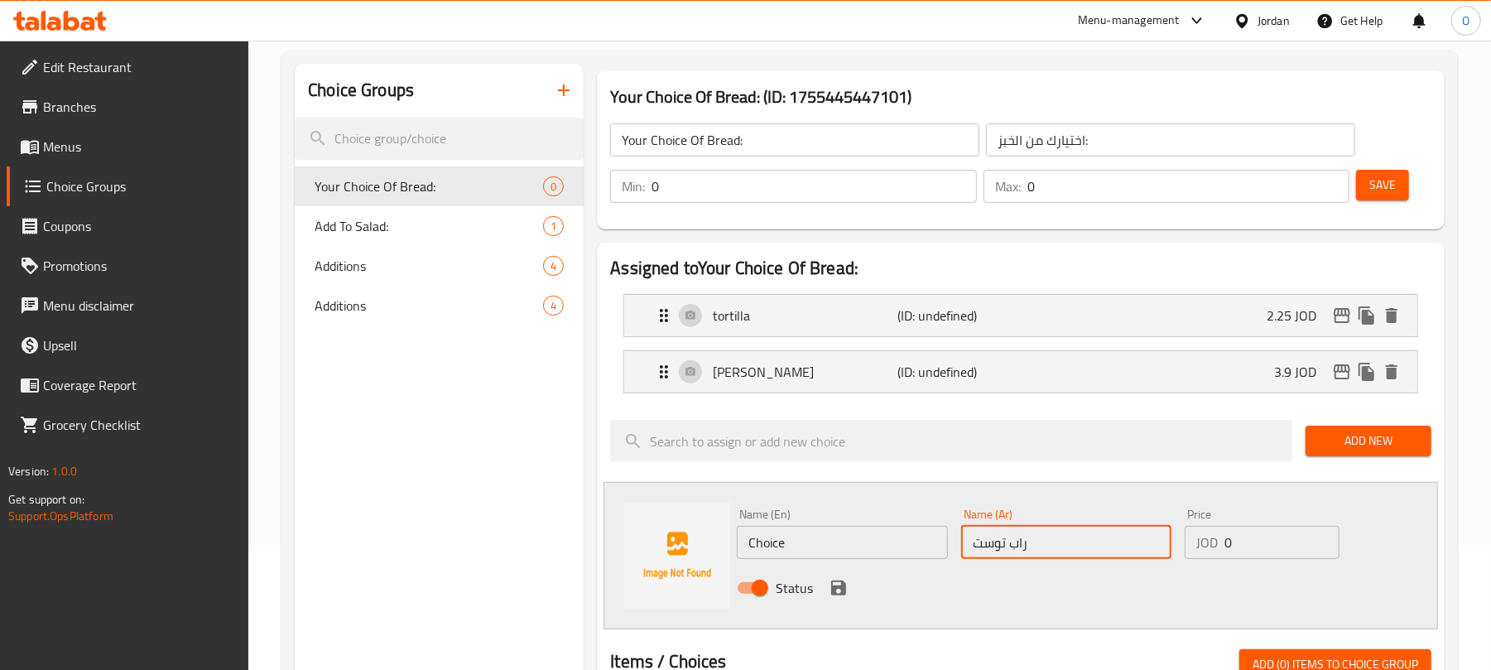
type input "راب توست"
drag, startPoint x: 845, startPoint y: 560, endPoint x: 852, endPoint y: 566, distance: 8.8
click at [845, 561] on div "Name (En) Choice Name (En)" at bounding box center [841, 534] width 223 height 64
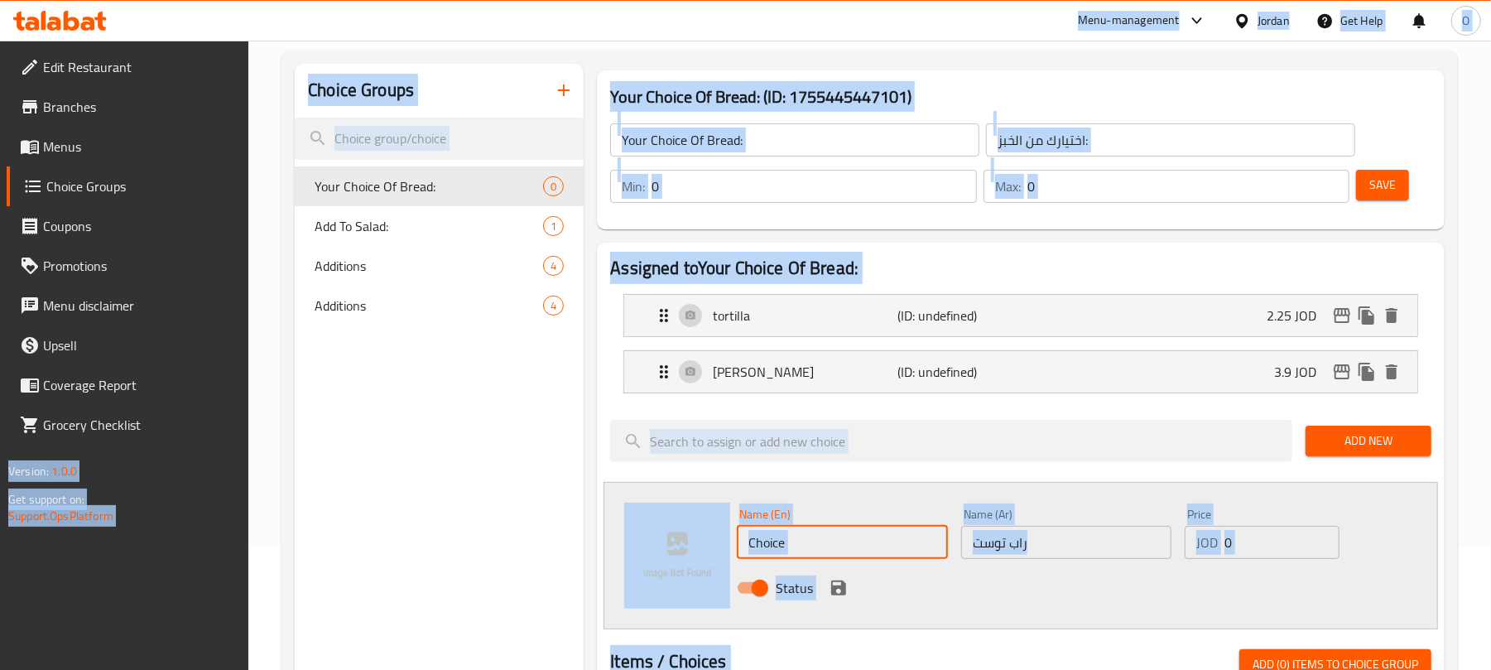
click at [859, 547] on input "Choice" at bounding box center [842, 542] width 210 height 33
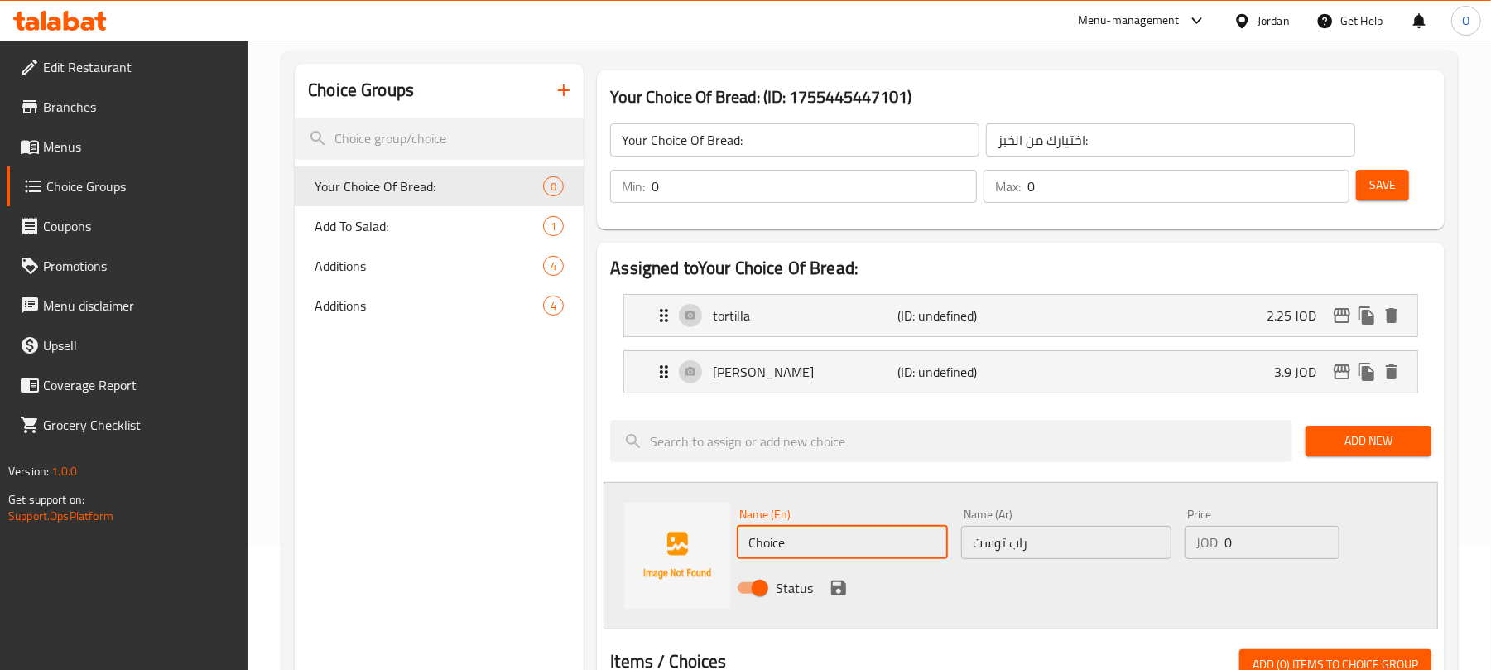
paste input "Wrap toast"
type input "Wrap toast"
click at [1260, 546] on input "0" at bounding box center [1281, 542] width 115 height 33
type input "3.9"
drag, startPoint x: 730, startPoint y: 183, endPoint x: 614, endPoint y: 214, distance: 119.9
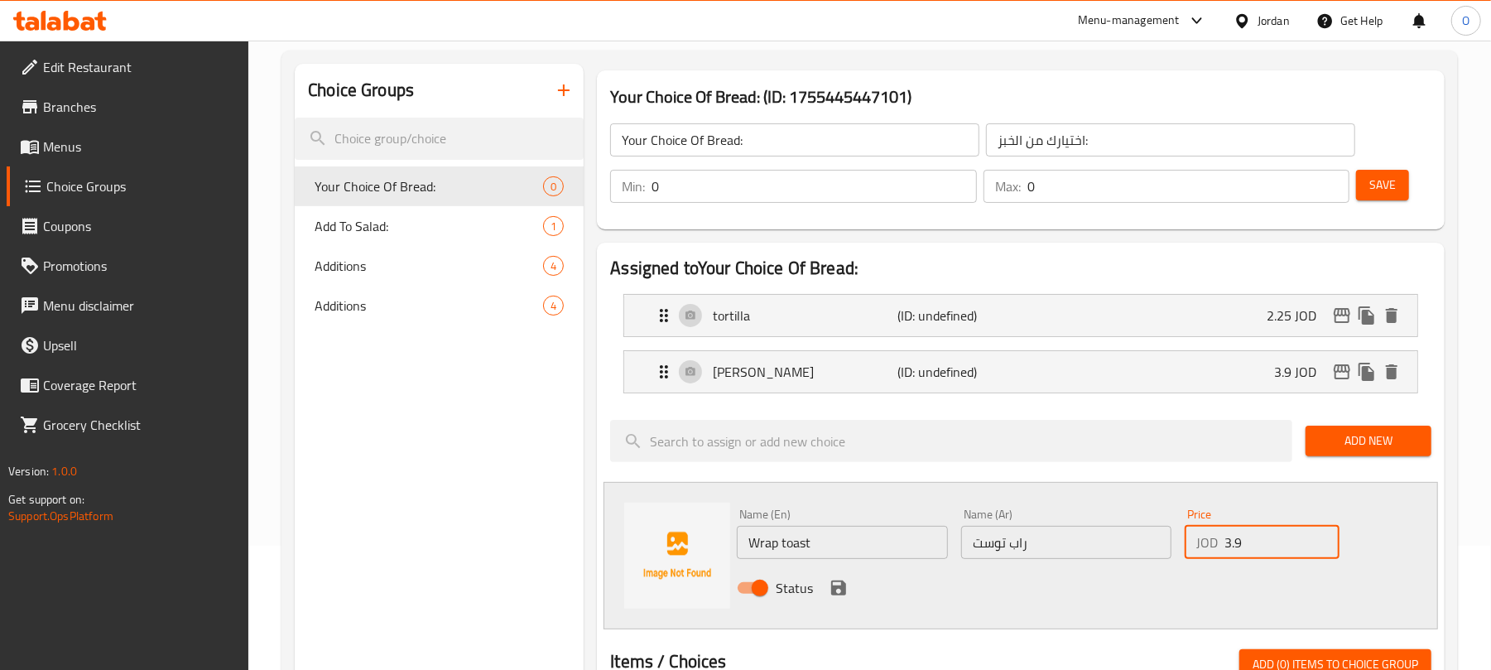
click at [616, 214] on div "Your Choice Of Bread: ​ اختيارك من الخبز: ​ Min: 0 ​ Max: 0 ​ Save" at bounding box center [1020, 162] width 834 height 119
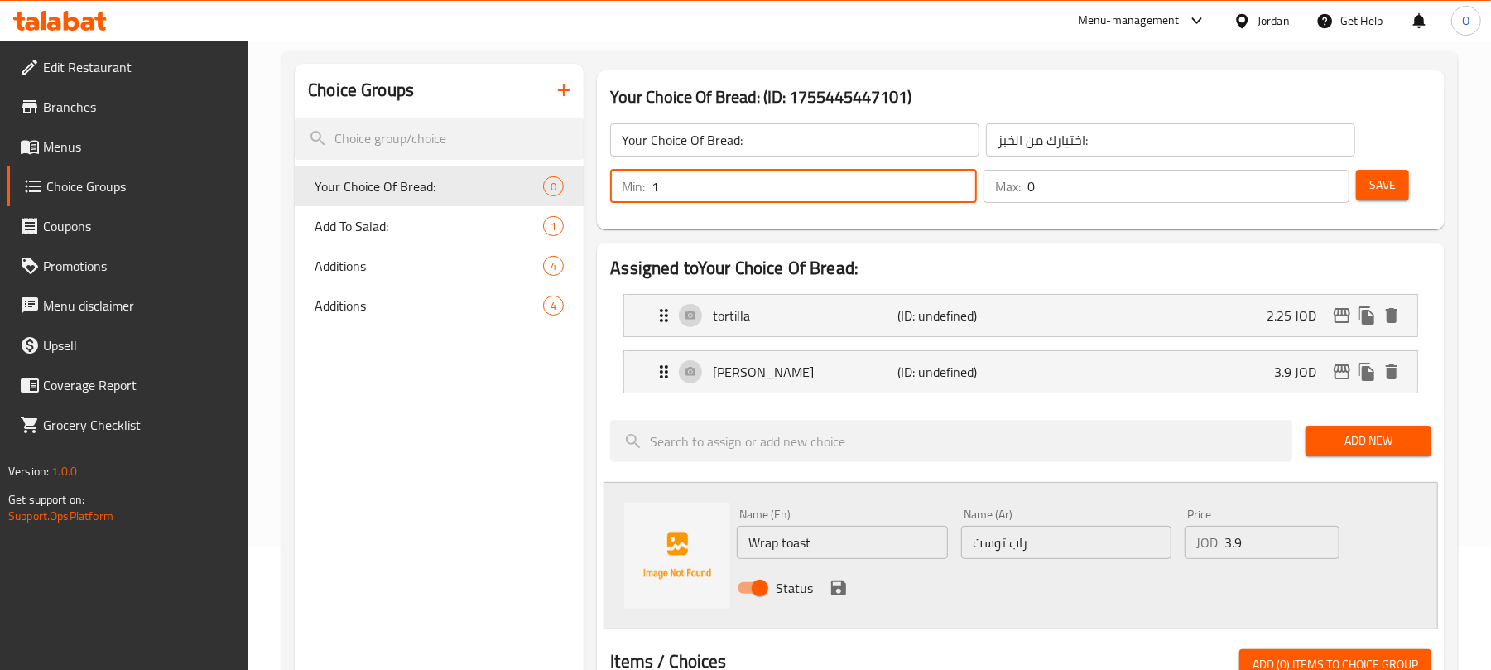
type input "1"
drag, startPoint x: 1081, startPoint y: 187, endPoint x: 878, endPoint y: 209, distance: 204.0
click at [878, 209] on div "Min: 1 ​ Max: 0 ​ Save" at bounding box center [1017, 186] width 834 height 53
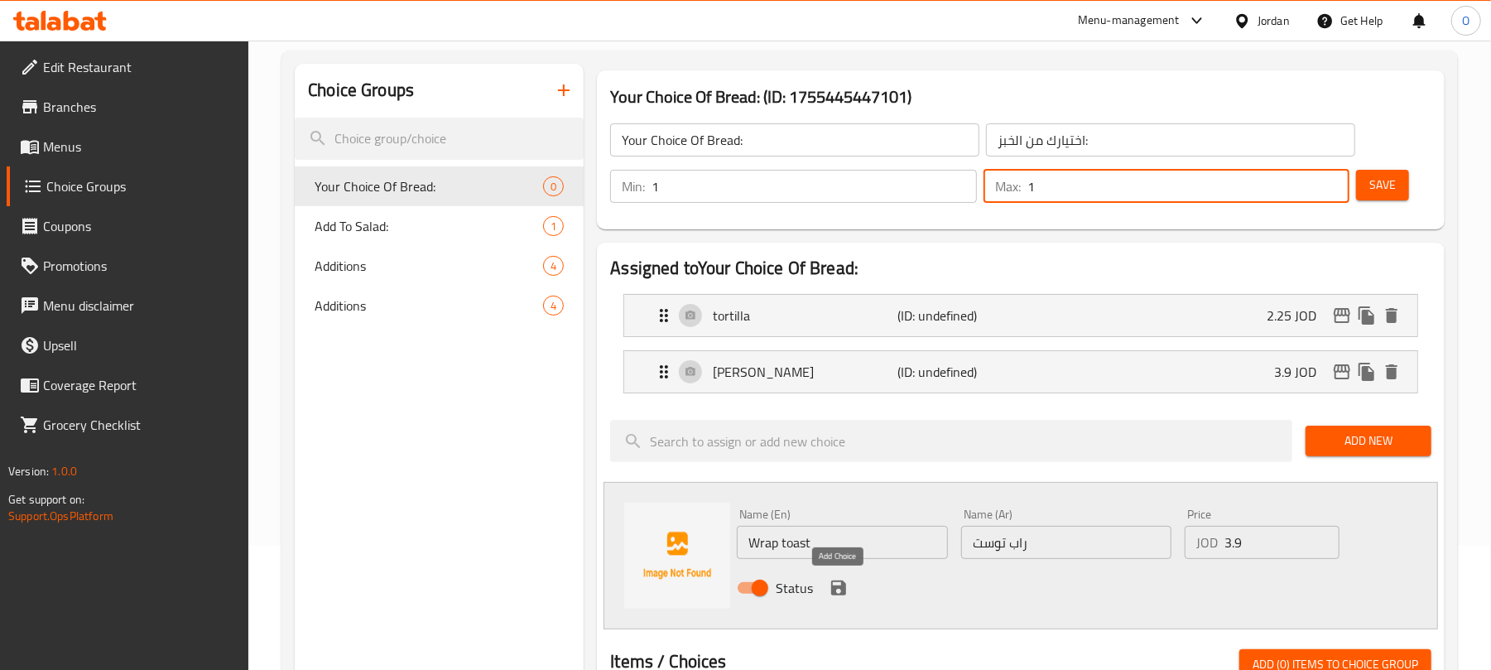
type input "1"
click at [843, 589] on icon "save" at bounding box center [838, 587] width 15 height 15
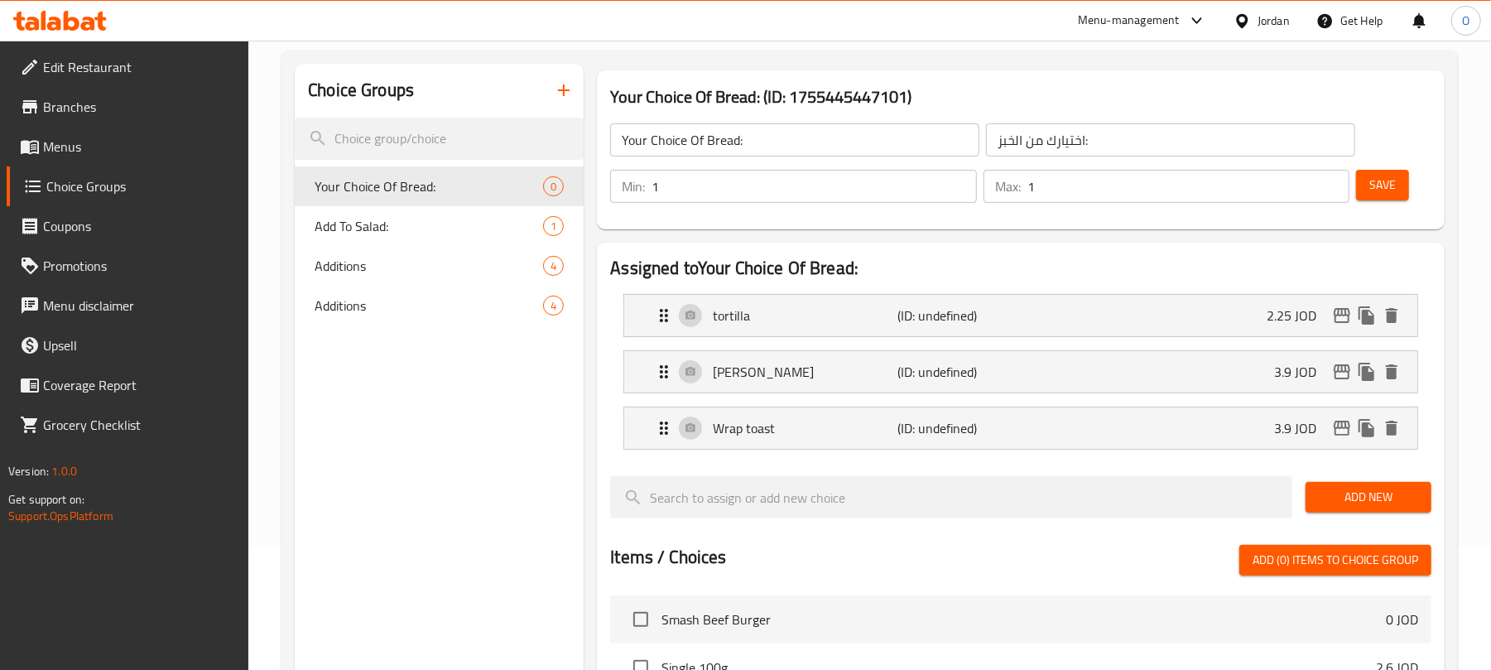
click at [1391, 184] on span "Save" at bounding box center [1382, 185] width 26 height 21
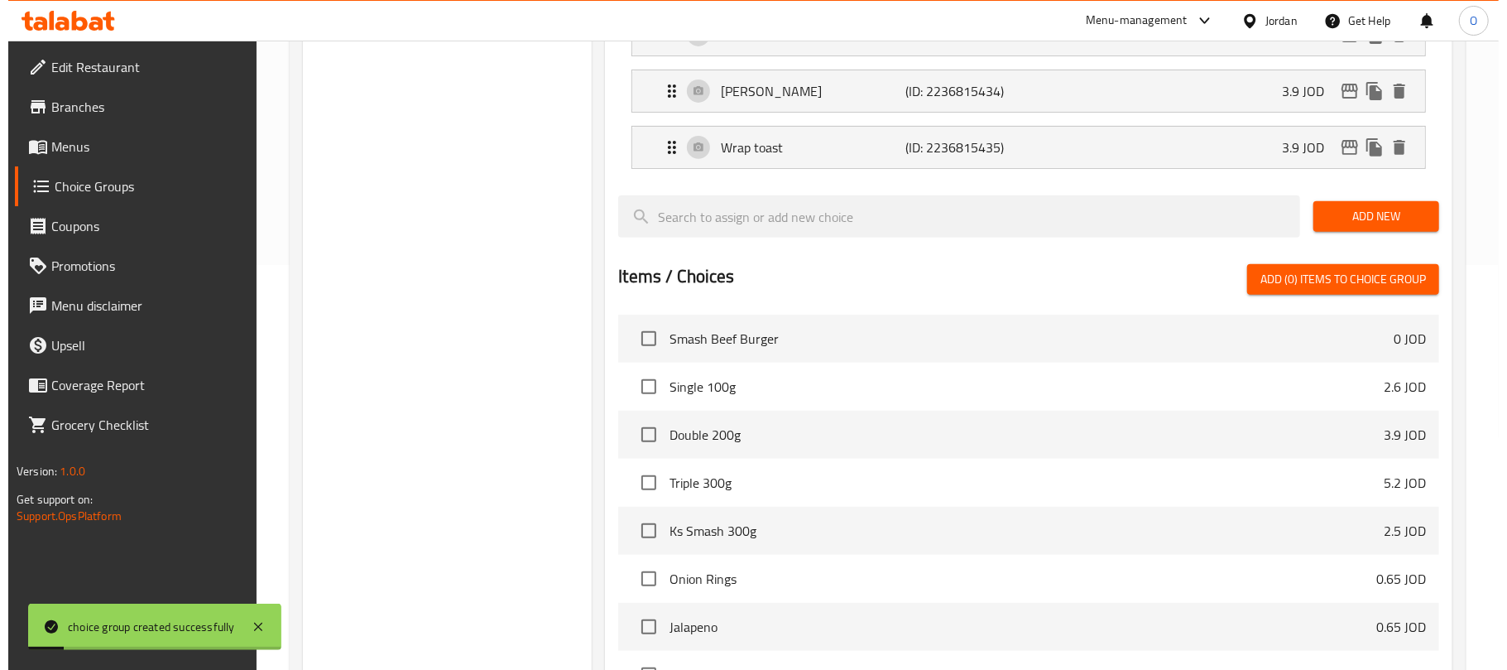
scroll to position [629, 0]
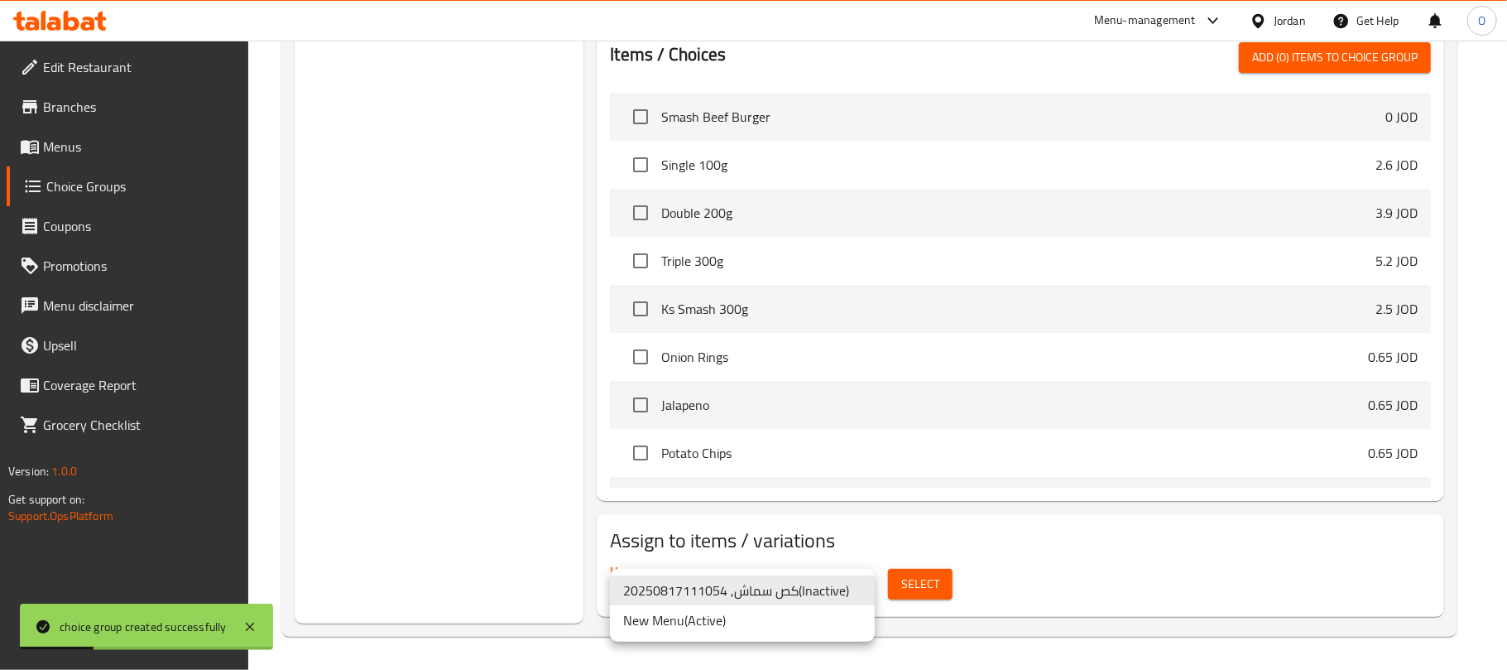
click at [697, 623] on li "New Menu ( Active )" at bounding box center [742, 620] width 265 height 30
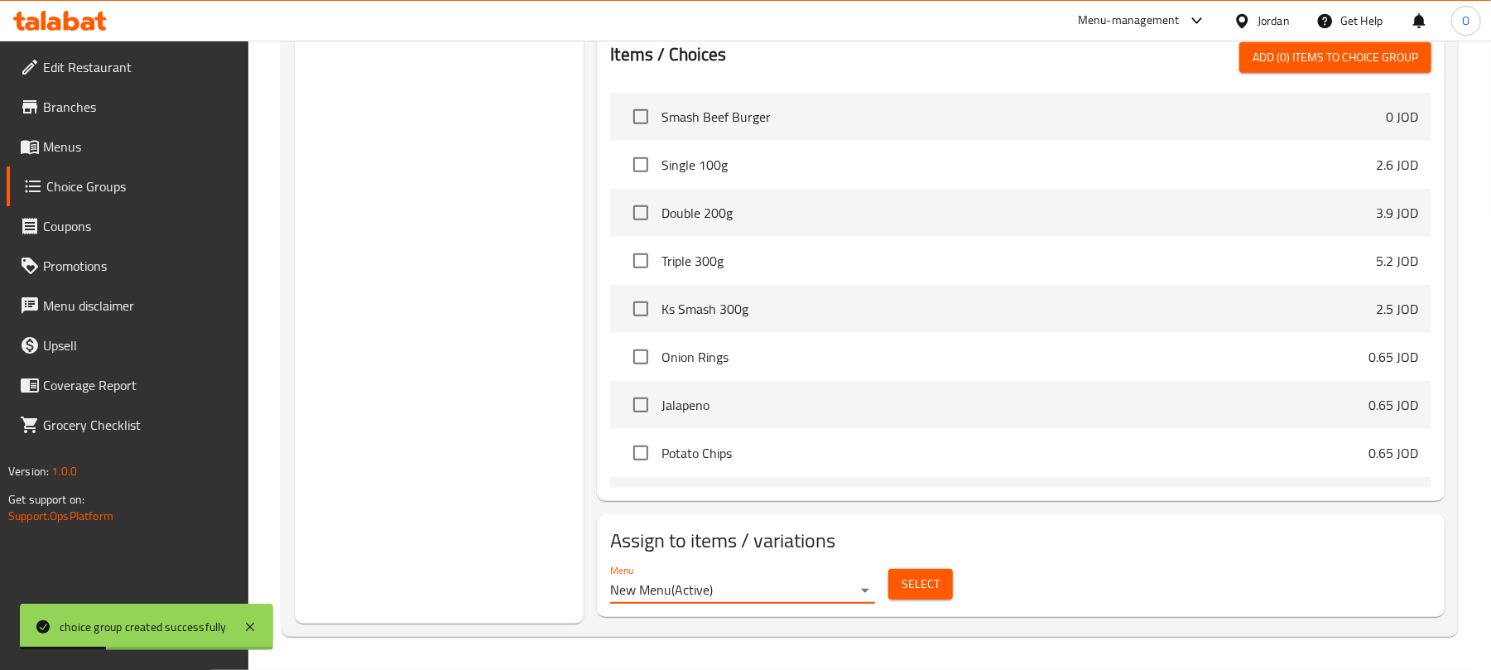
click at [493, 521] on div "Choice Groups Add To Salad: 1 Your Choice Of Bread: 3 Additions 4 Additions 4" at bounding box center [439, 92] width 289 height 1062
click at [919, 597] on button "Select" at bounding box center [920, 584] width 65 height 31
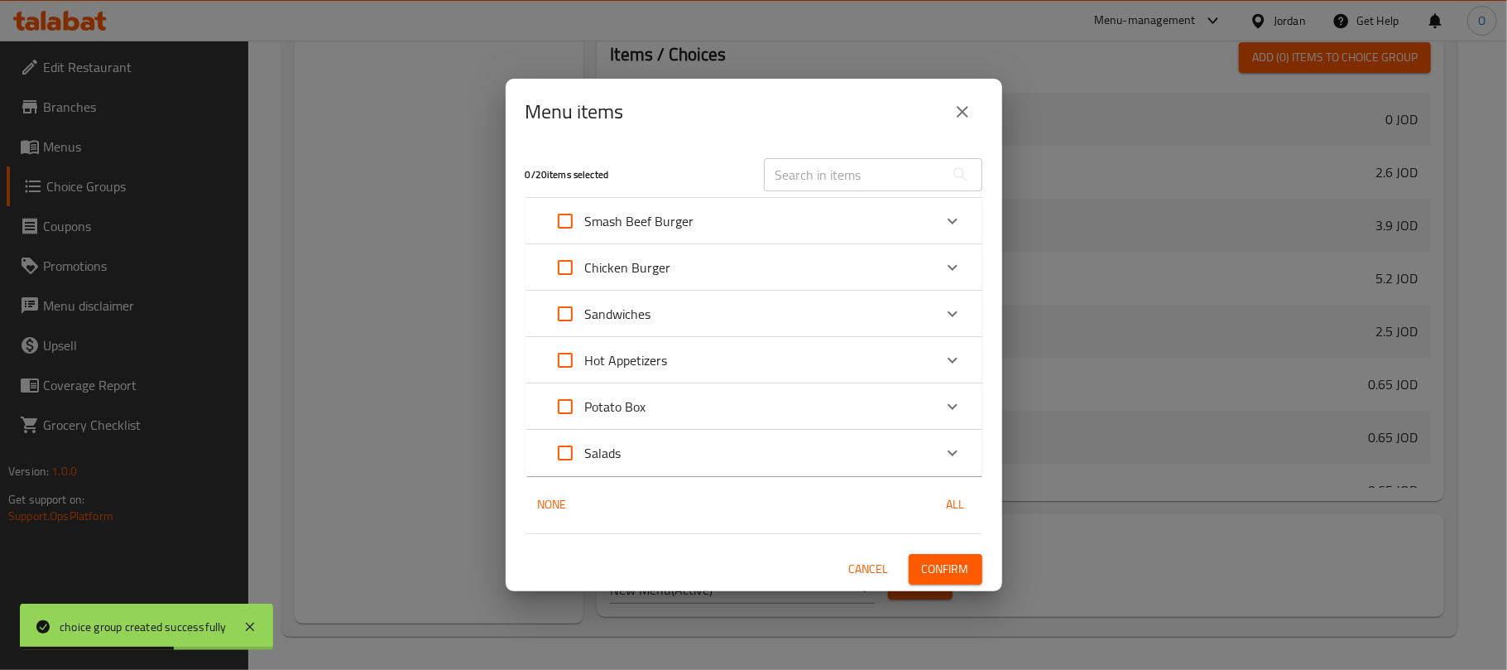
click at [700, 313] on div "Sandwiches" at bounding box center [738, 314] width 387 height 40
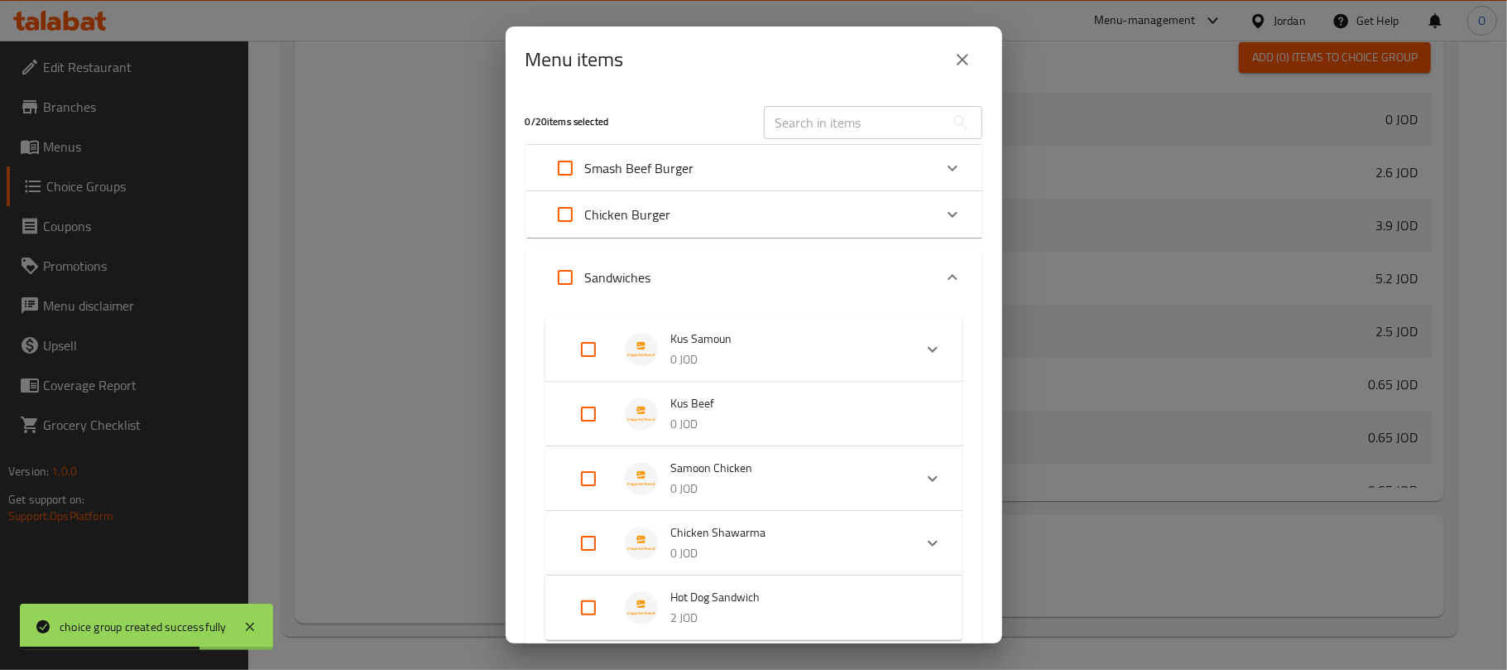
click at [580, 409] on input "Expand" at bounding box center [589, 414] width 40 height 40
checkbox input "true"
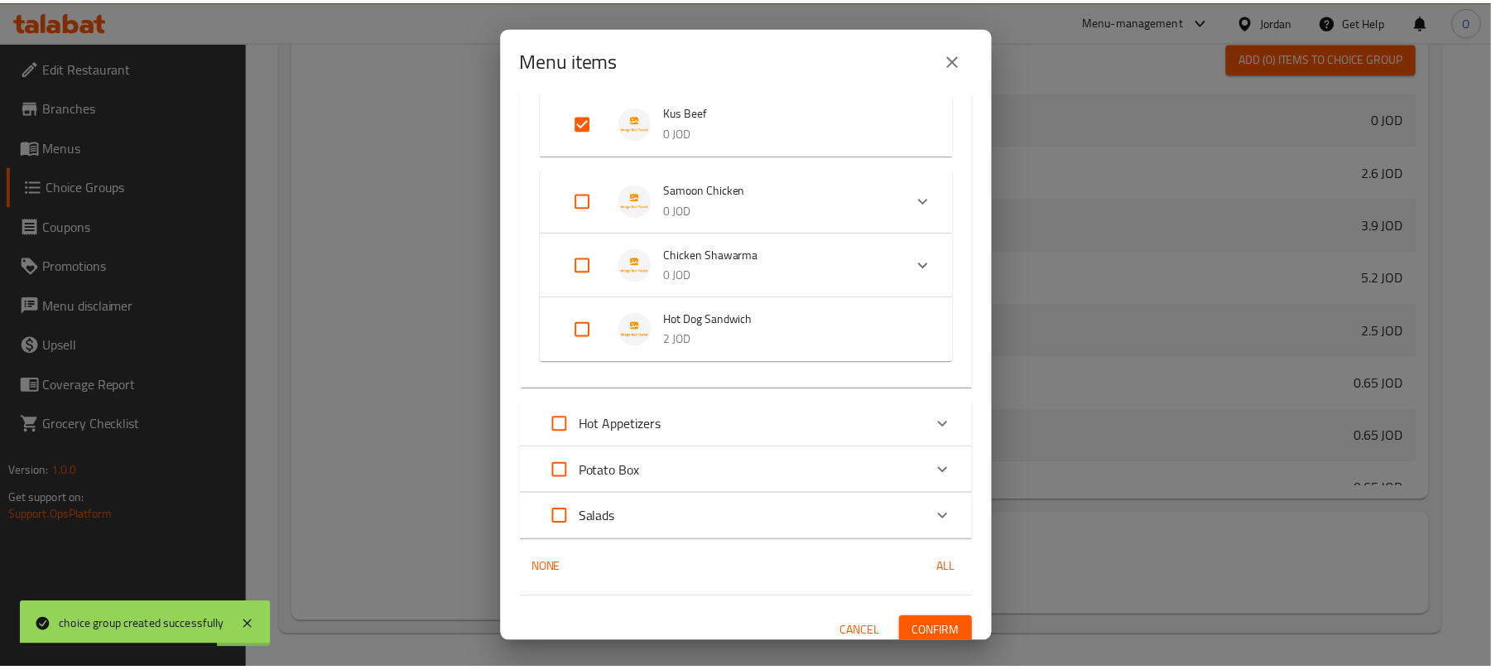
scroll to position [316, 0]
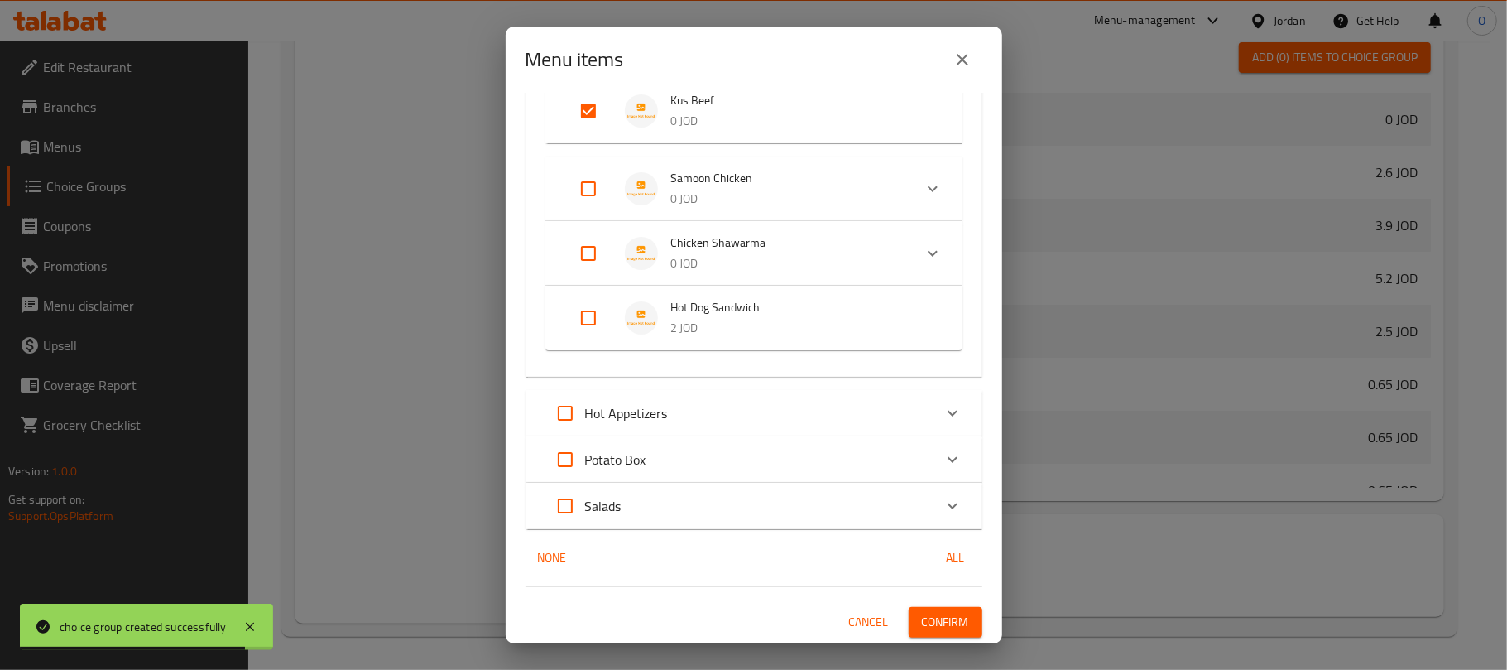
click at [938, 624] on span "Confirm" at bounding box center [945, 622] width 47 height 21
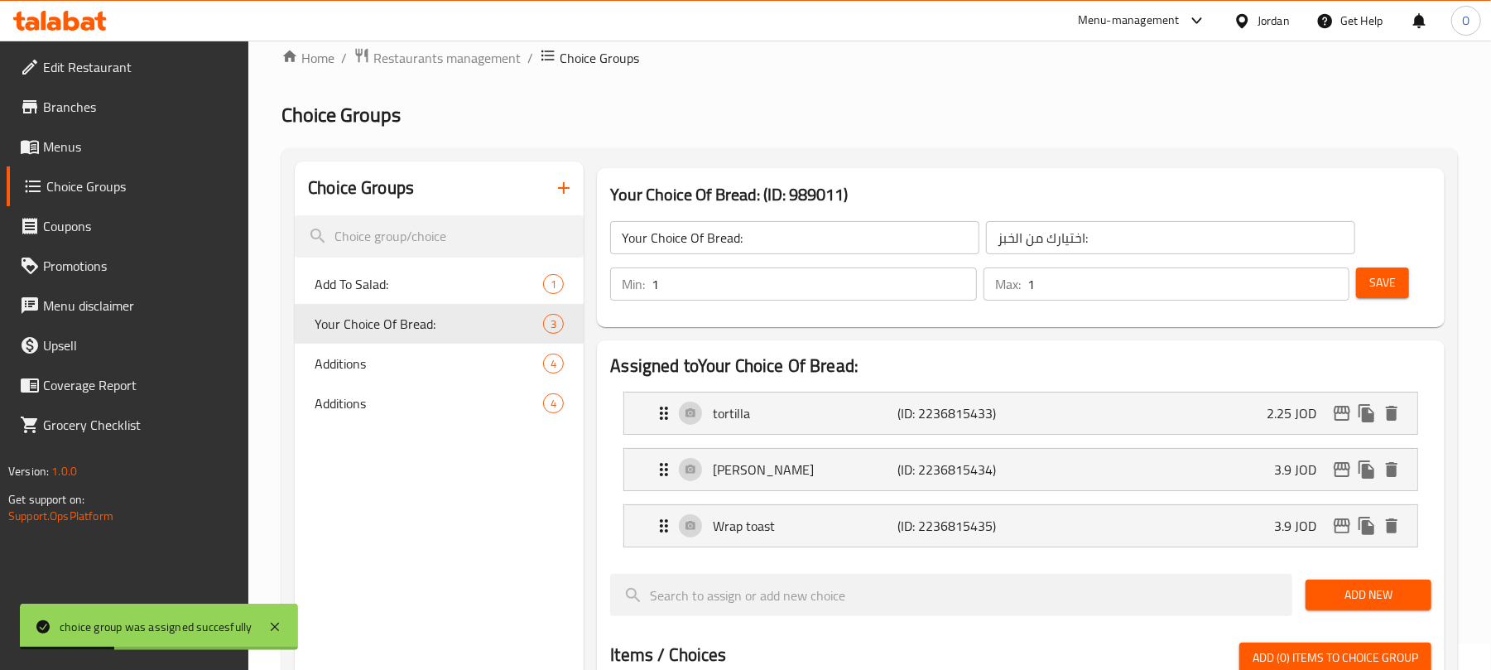
scroll to position [0, 0]
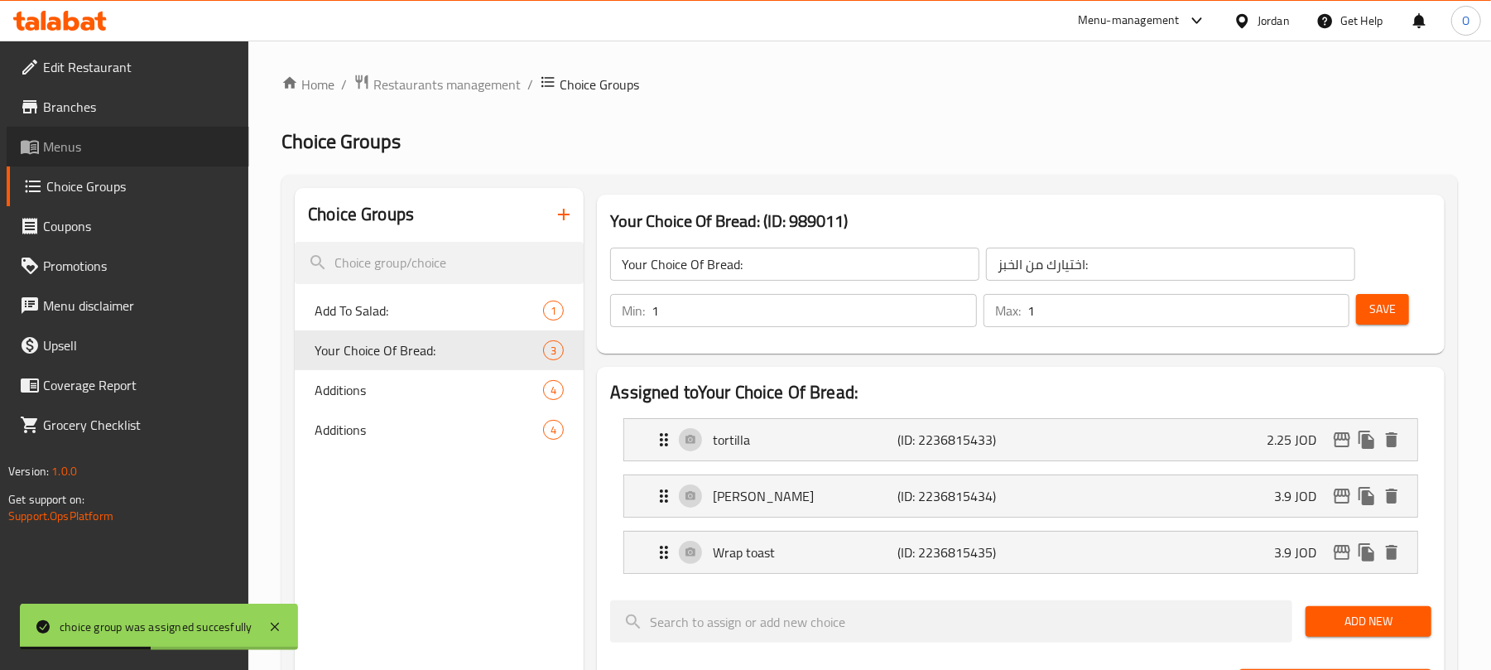
click at [74, 150] on span "Menus" at bounding box center [139, 147] width 193 height 20
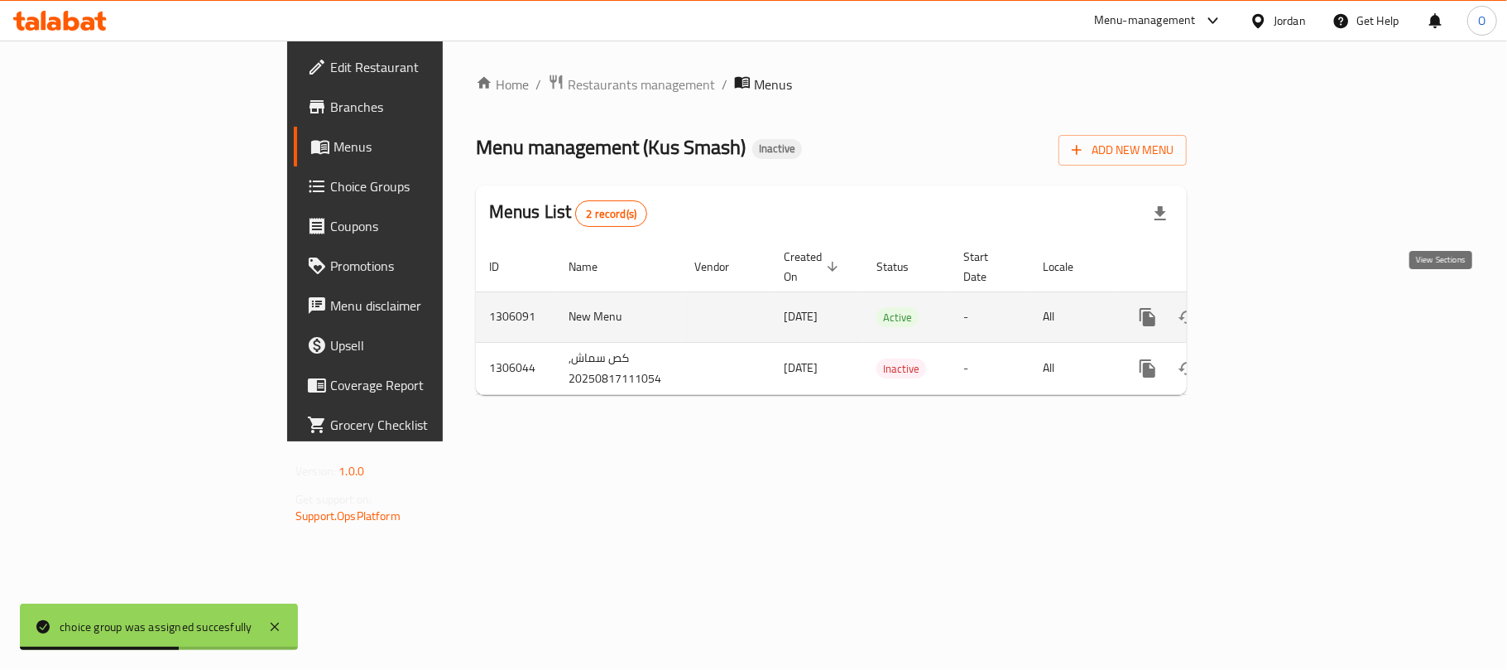
click at [1277, 307] on icon "enhanced table" at bounding box center [1267, 317] width 20 height 20
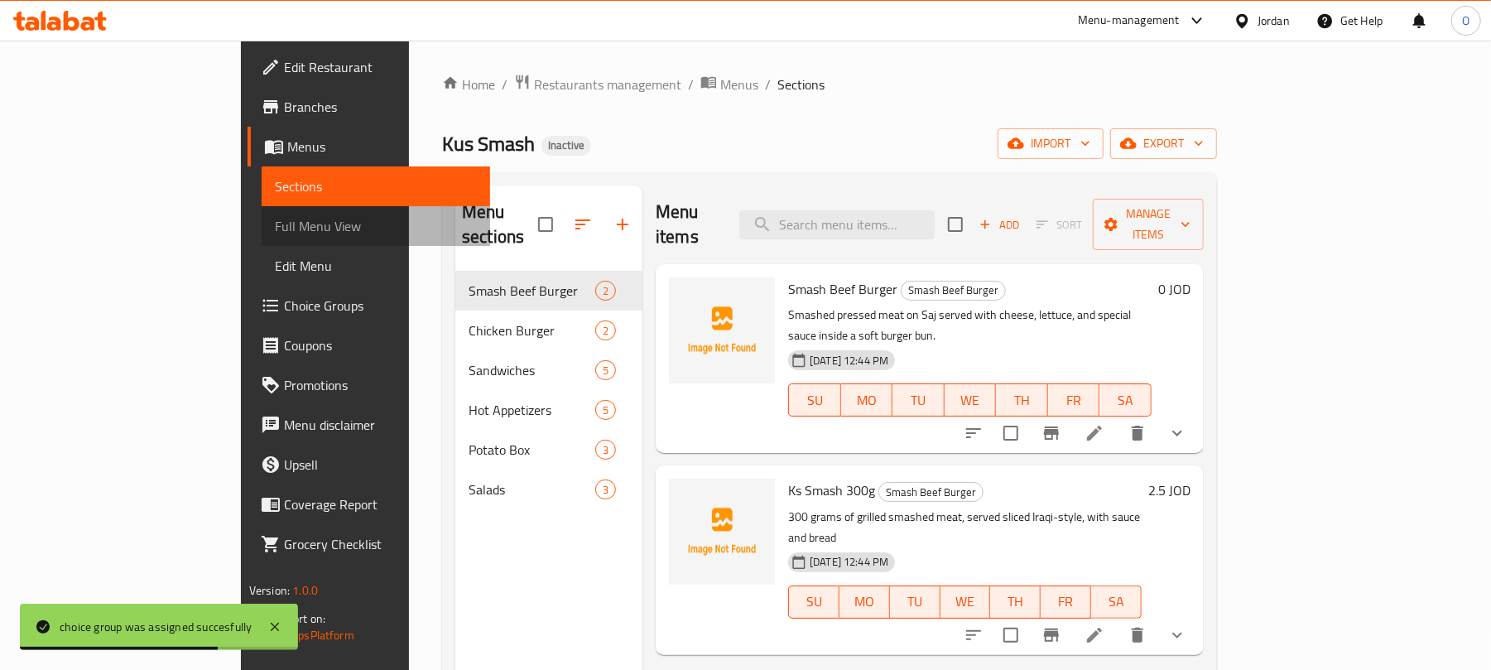
click at [275, 219] on span "Full Menu View" at bounding box center [376, 226] width 202 height 20
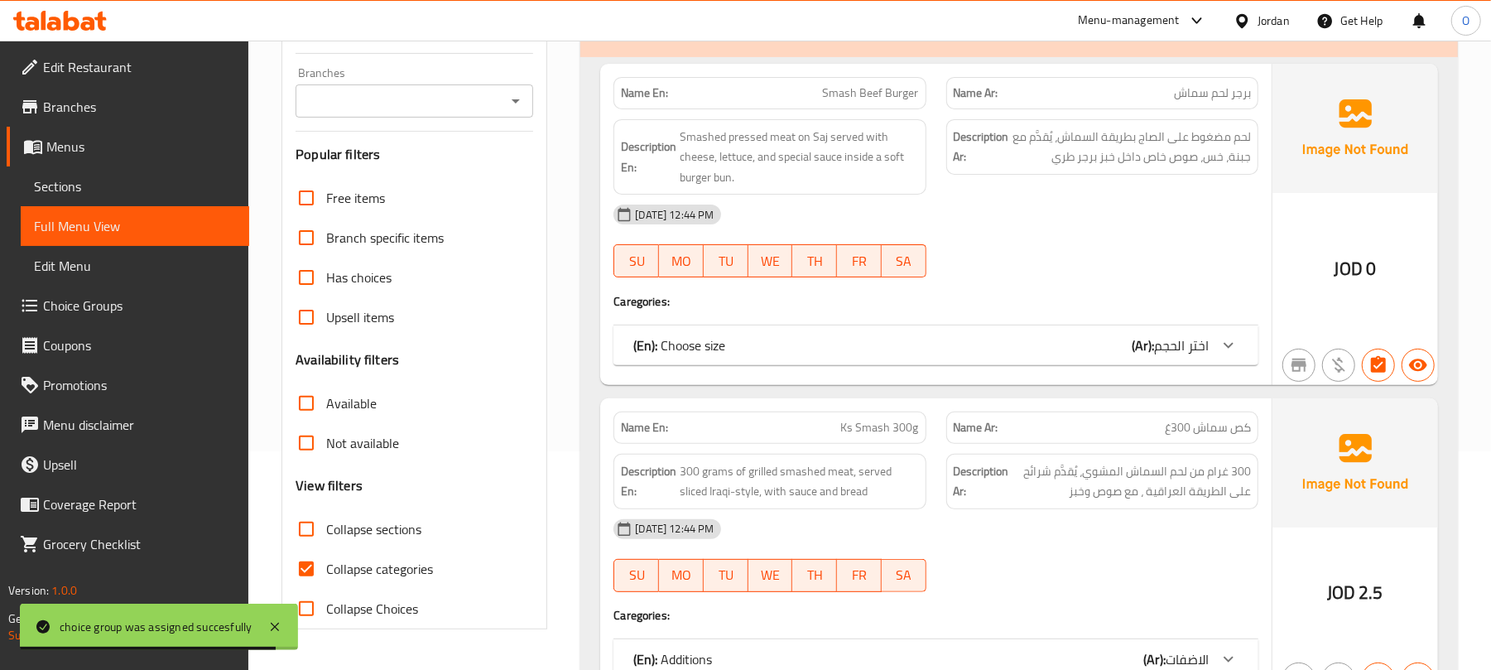
scroll to position [220, 0]
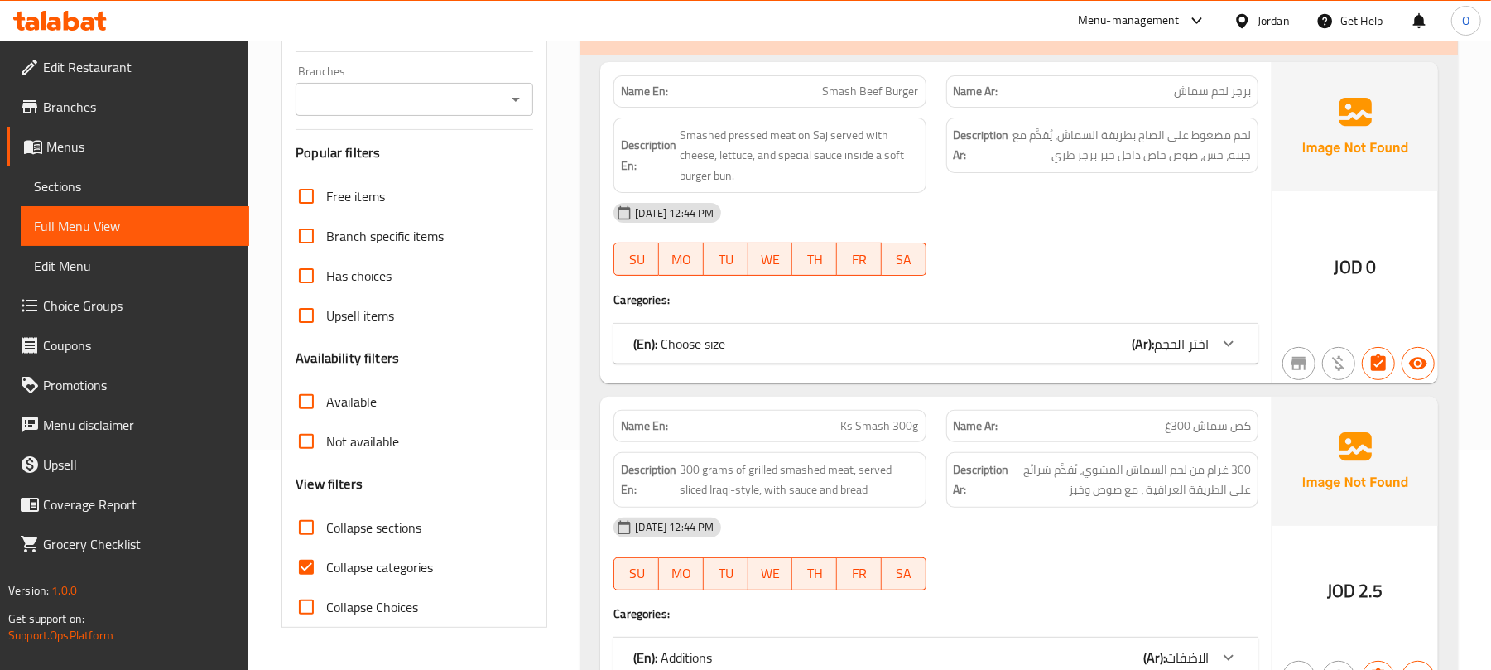
click at [392, 534] on span "Collapse sections" at bounding box center [373, 527] width 95 height 20
click at [326, 534] on input "Collapse sections" at bounding box center [306, 527] width 40 height 40
checkbox input "true"
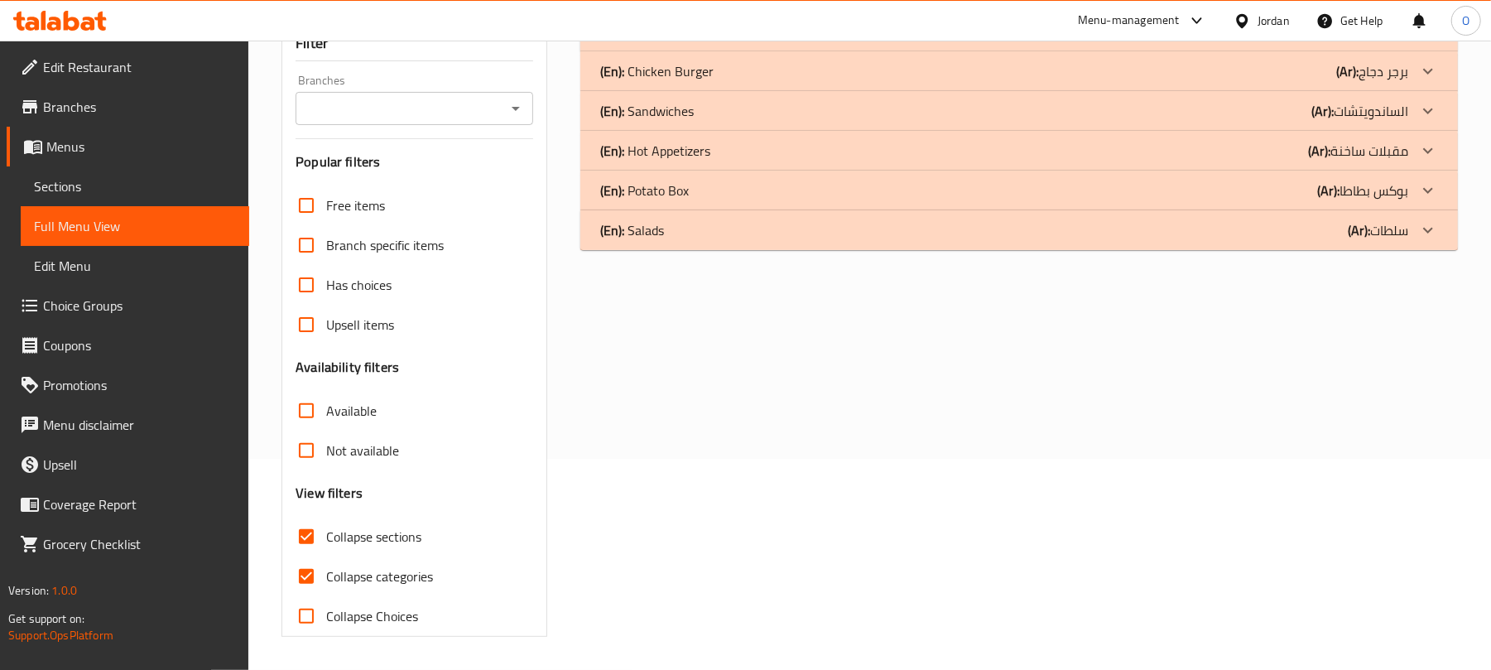
scroll to position [213, 0]
click at [392, 577] on span "Collapse categories" at bounding box center [379, 576] width 107 height 20
click at [326, 577] on input "Collapse categories" at bounding box center [306, 576] width 40 height 40
checkbox input "false"
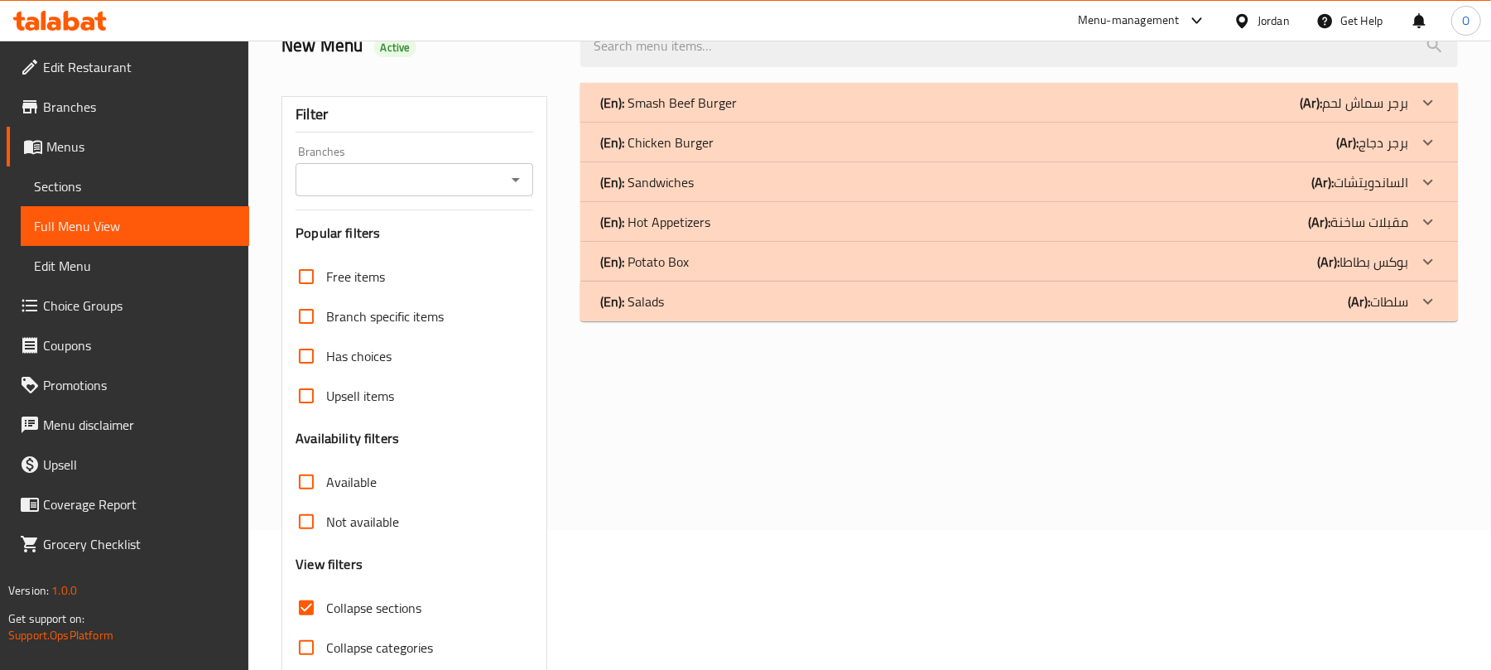
scroll to position [0, 0]
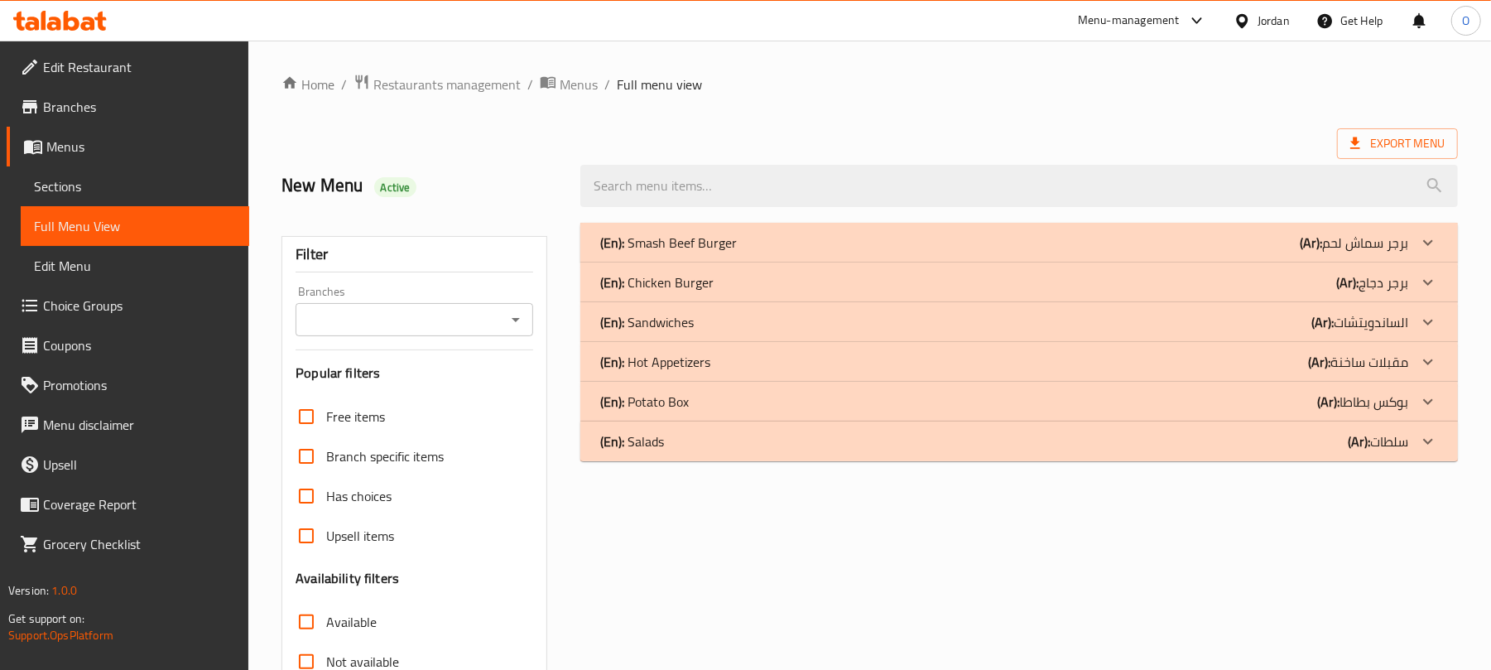
drag, startPoint x: 700, startPoint y: 309, endPoint x: 750, endPoint y: 296, distance: 51.2
click at [699, 262] on div "(En): Sandwiches (Ar): الساندويتشات" at bounding box center [1018, 243] width 877 height 40
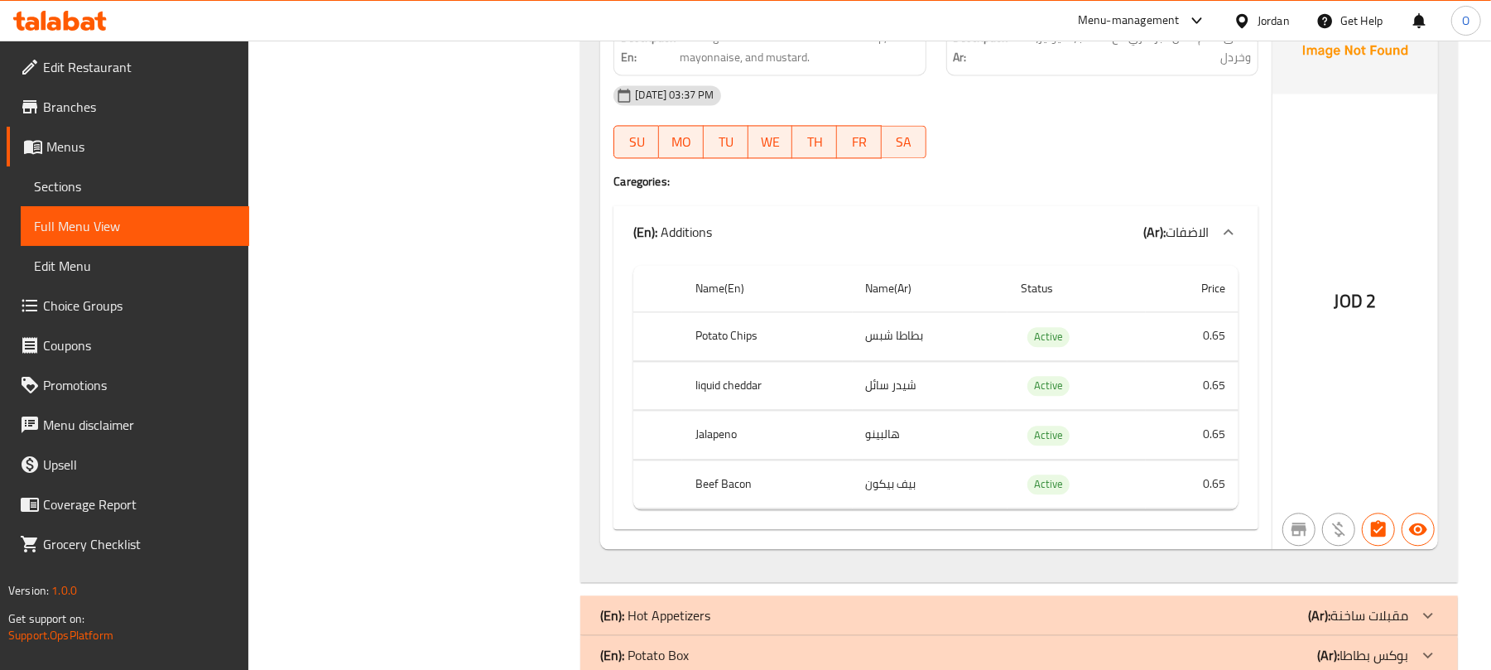
scroll to position [2573, 0]
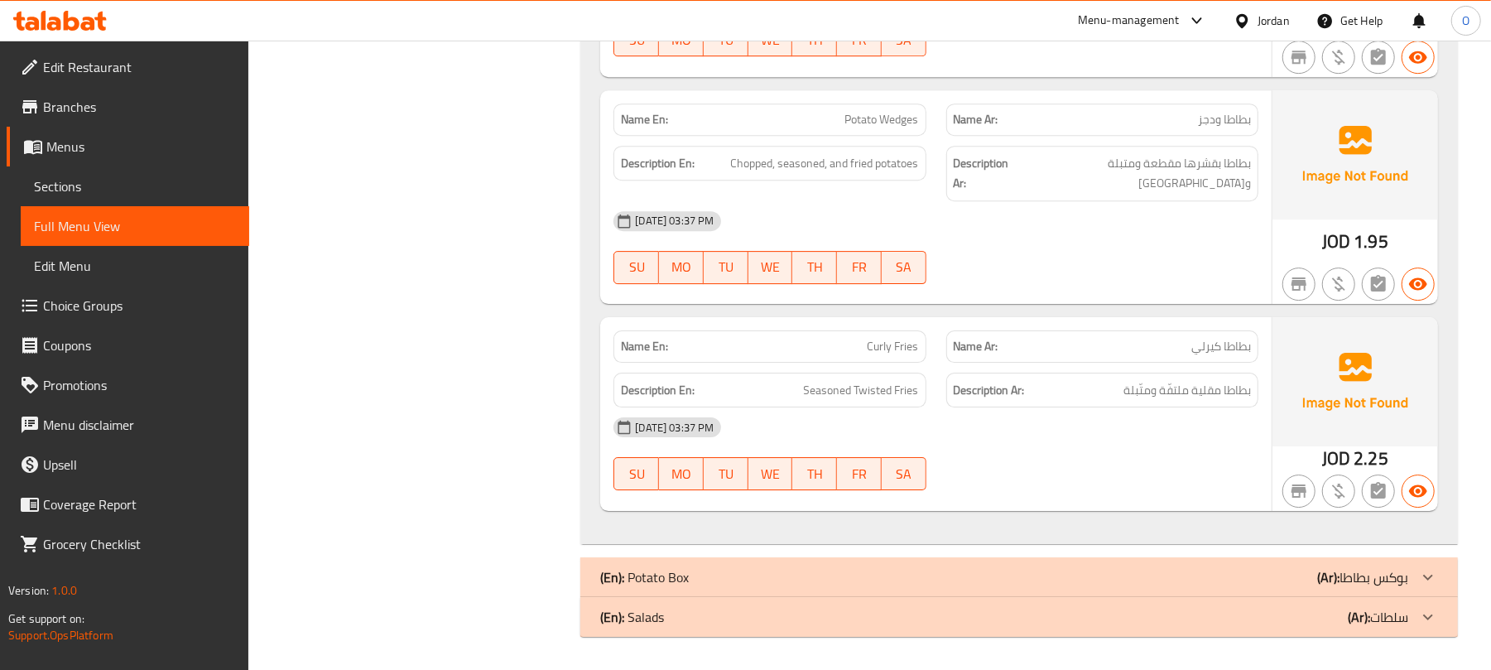
scroll to position [3685, 0]
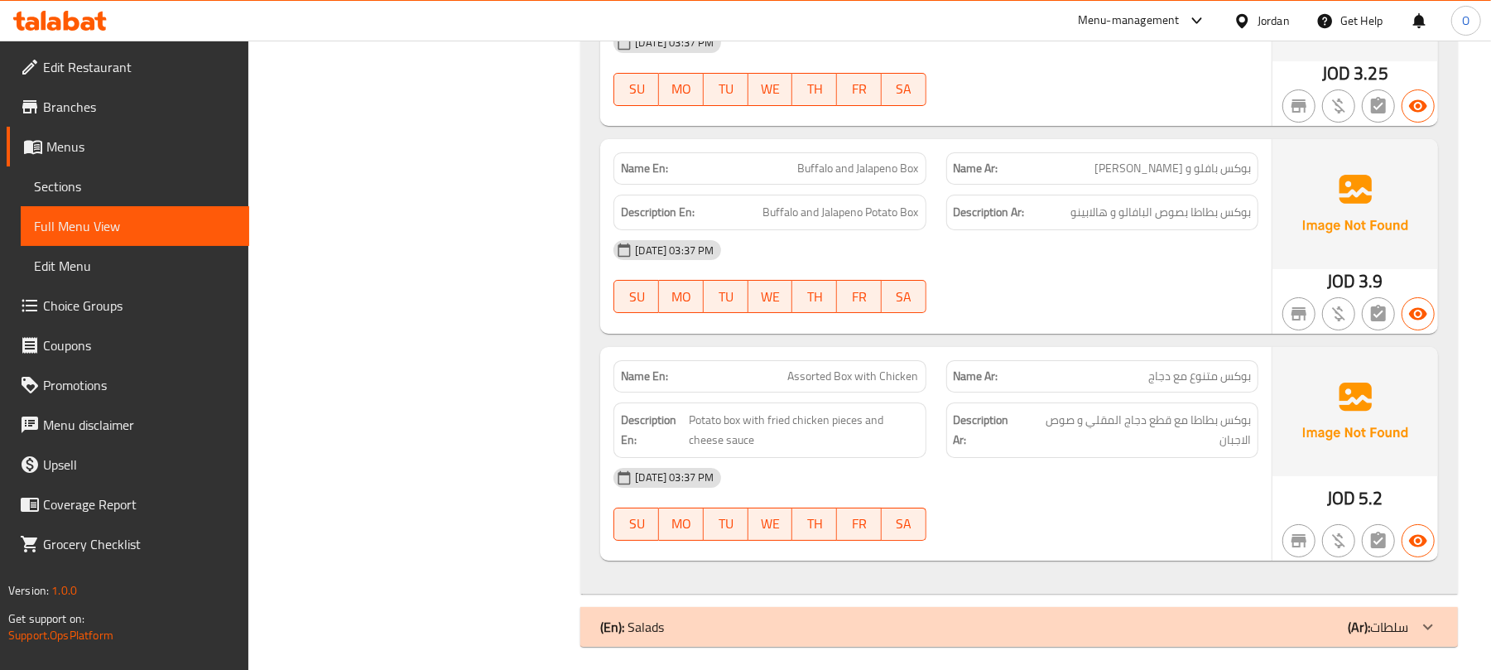
scroll to position [4381, 0]
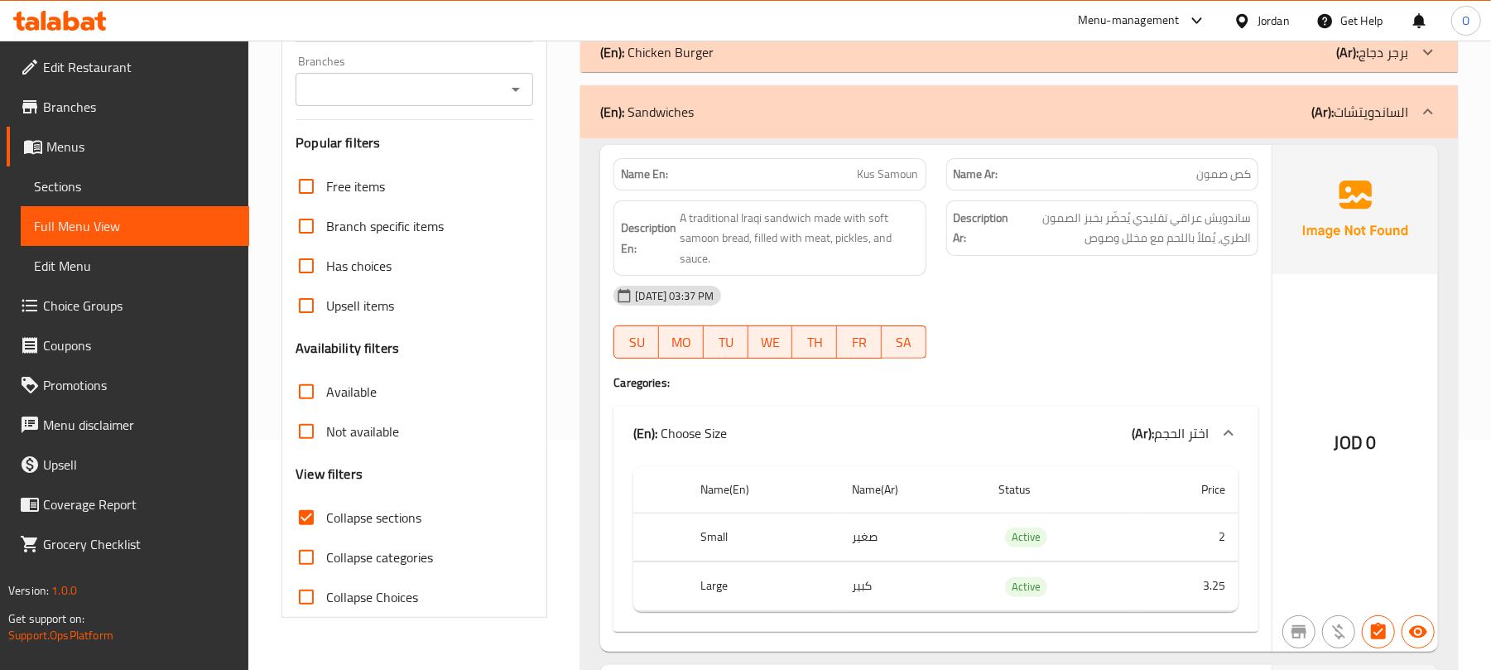
scroll to position [38, 0]
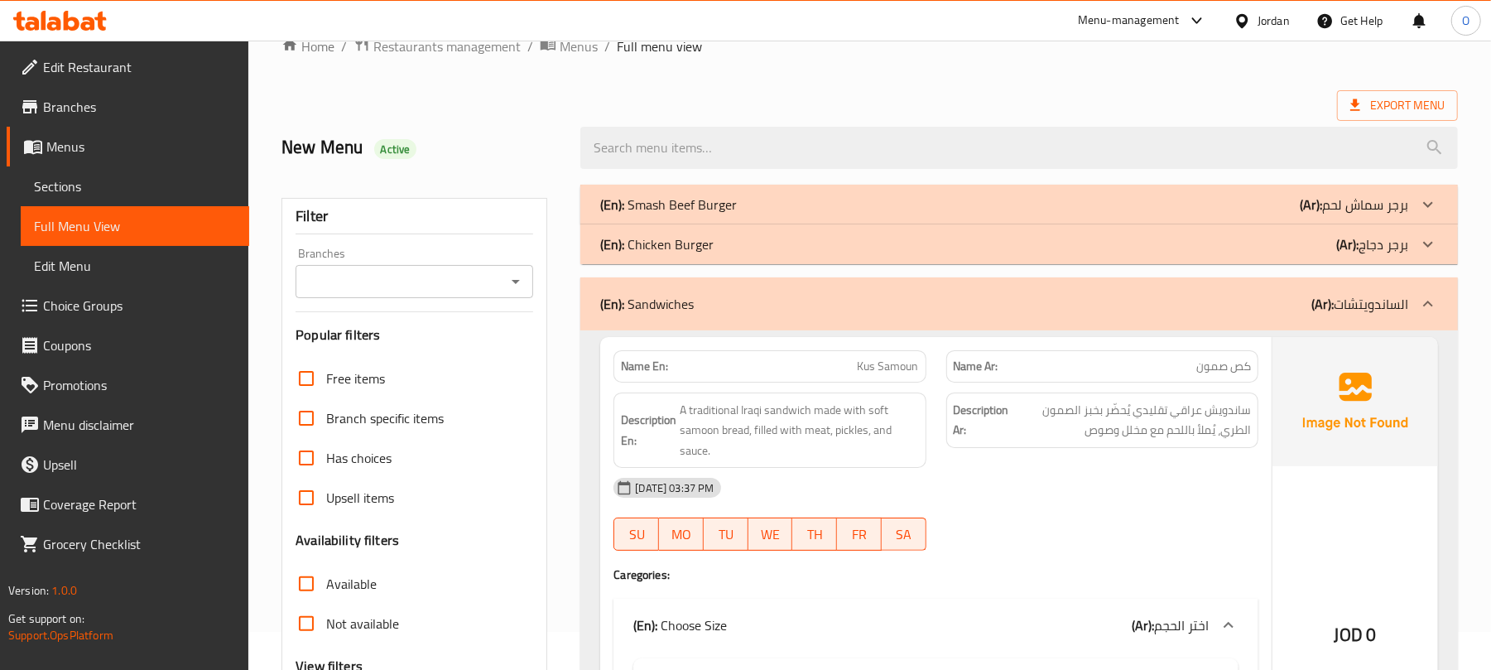
click at [644, 296] on p "(En): Sandwiches" at bounding box center [647, 304] width 94 height 20
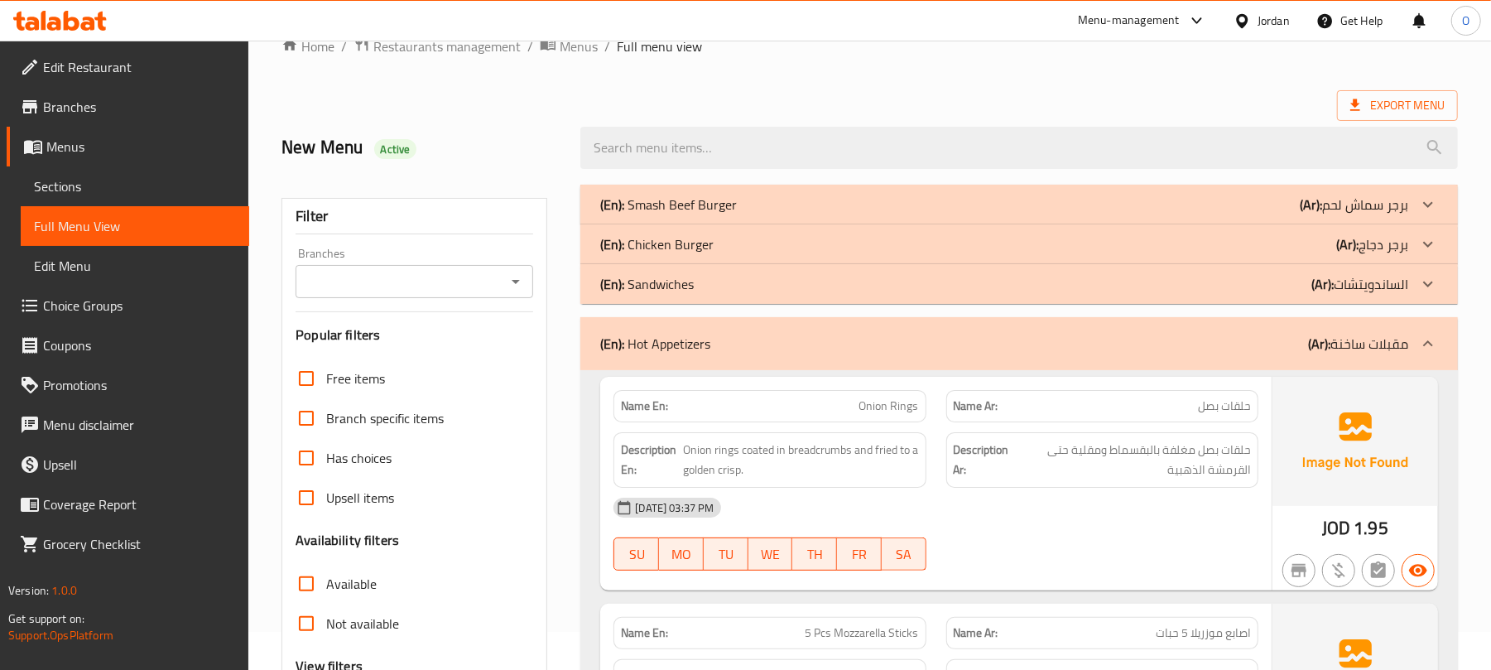
click at [709, 214] on div "(En): Sandwiches (Ar): الساندويتشات" at bounding box center [1004, 205] width 808 height 20
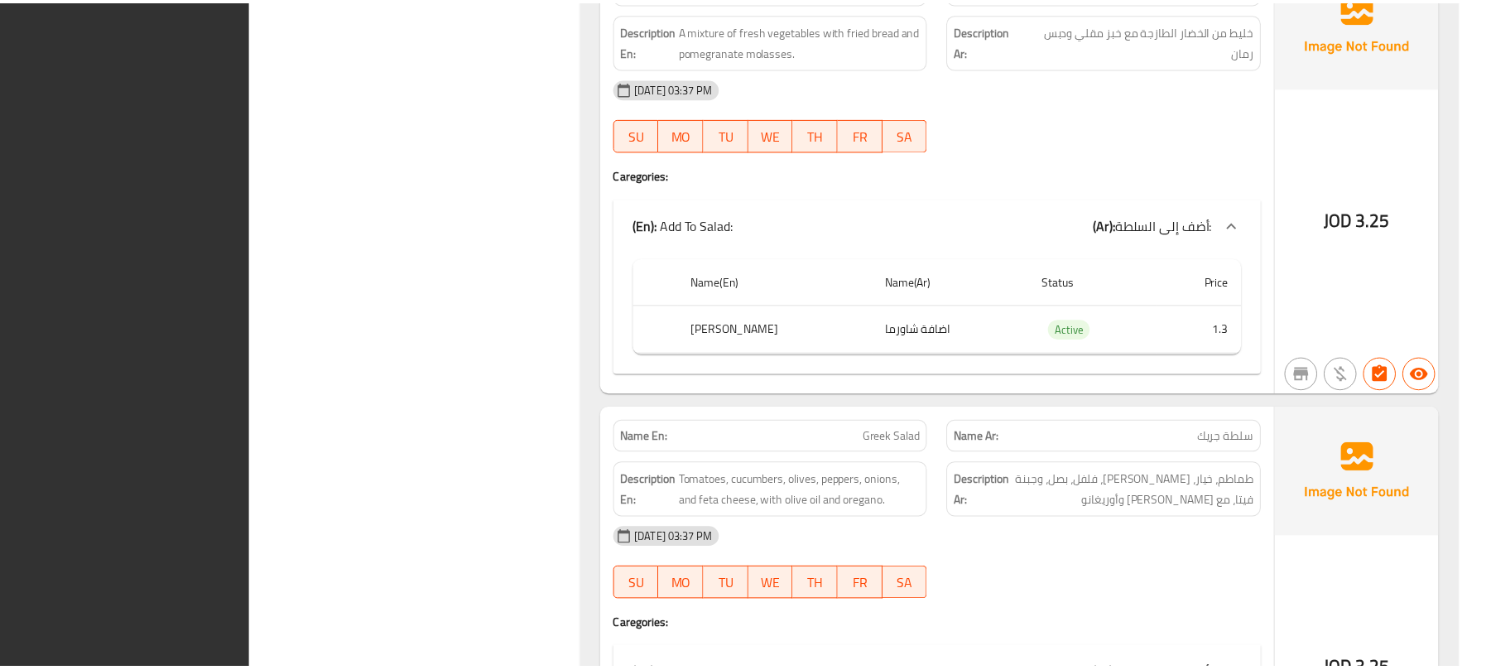
scroll to position [5778, 0]
